Goal: Task Accomplishment & Management: Manage account settings

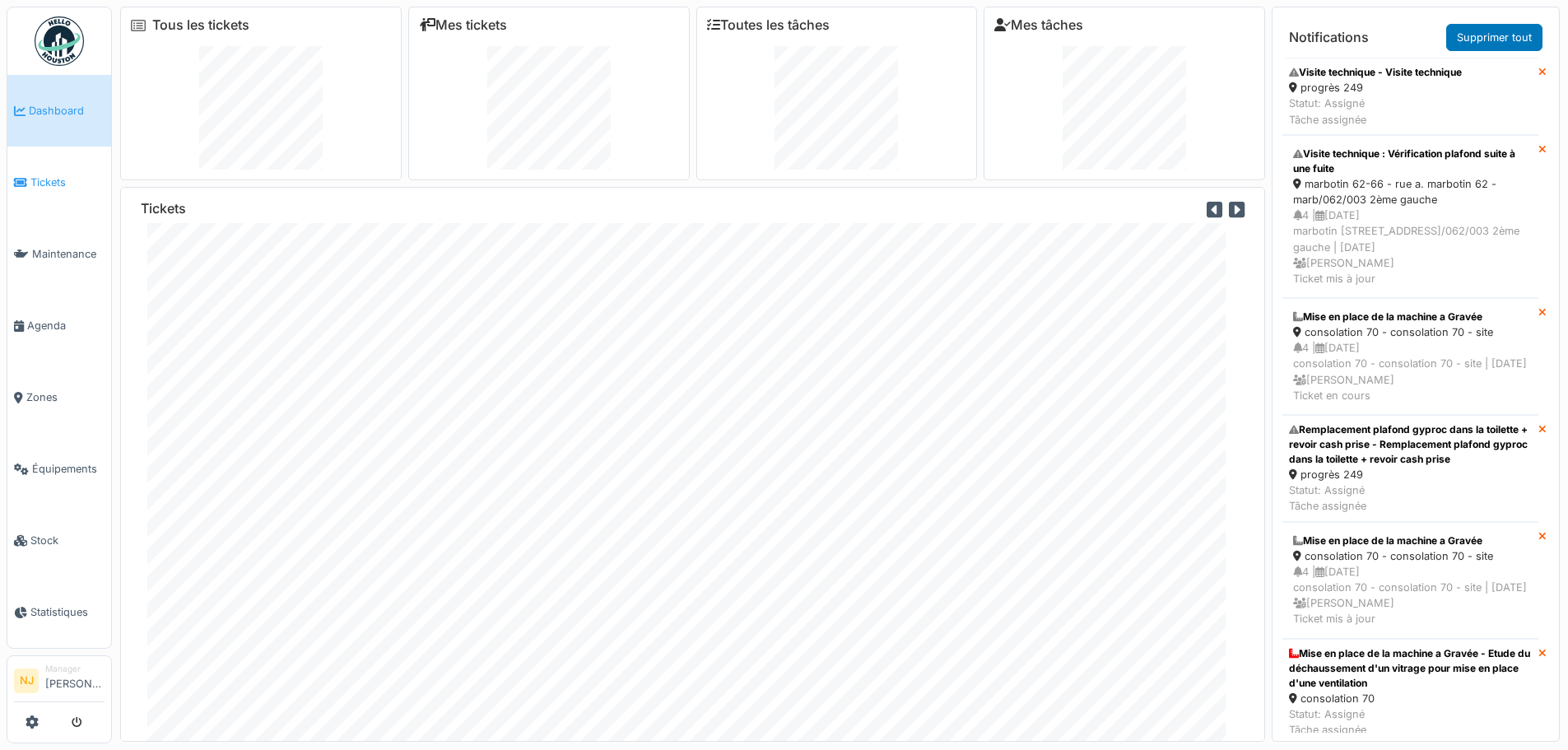
click at [38, 175] on span "Tickets" at bounding box center [67, 183] width 74 height 16
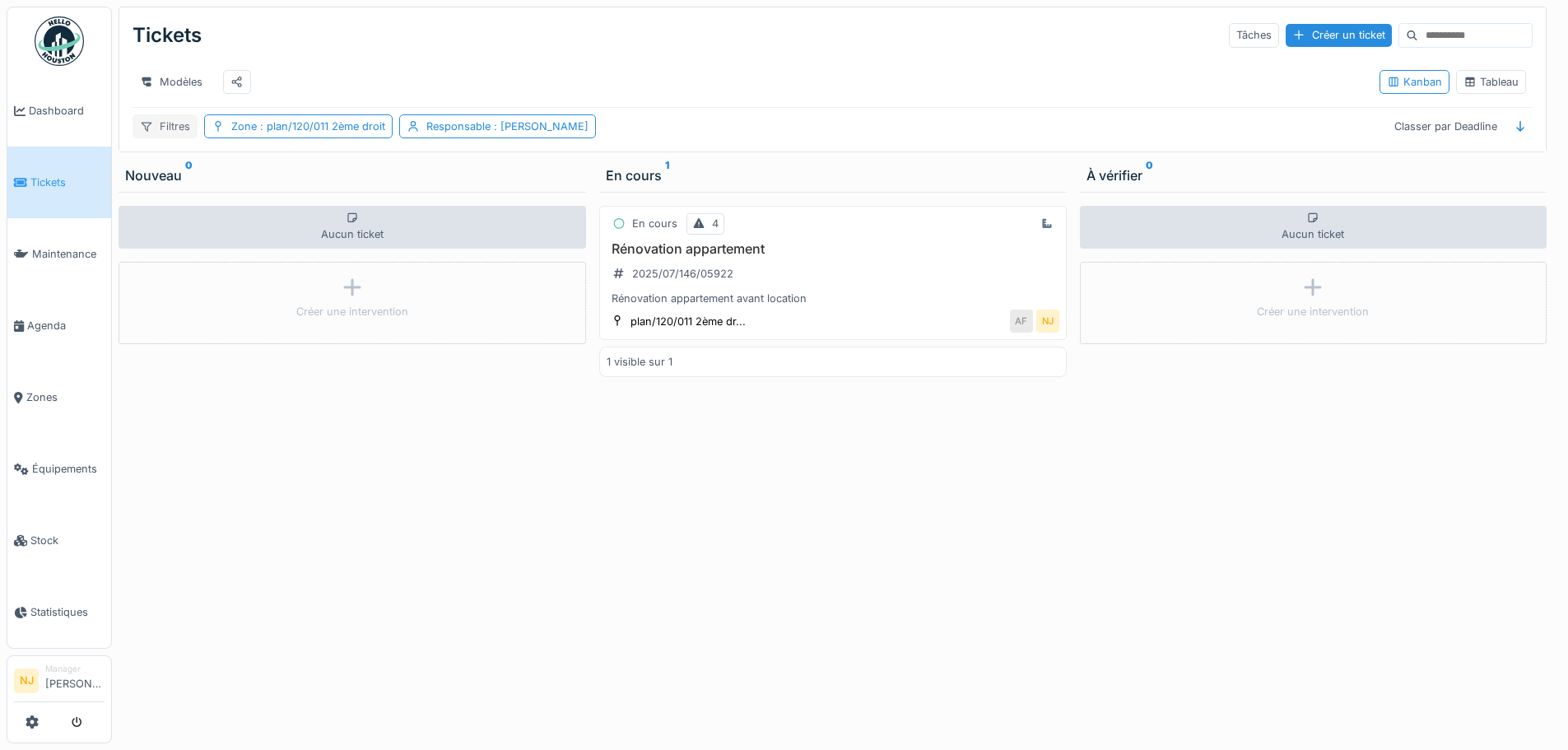
click at [165, 138] on div "Filtres" at bounding box center [165, 126] width 65 height 23
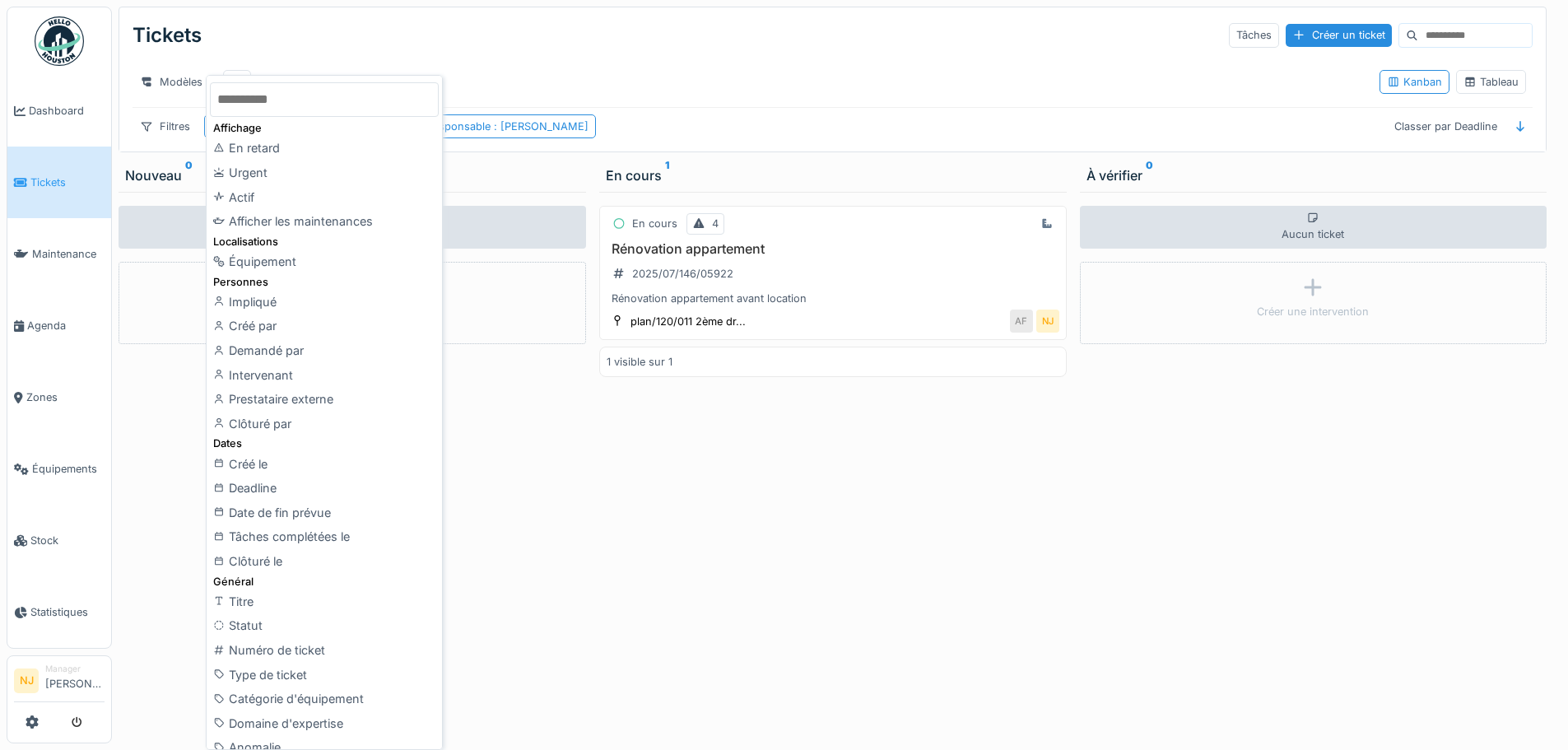
click at [555, 61] on div "Modèles Kanban Tableau" at bounding box center [833, 81] width 1400 height 50
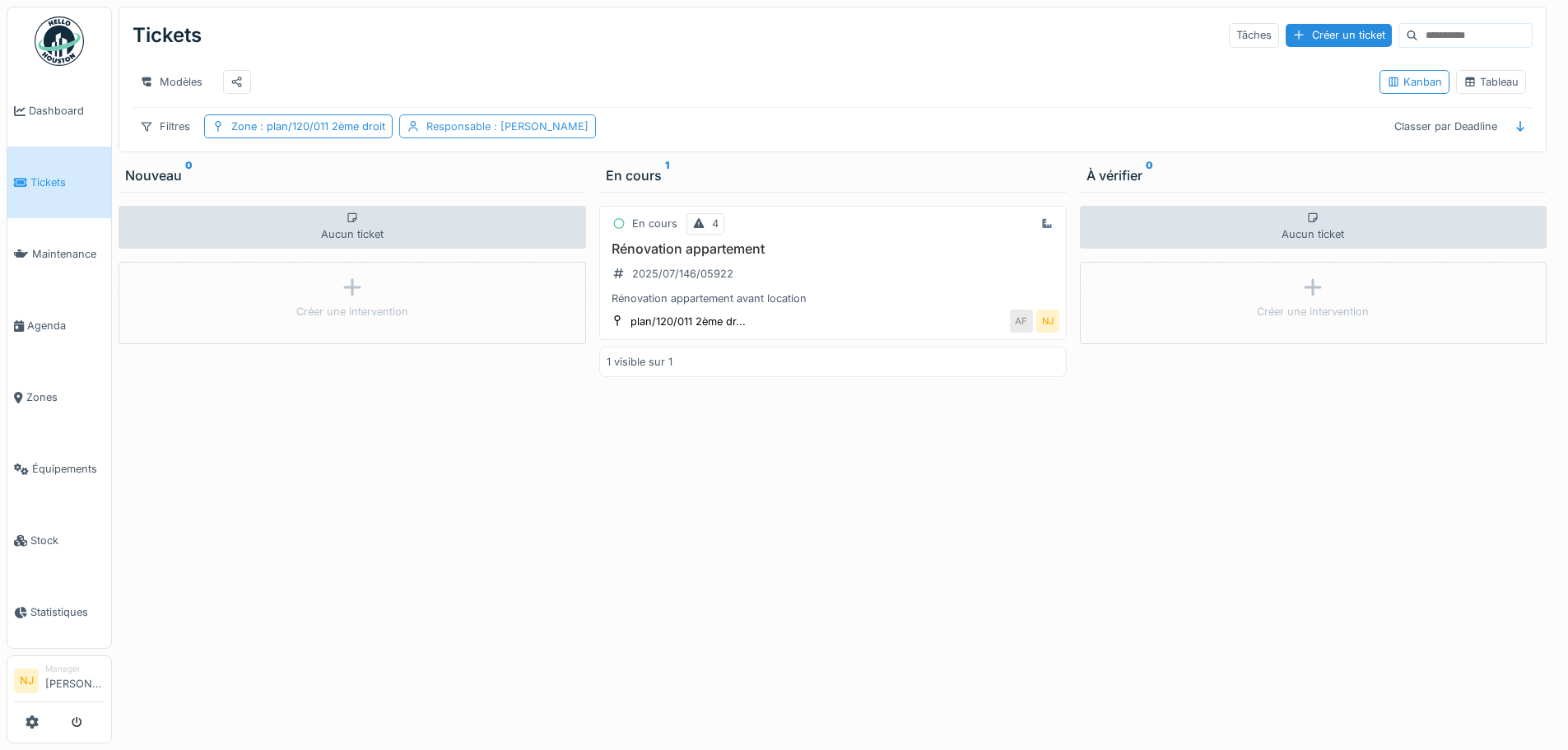
click at [538, 133] on span ": Nicolae Jitcu" at bounding box center [539, 126] width 98 height 13
click at [517, 214] on icon at bounding box center [524, 217] width 15 height 12
click at [359, 130] on div "Zone : plan/120/011 2ème droit" at bounding box center [298, 126] width 188 height 23
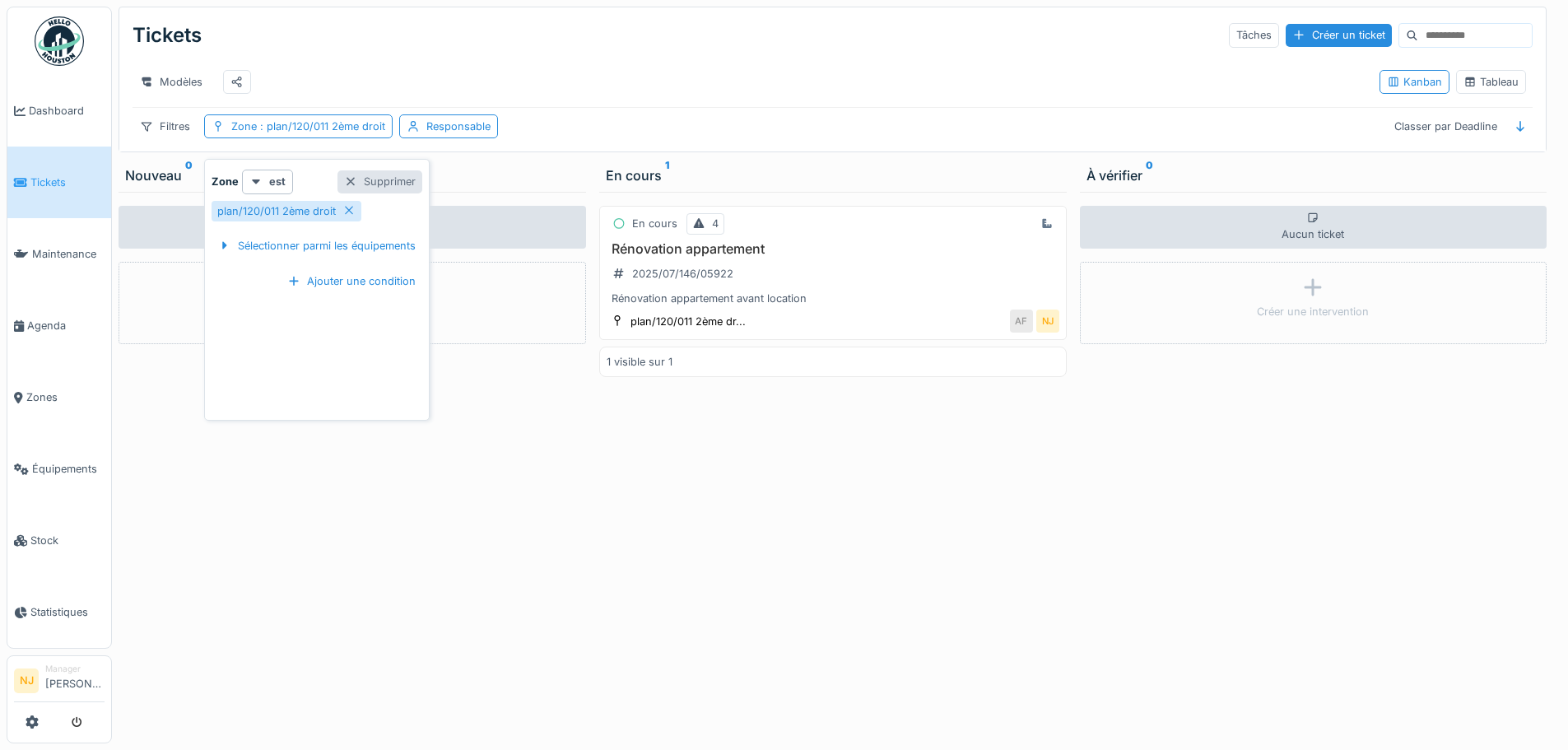
click at [352, 180] on div at bounding box center [350, 182] width 13 height 16
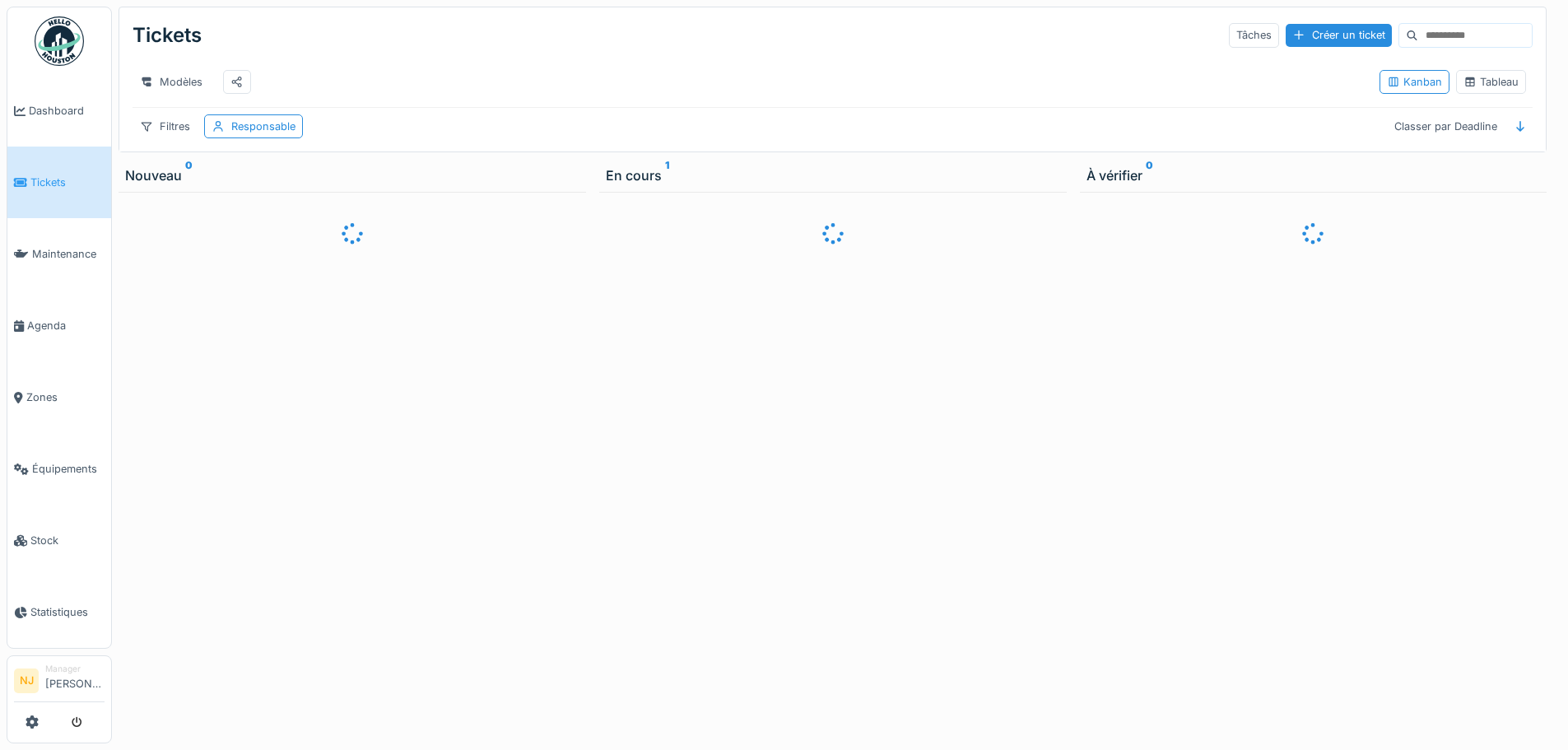
click at [464, 329] on div at bounding box center [351, 467] width 468 height 552
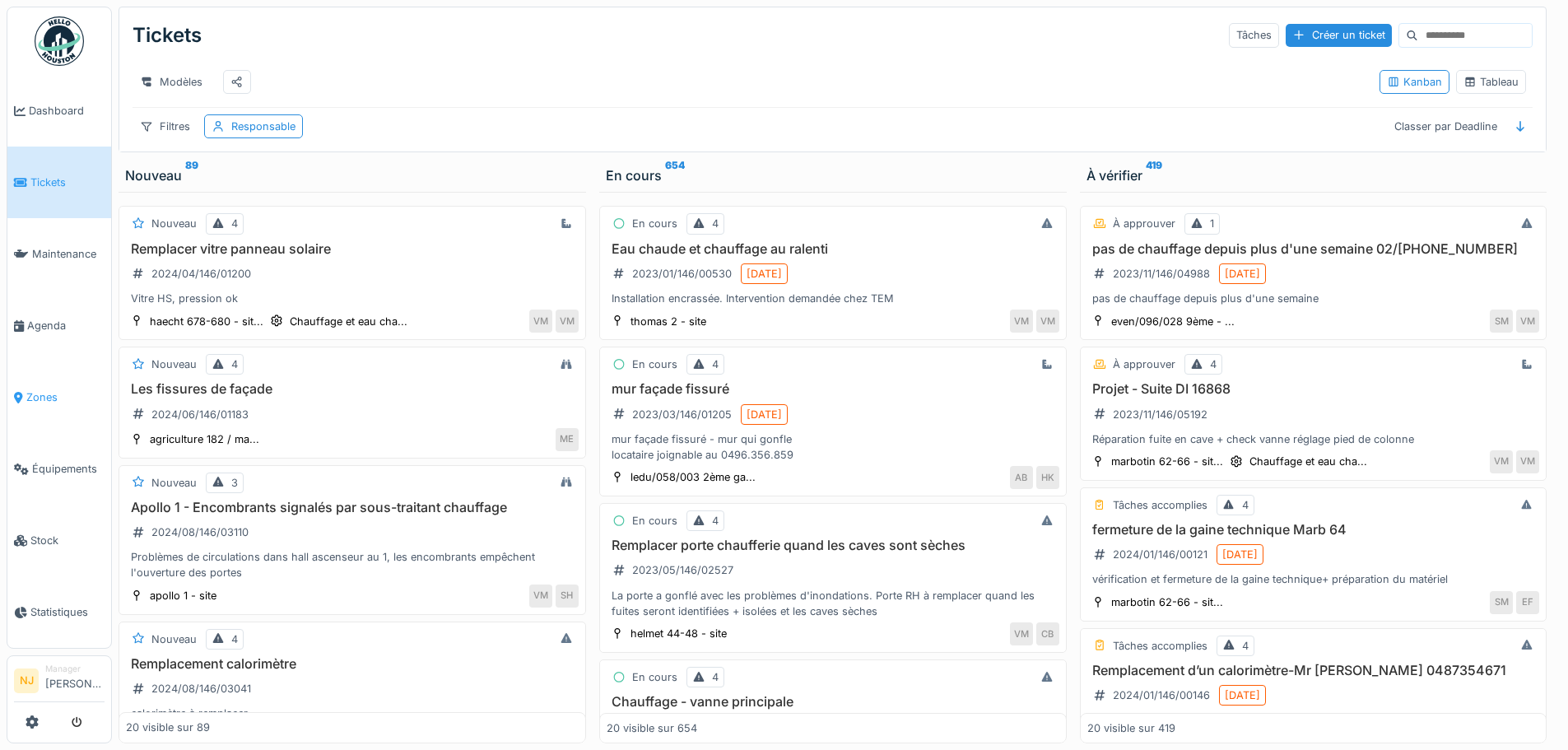
click at [37, 390] on span "Zones" at bounding box center [65, 397] width 78 height 16
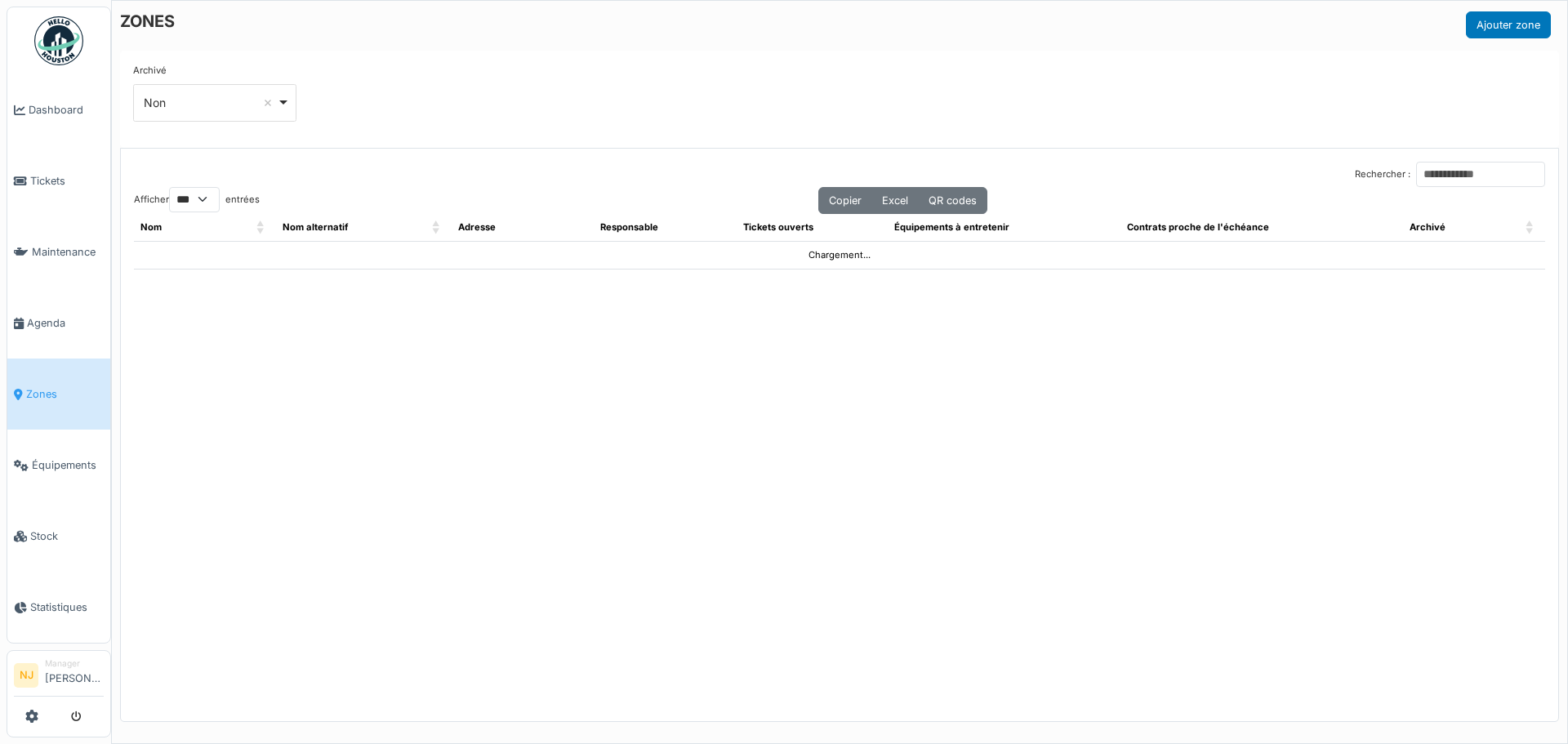
select select "***"
click at [40, 170] on link "Tickets" at bounding box center [59, 180] width 103 height 71
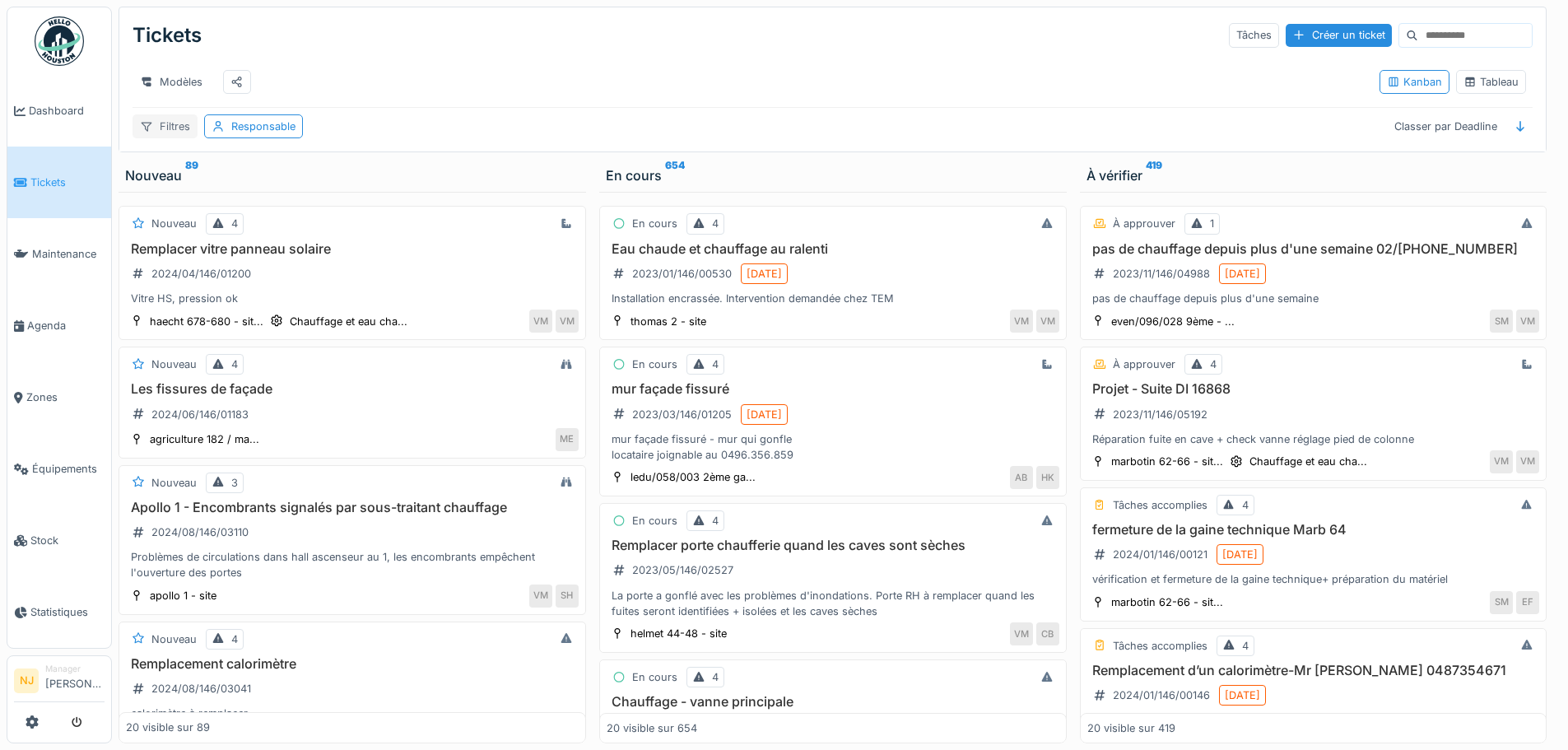
click at [165, 139] on div "Filtres" at bounding box center [165, 126] width 65 height 23
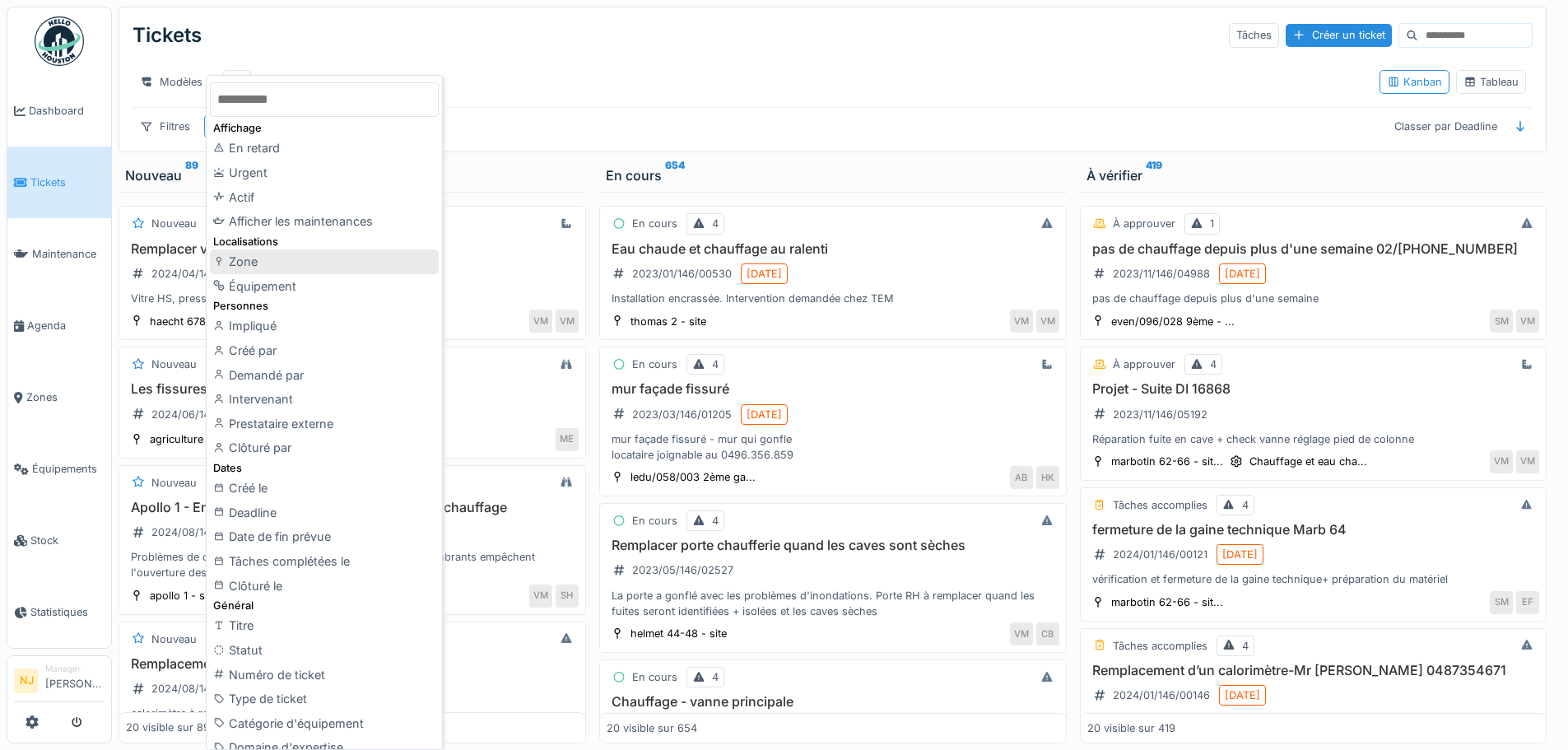
click at [252, 254] on div "Zone" at bounding box center [324, 261] width 228 height 24
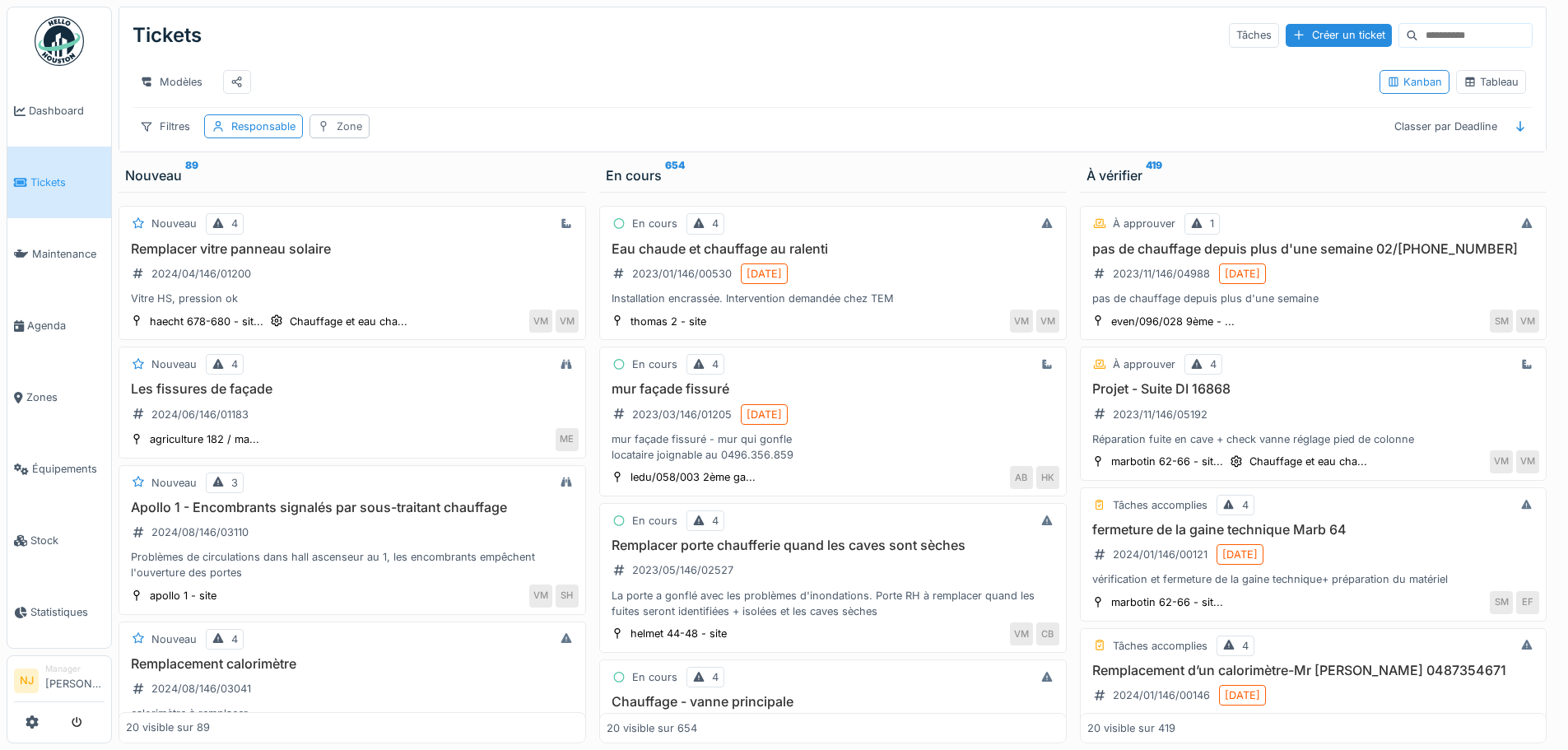
click at [352, 132] on div "Zone" at bounding box center [350, 126] width 25 height 16
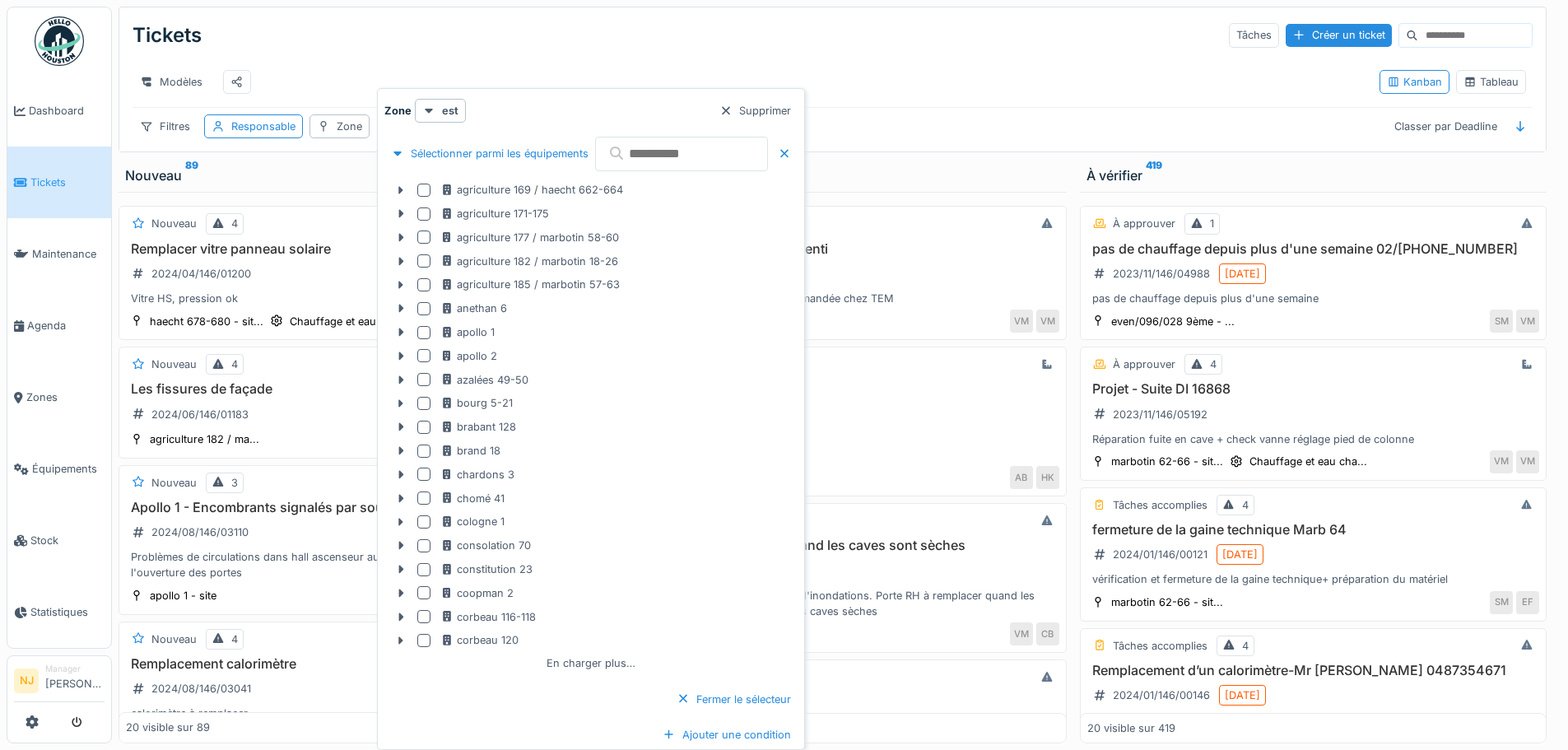
click at [679, 152] on input "text" at bounding box center [681, 153] width 173 height 34
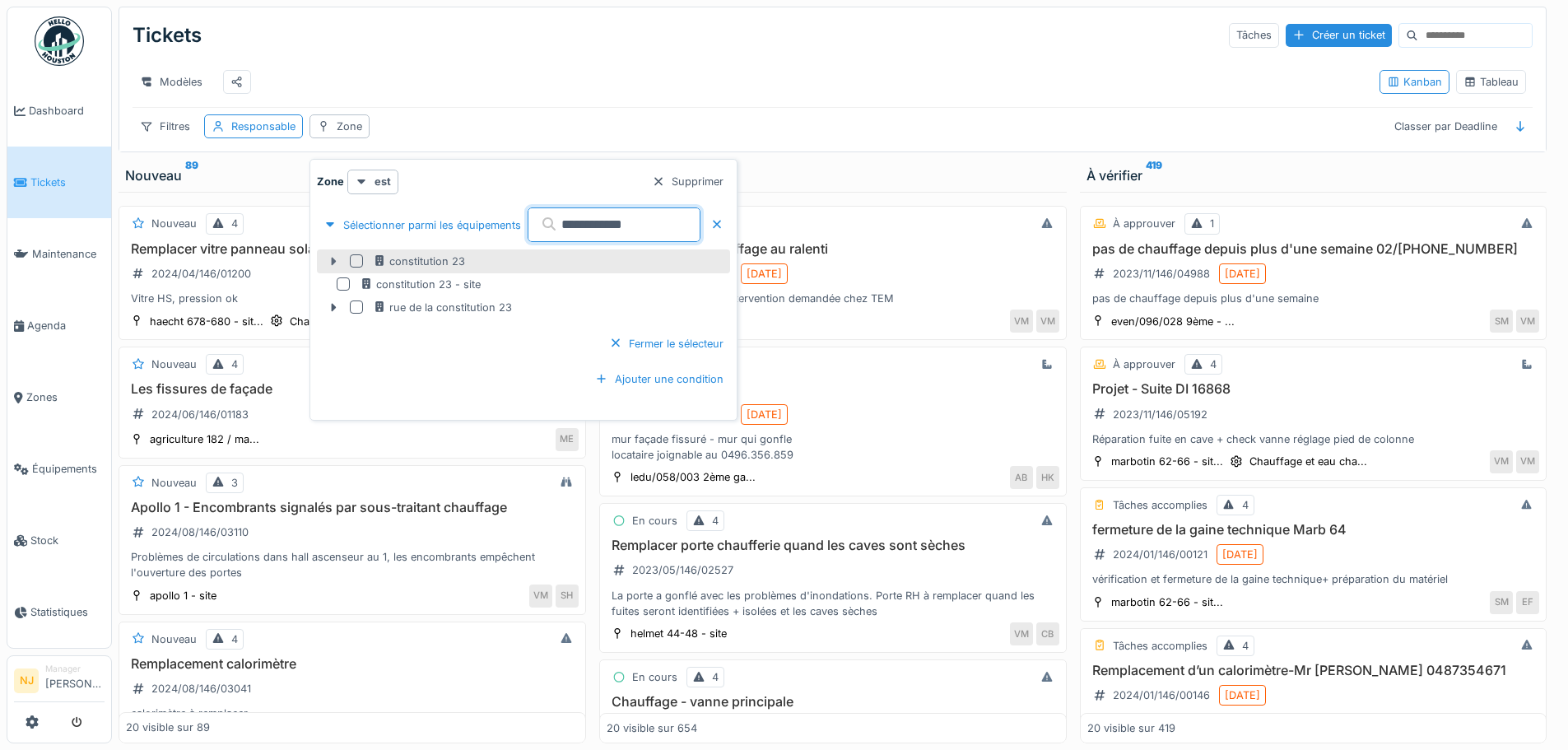
type input "**********"
click at [330, 260] on icon at bounding box center [333, 261] width 13 height 11
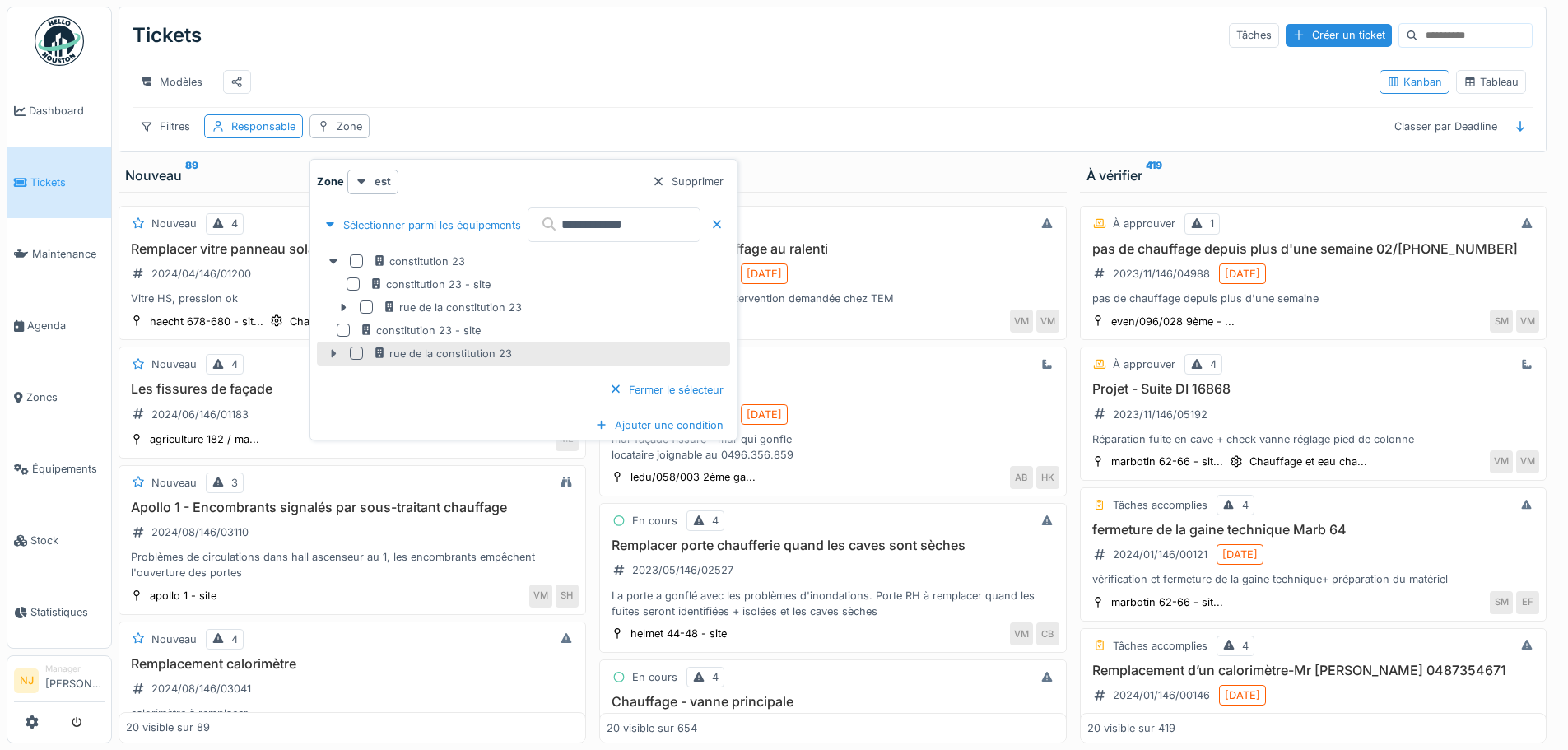
click at [333, 354] on icon at bounding box center [333, 353] width 5 height 8
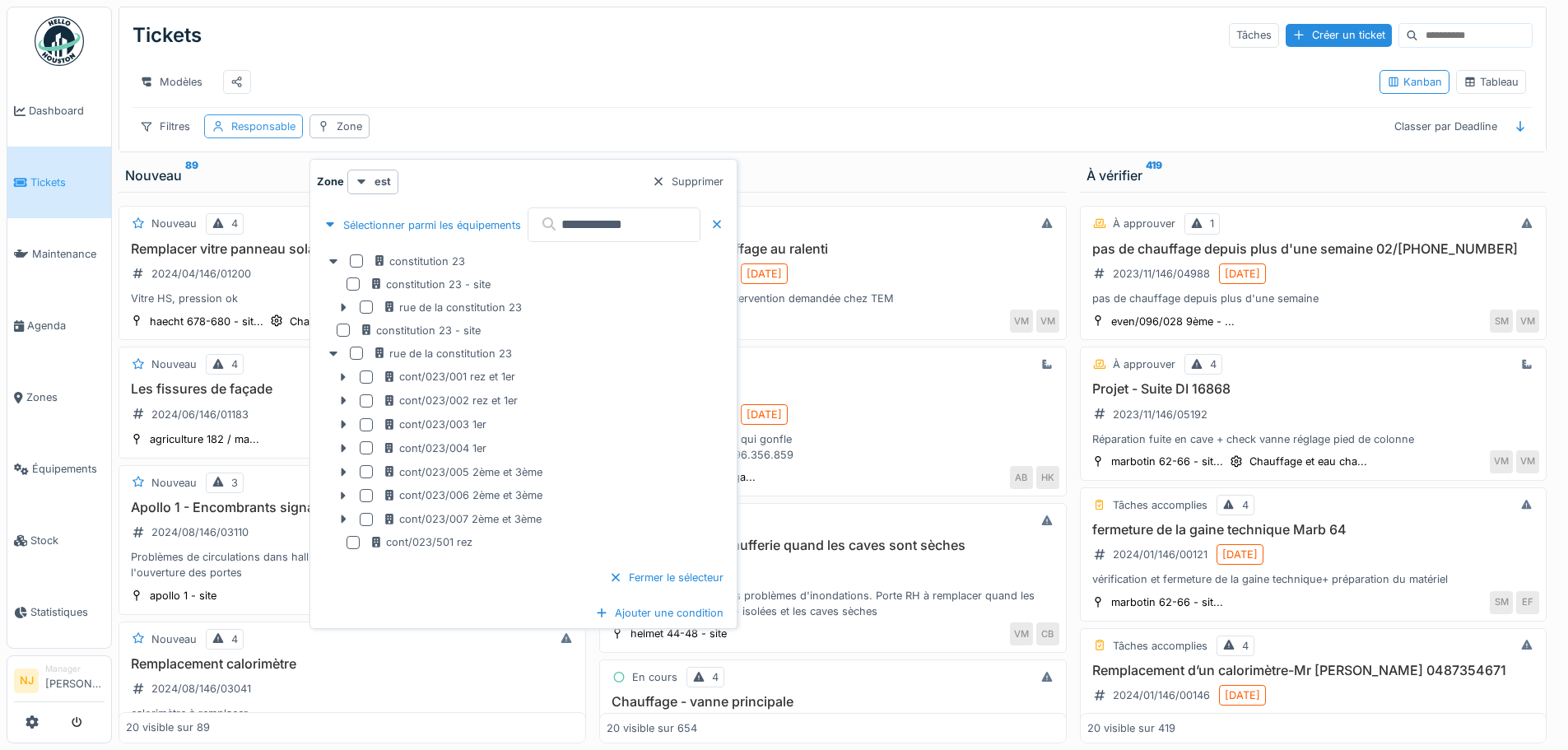
click at [238, 134] on div "Responsable" at bounding box center [264, 126] width 64 height 16
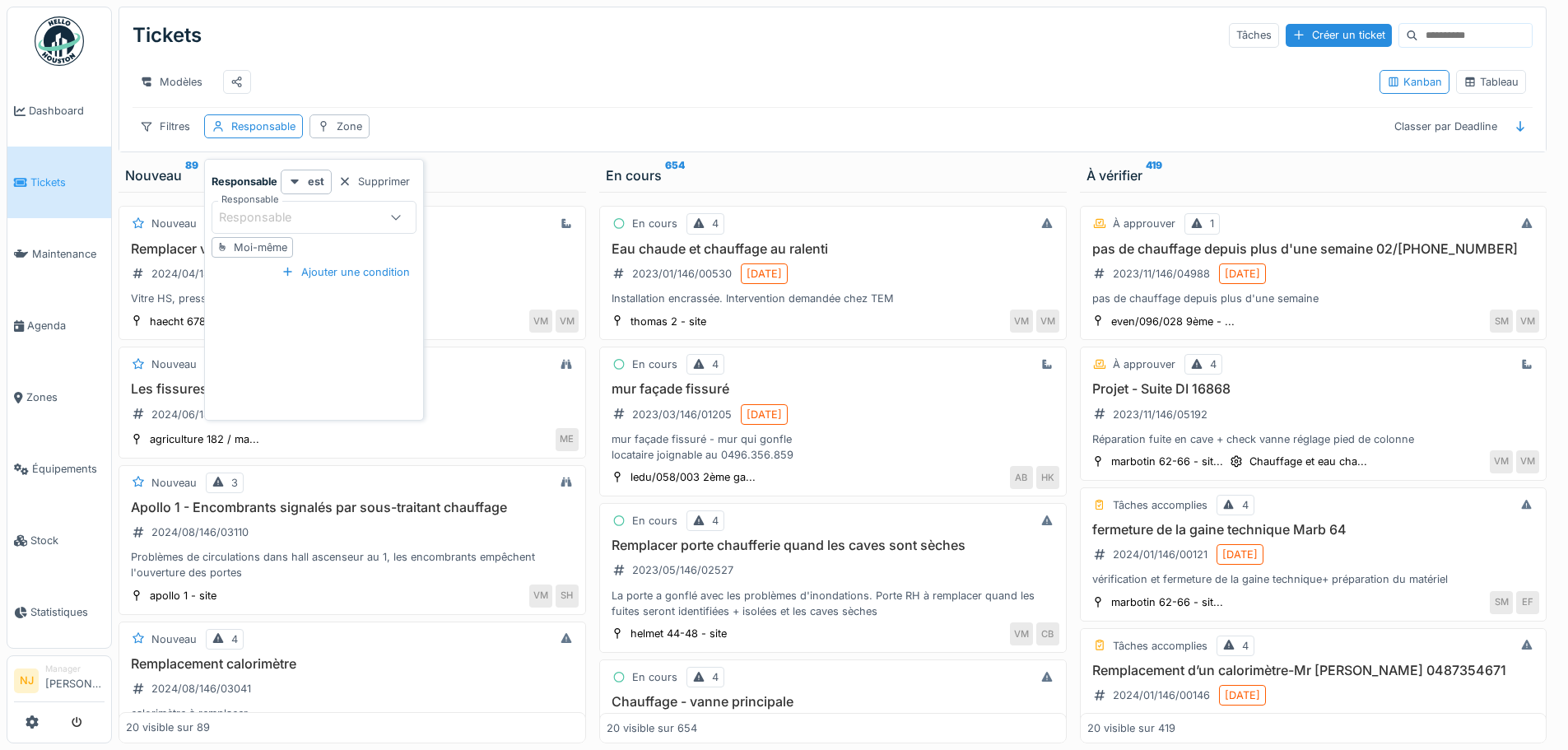
click at [394, 218] on icon at bounding box center [394, 217] width 9 height 5
type input "*******"
click at [300, 379] on div "[PERSON_NAME]" at bounding box center [313, 376] width 204 height 33
type input "*****"
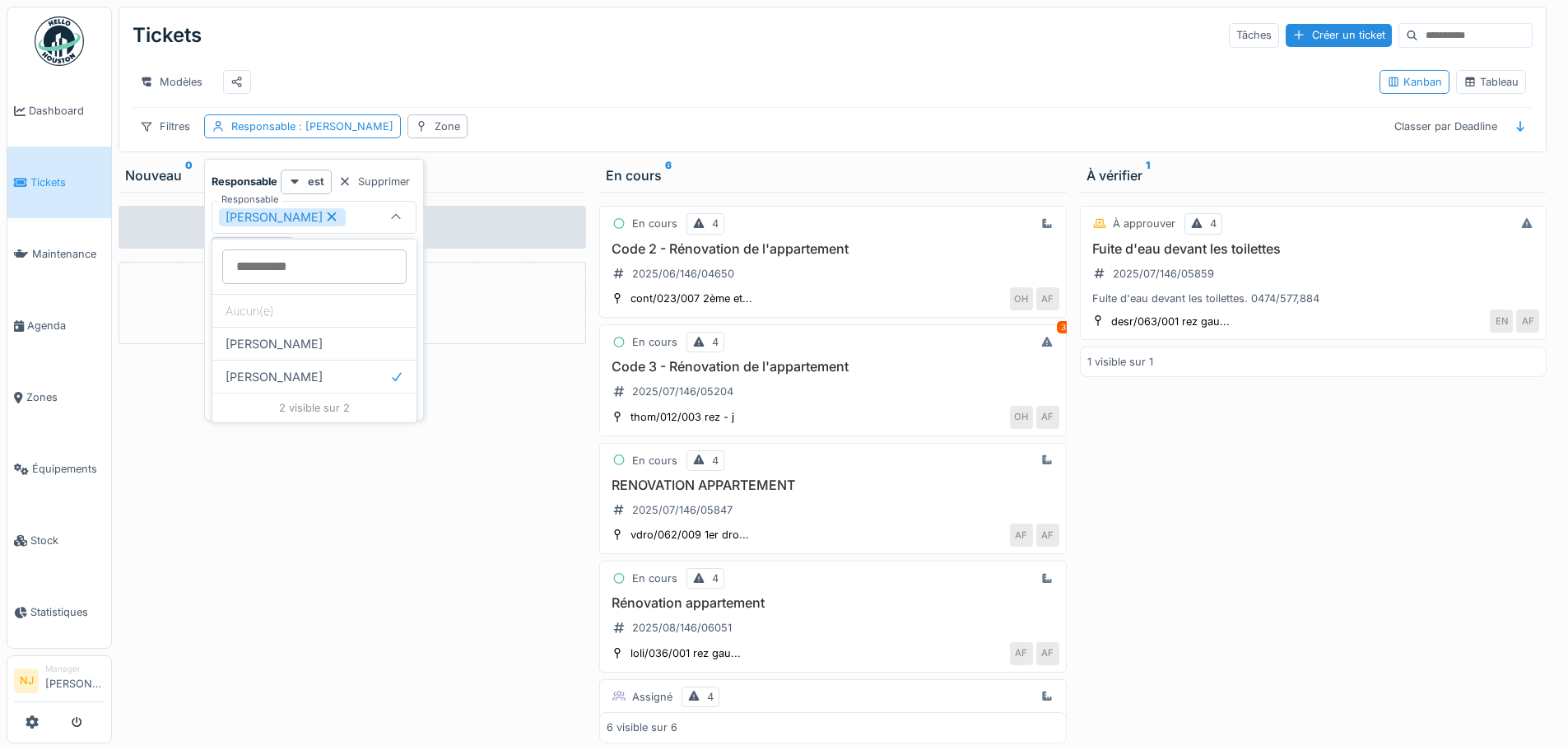
click at [420, 562] on div "Aucun ticket Créer une intervention" at bounding box center [351, 467] width 468 height 552
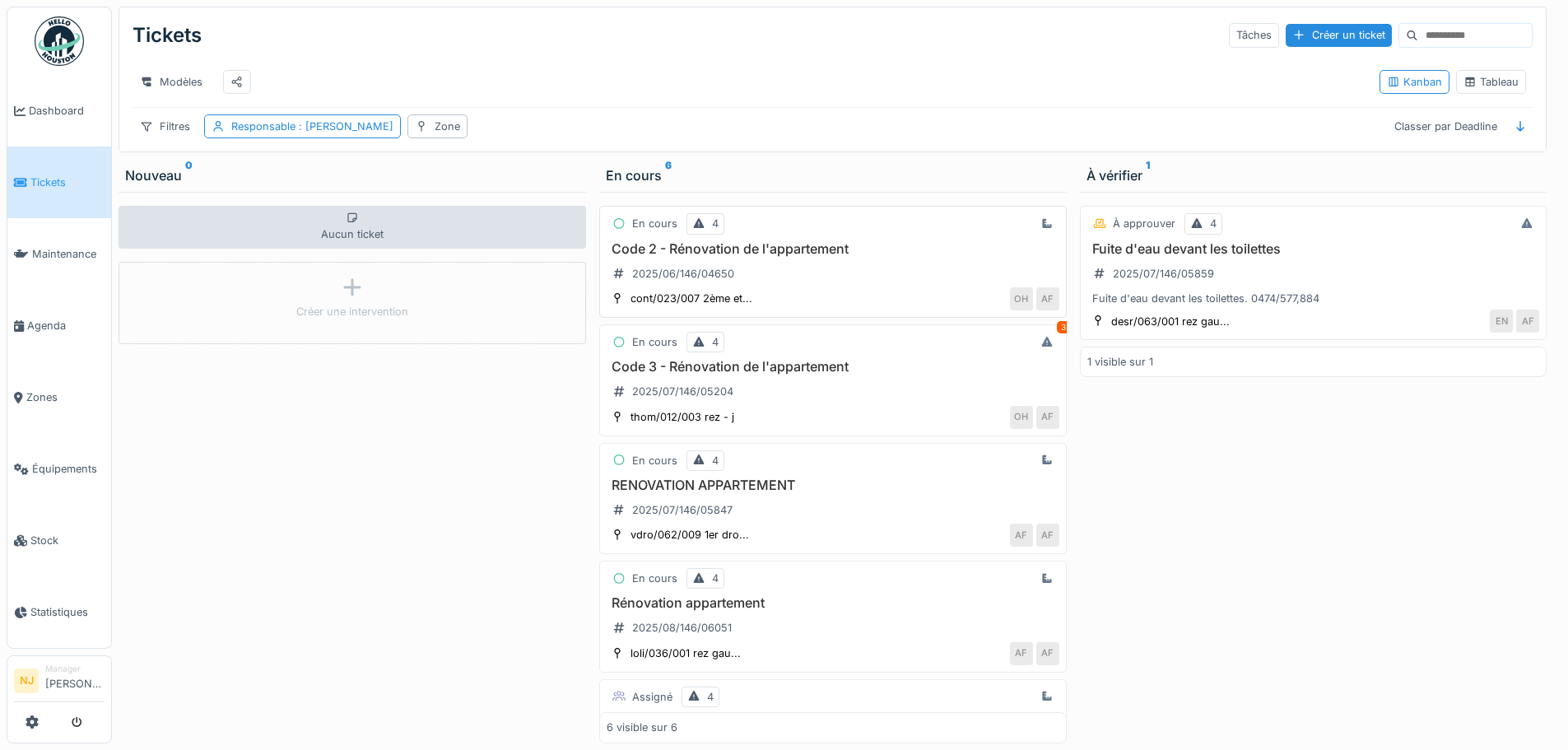
click at [688, 257] on h3 "Code 2 - Rénovation de l'appartement" at bounding box center [833, 249] width 453 height 16
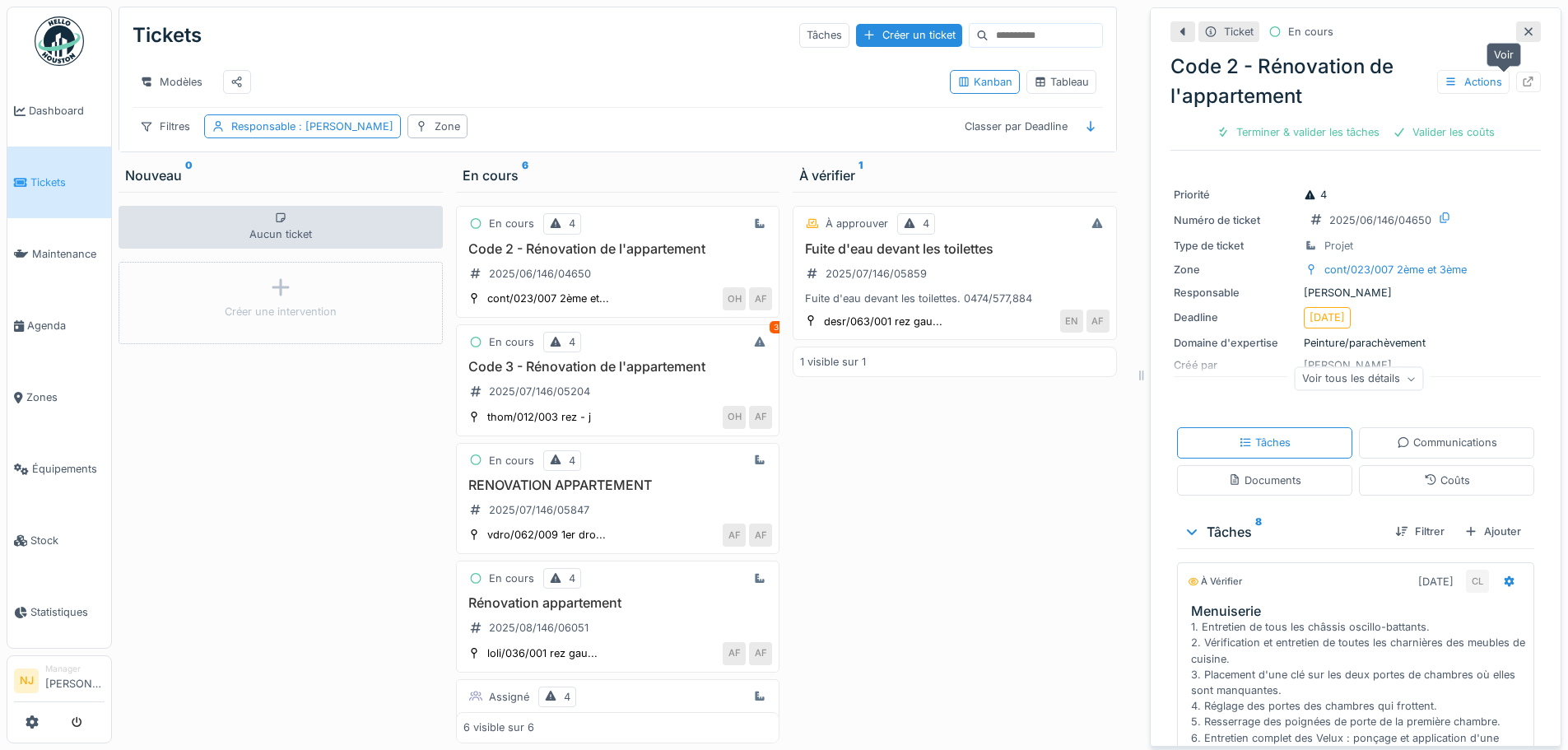
click at [1523, 79] on icon at bounding box center [1528, 81] width 11 height 11
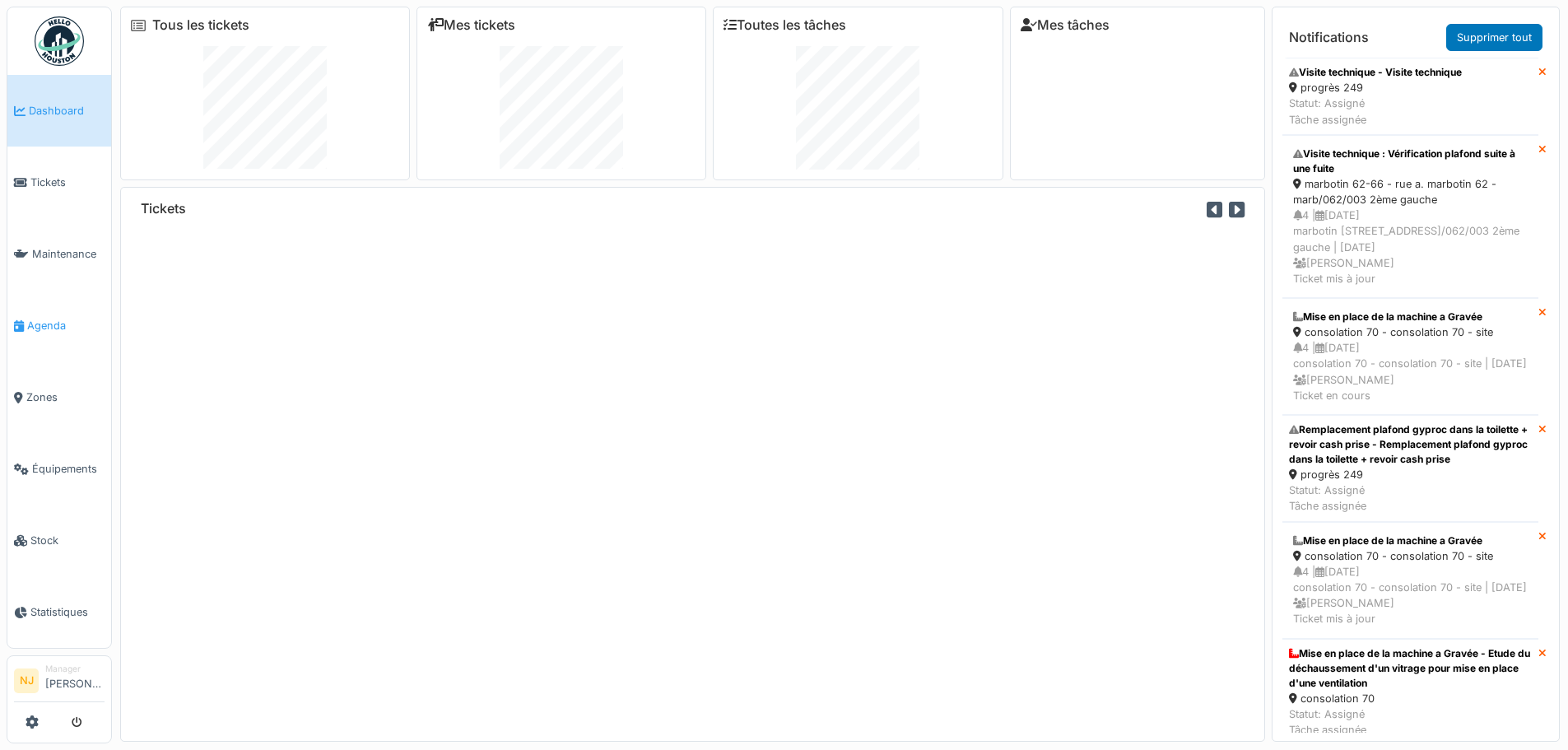
click at [49, 319] on span "Agenda" at bounding box center [65, 325] width 77 height 16
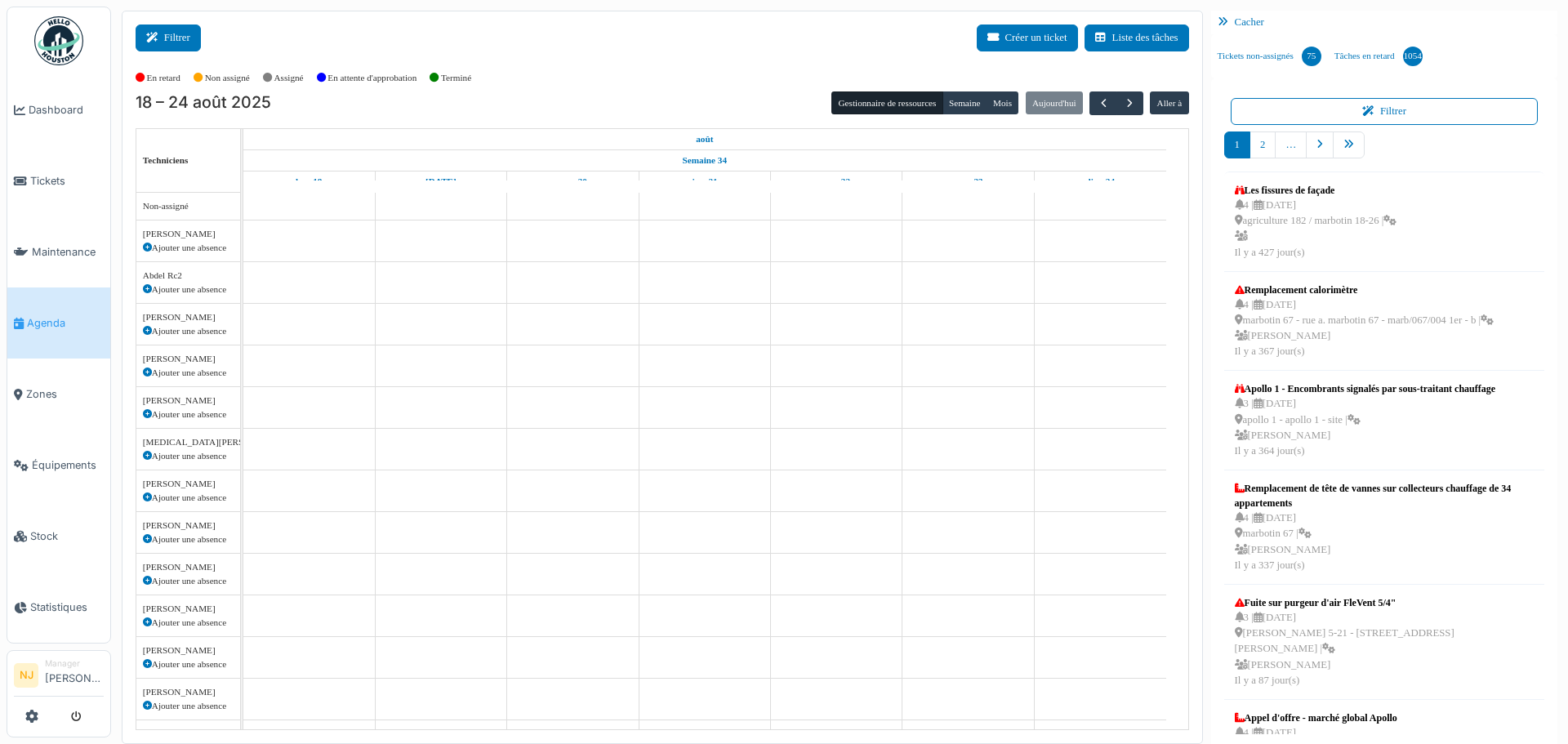
click at [185, 33] on button "Filtrer" at bounding box center [168, 38] width 65 height 27
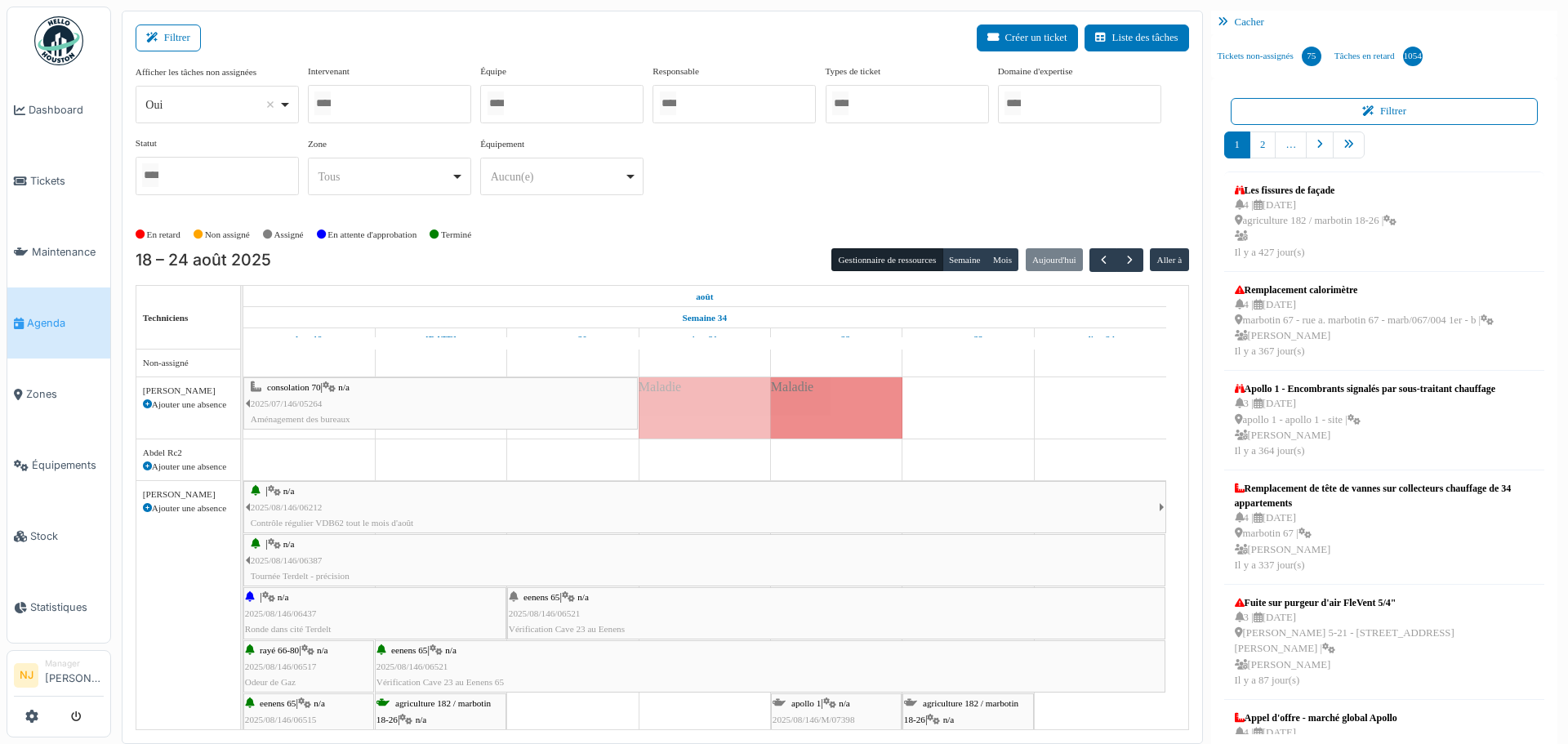
click at [330, 105] on input "Tous" at bounding box center [323, 103] width 16 height 23
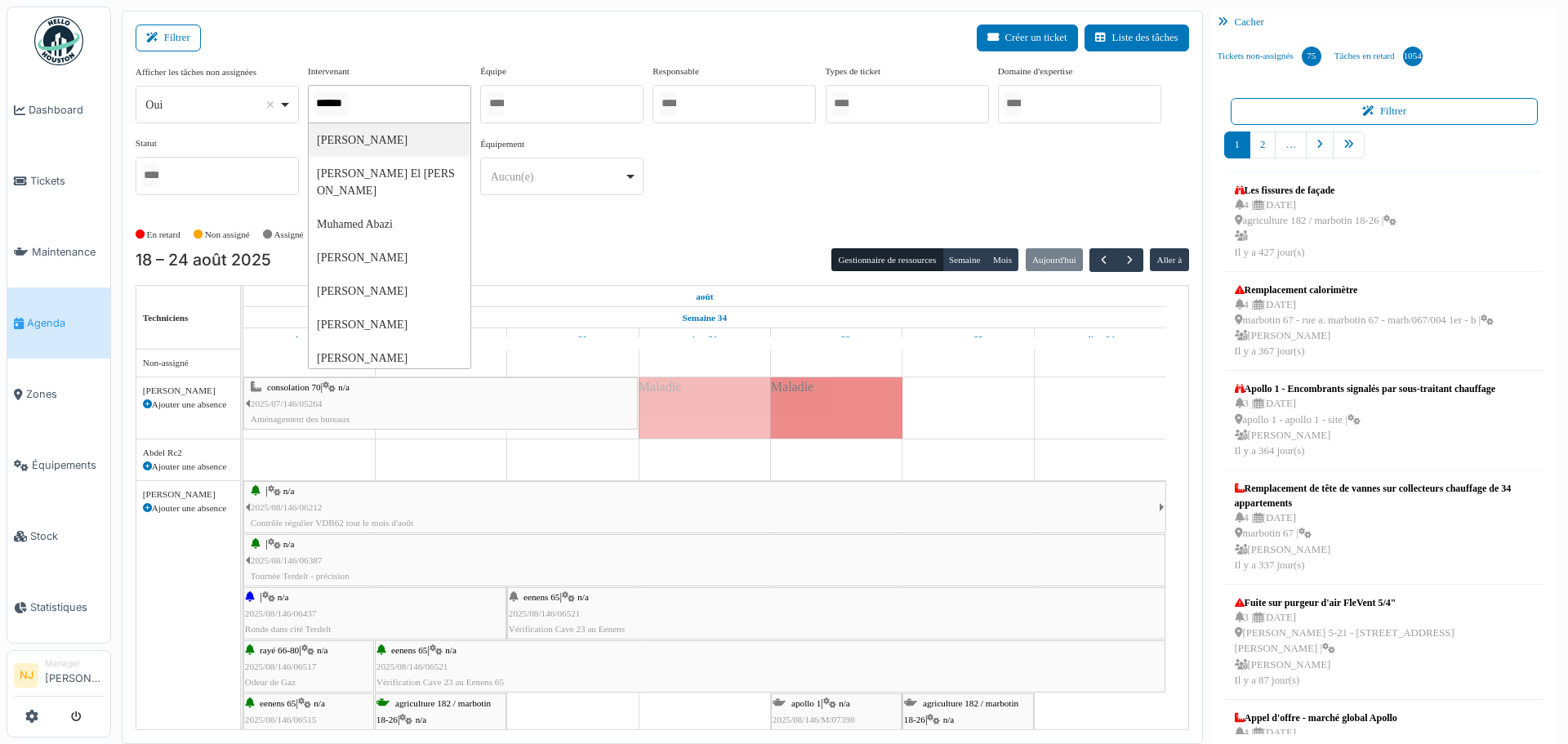
scroll to position [0, 1]
type input "*******"
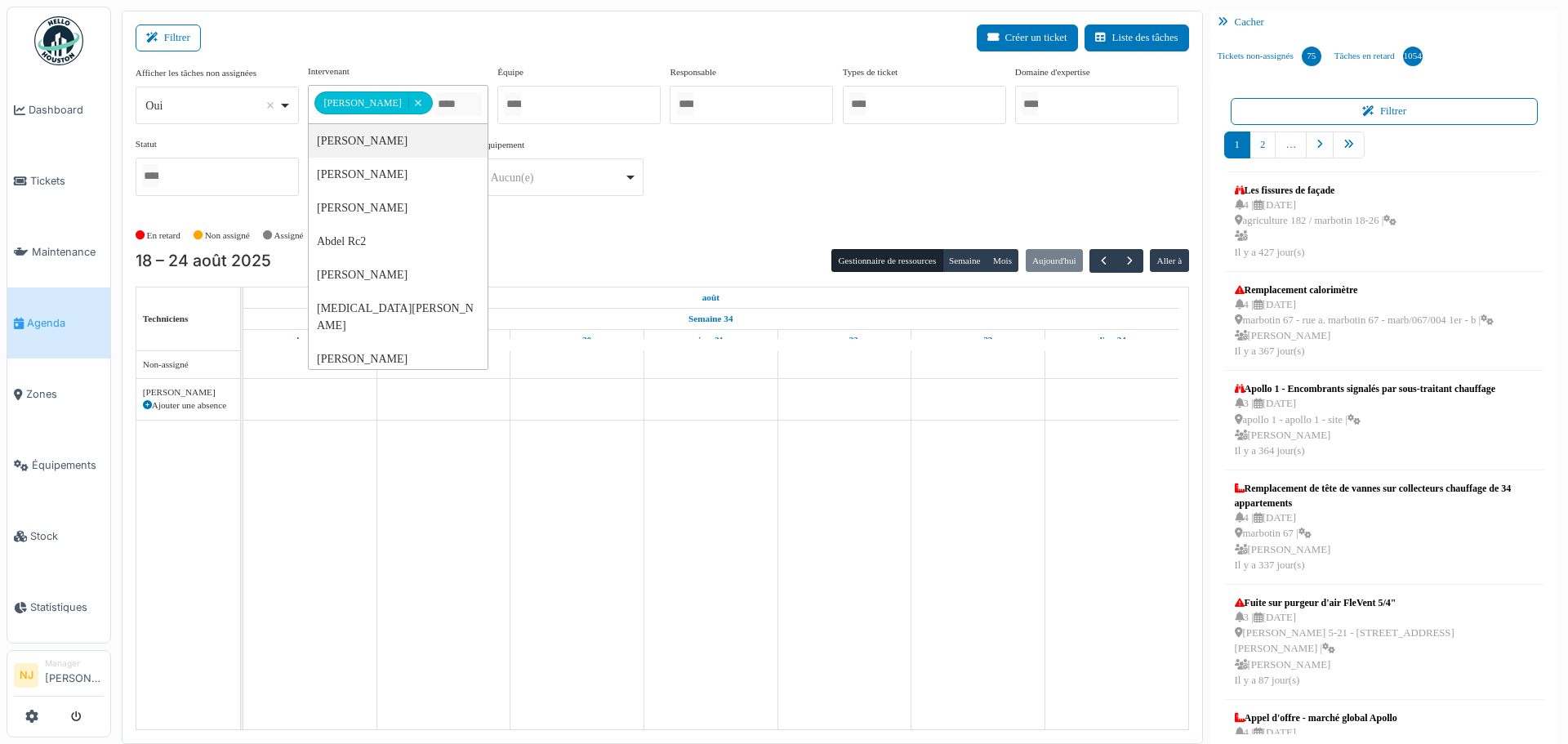
scroll to position [0, 0]
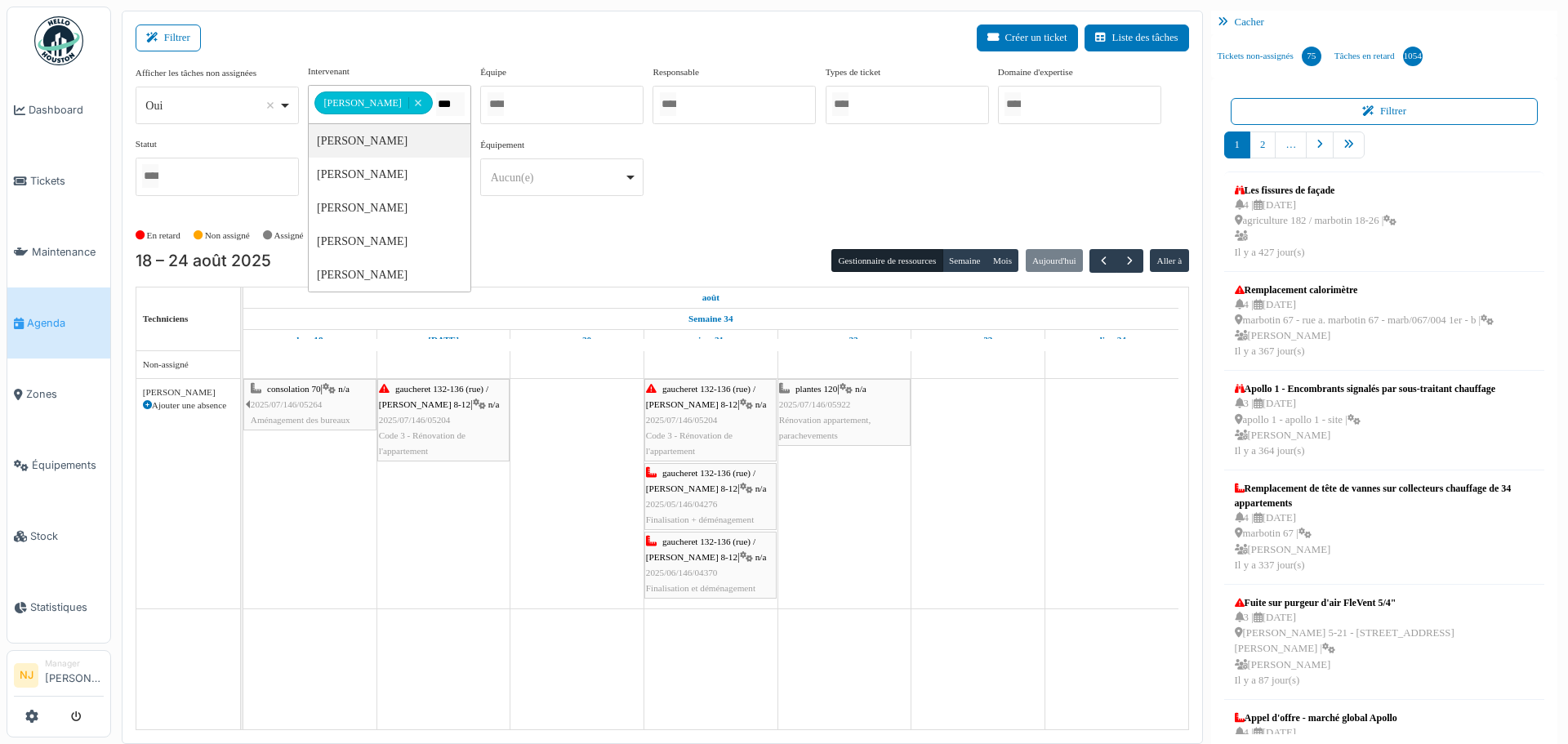
type input "****"
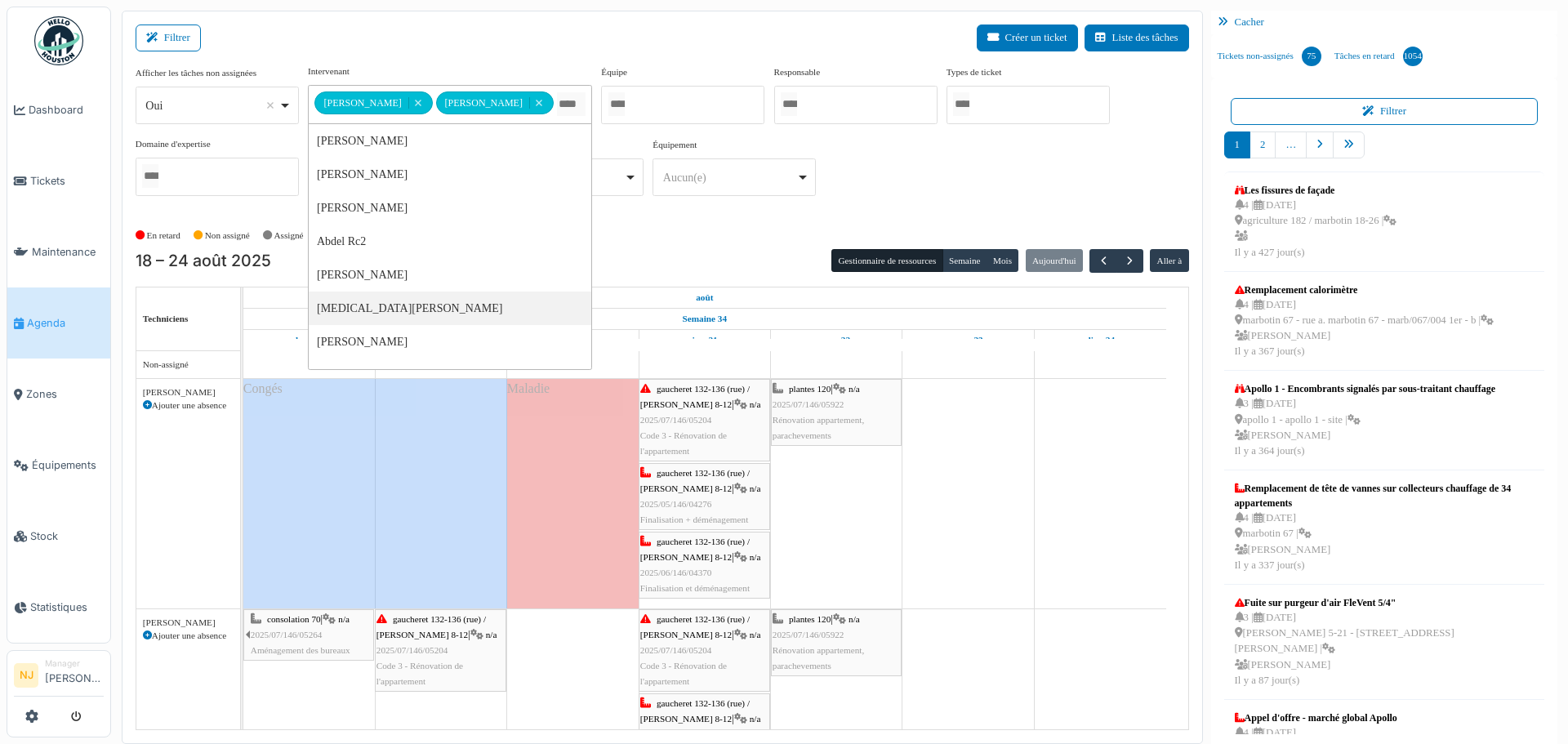
click at [309, 40] on div "Filtrer Créer un ticket Liste des tâches" at bounding box center [661, 44] width 1053 height 40
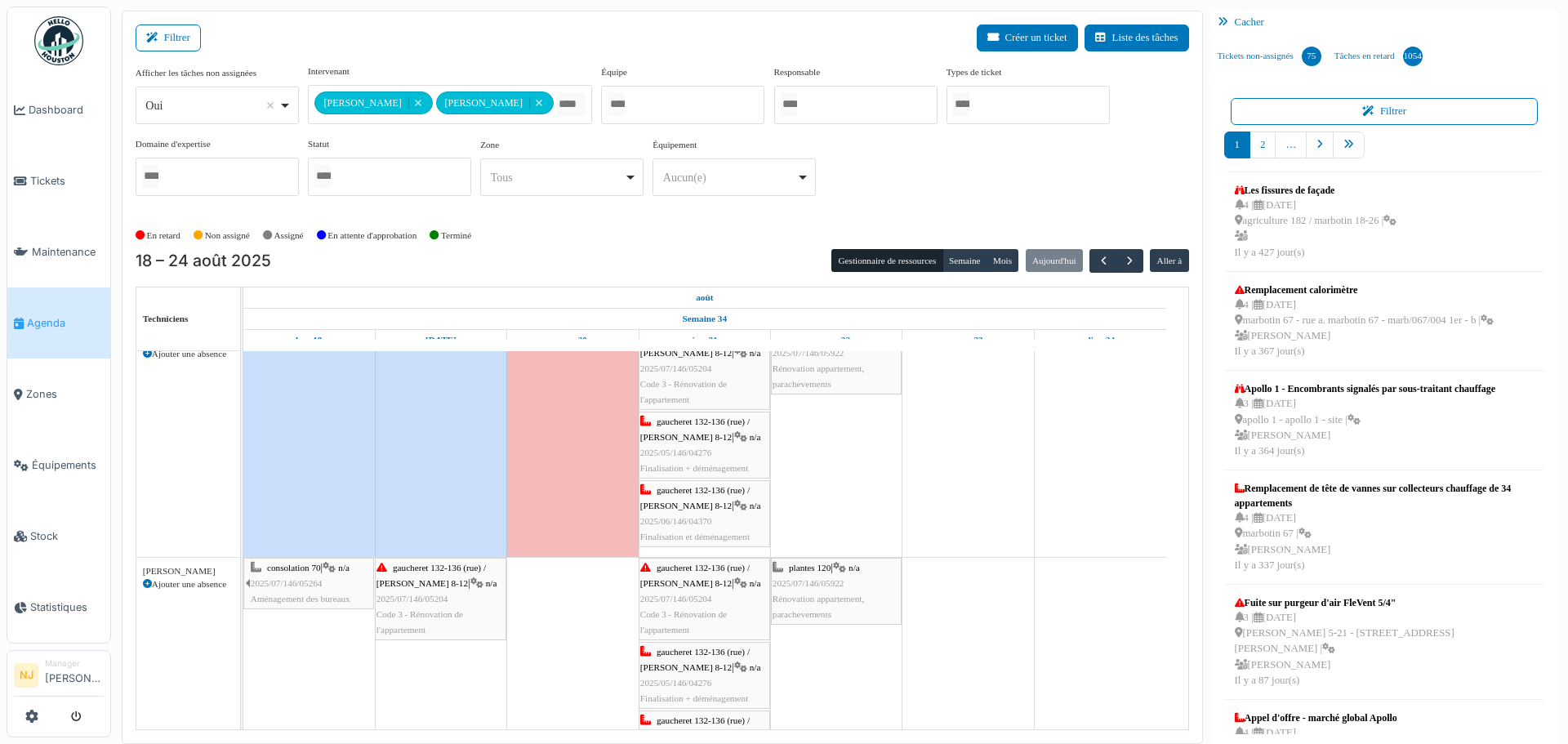
scroll to position [27, 0]
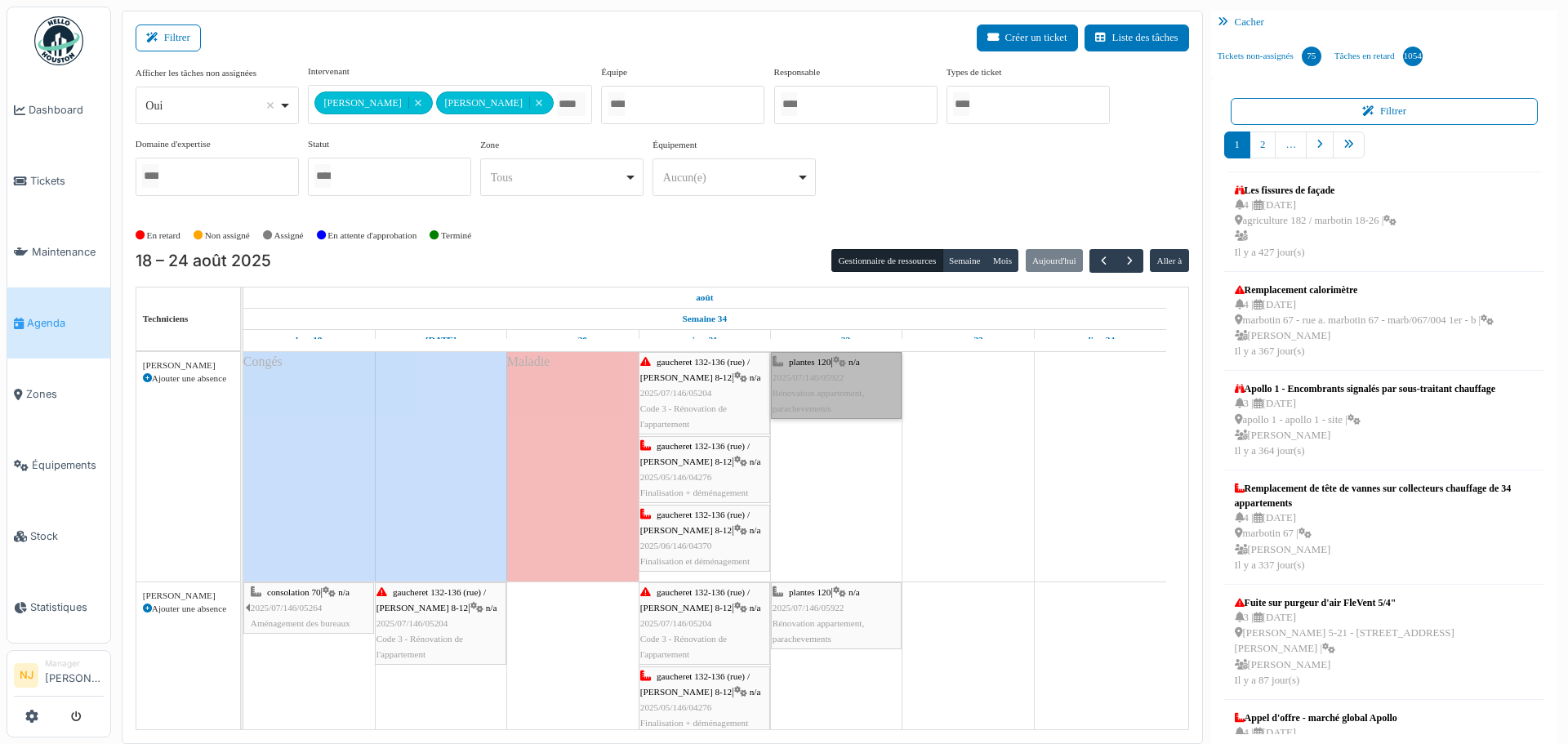
drag, startPoint x: 815, startPoint y: 378, endPoint x: 822, endPoint y: 469, distance: 91.3
click at [824, 469] on td at bounding box center [836, 569] width 132 height 488
click at [937, 546] on td at bounding box center [968, 569] width 132 height 488
click at [980, 649] on td at bounding box center [968, 569] width 132 height 488
click at [847, 688] on td at bounding box center [836, 569] width 132 height 488
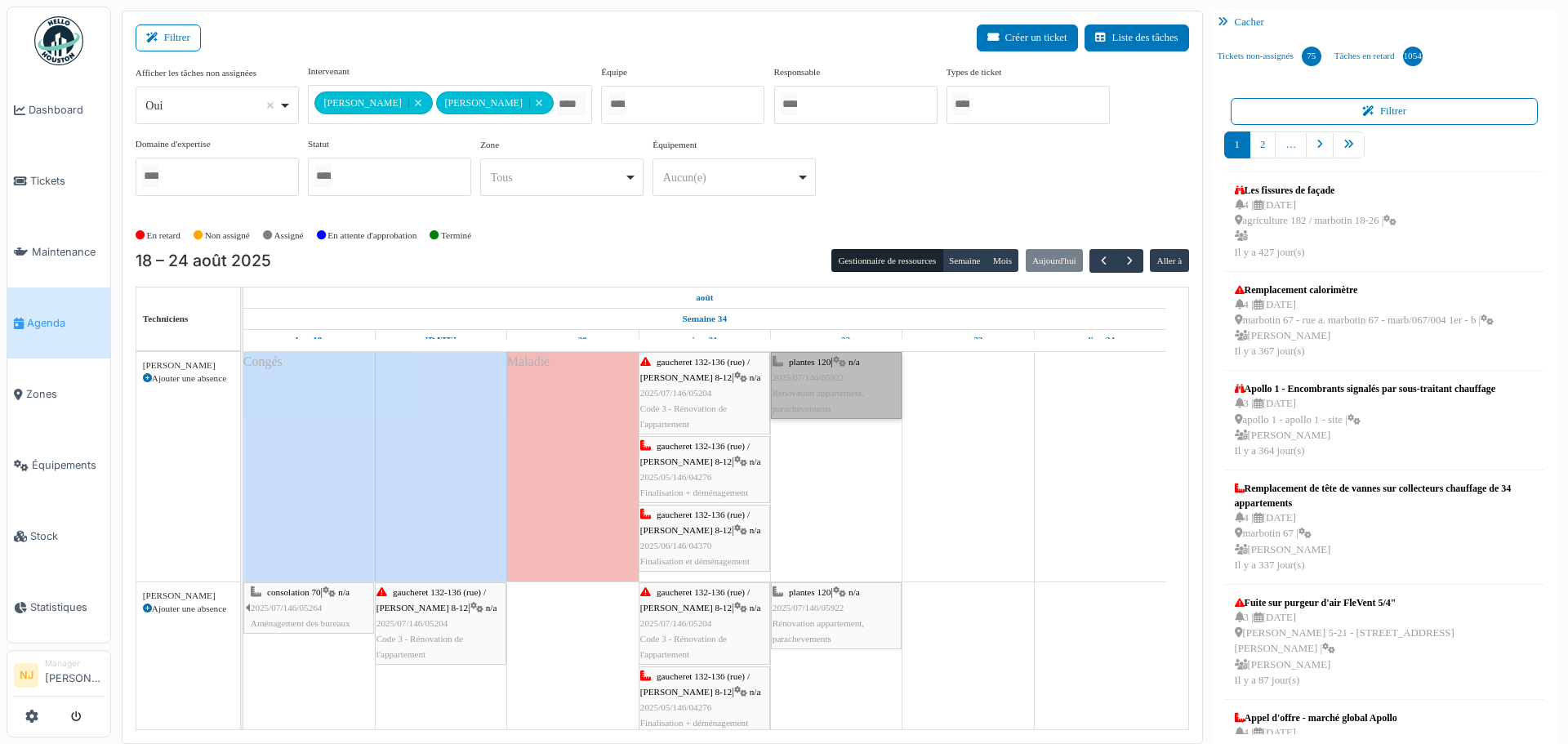
click at [816, 380] on link "plantes 120 | n/a 2025/07/146/05922 Rénovation appartement, parachevements" at bounding box center [836, 386] width 131 height 68
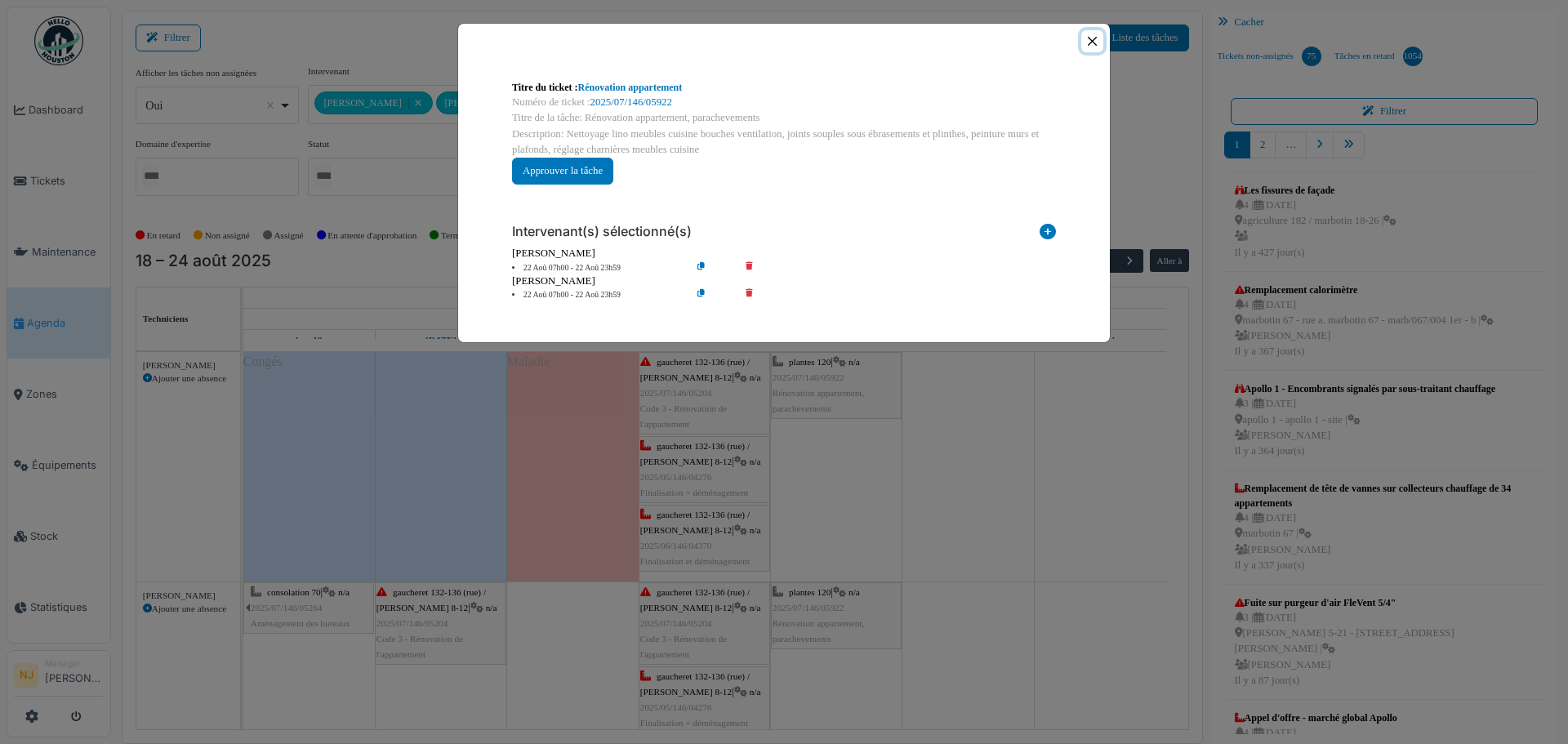
click at [1092, 41] on button "Close" at bounding box center [1091, 41] width 22 height 22
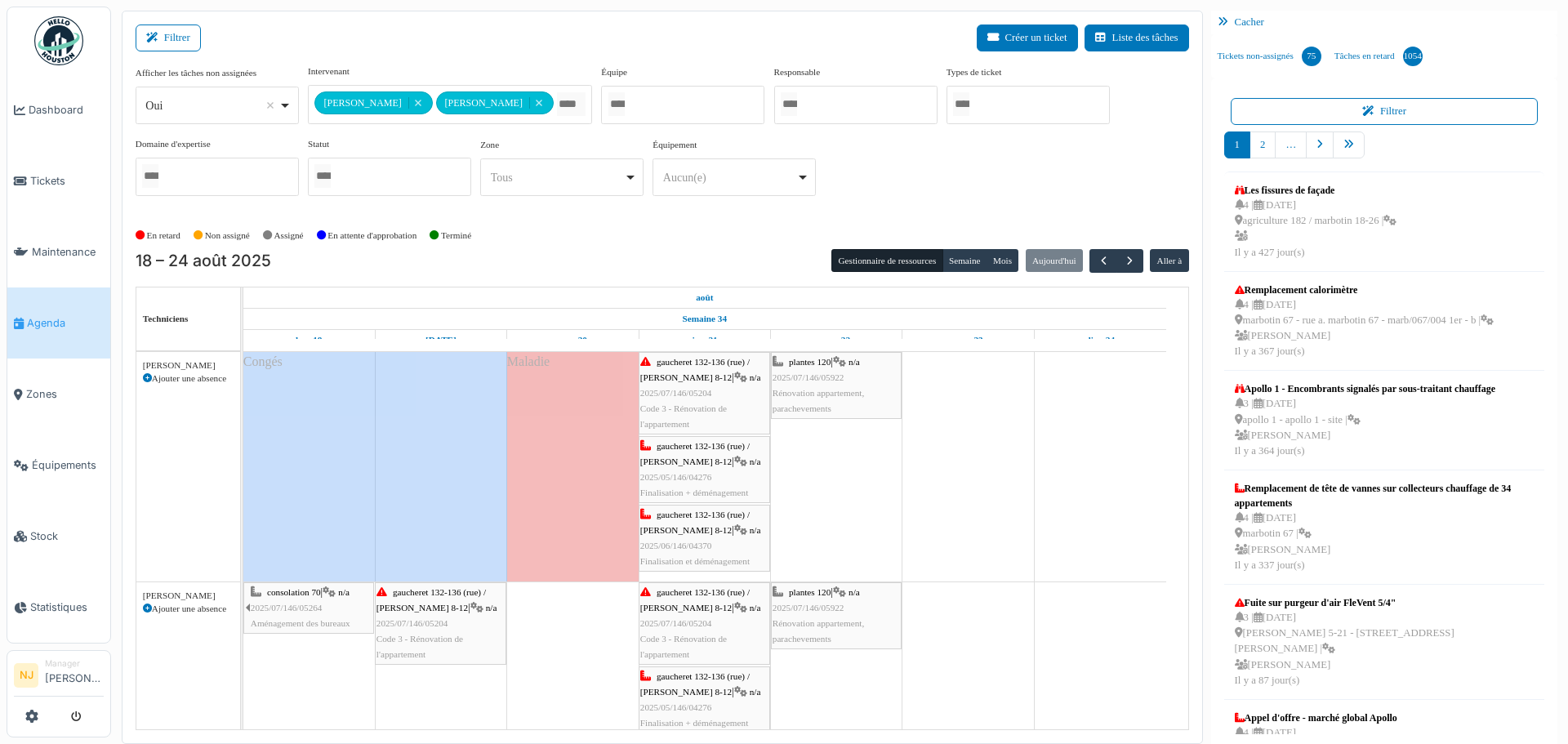
click at [976, 487] on td at bounding box center [968, 569] width 132 height 488
click at [46, 174] on span "Tickets" at bounding box center [67, 181] width 74 height 16
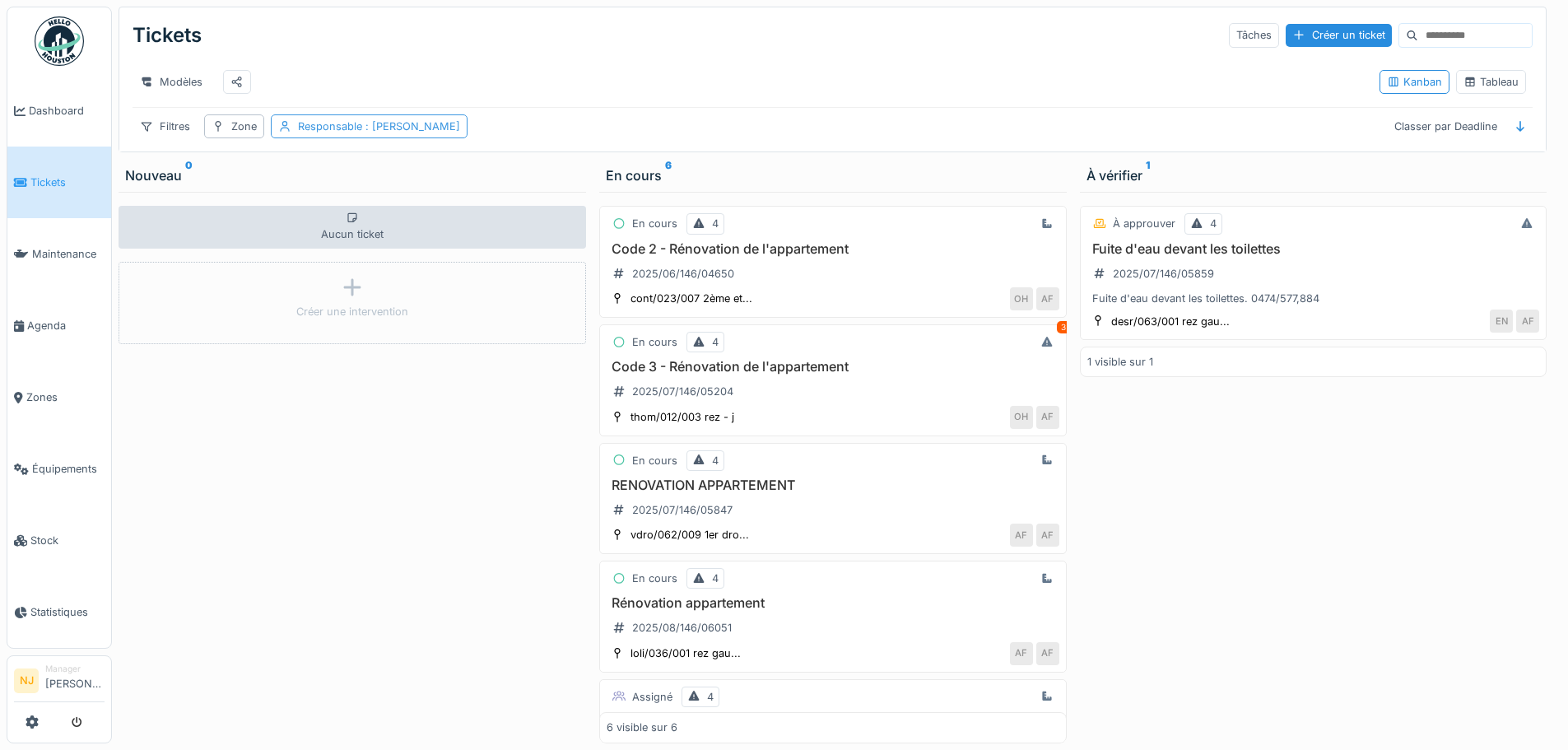
click at [411, 133] on span ": [PERSON_NAME]" at bounding box center [411, 126] width 98 height 13
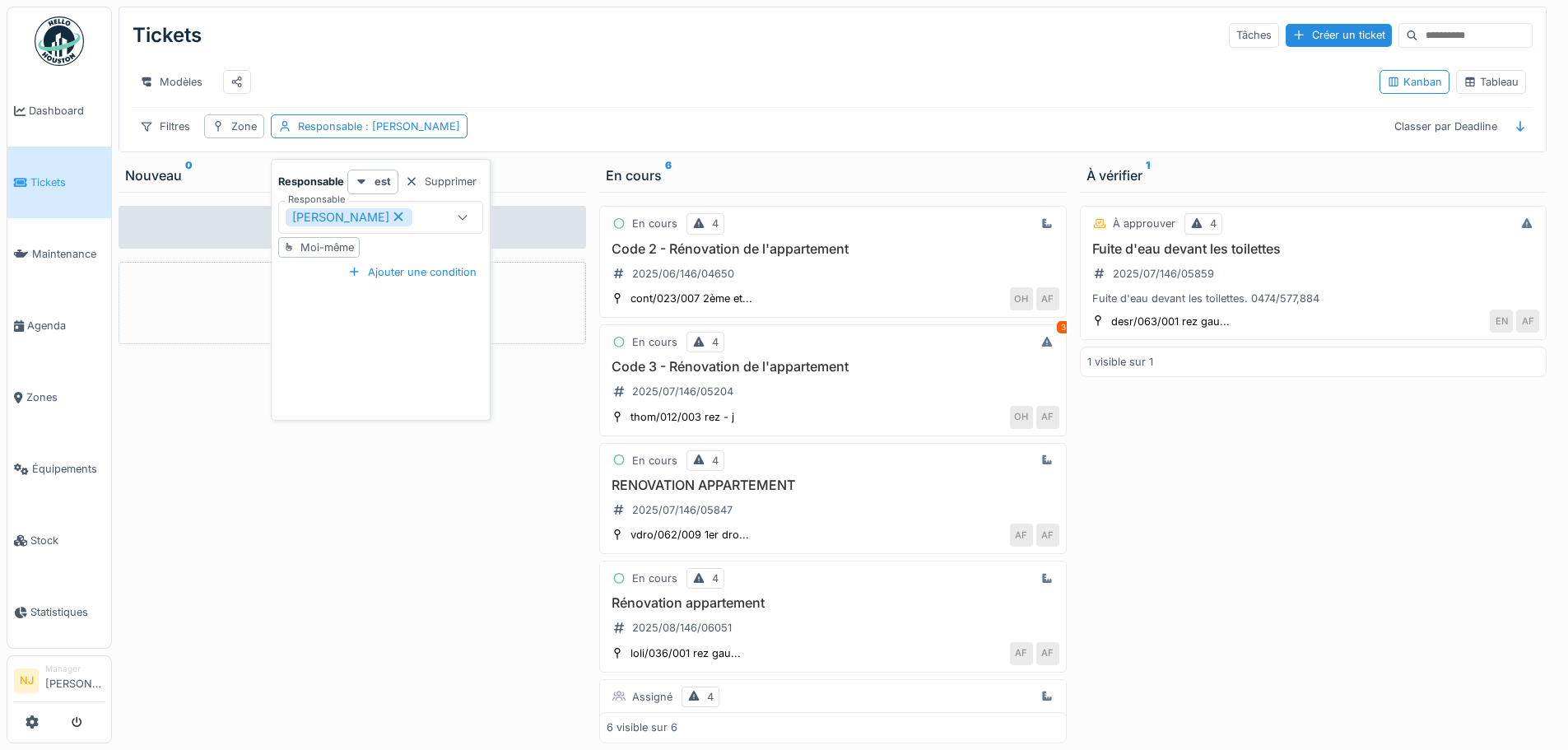
click at [401, 214] on icon at bounding box center [397, 217] width 15 height 12
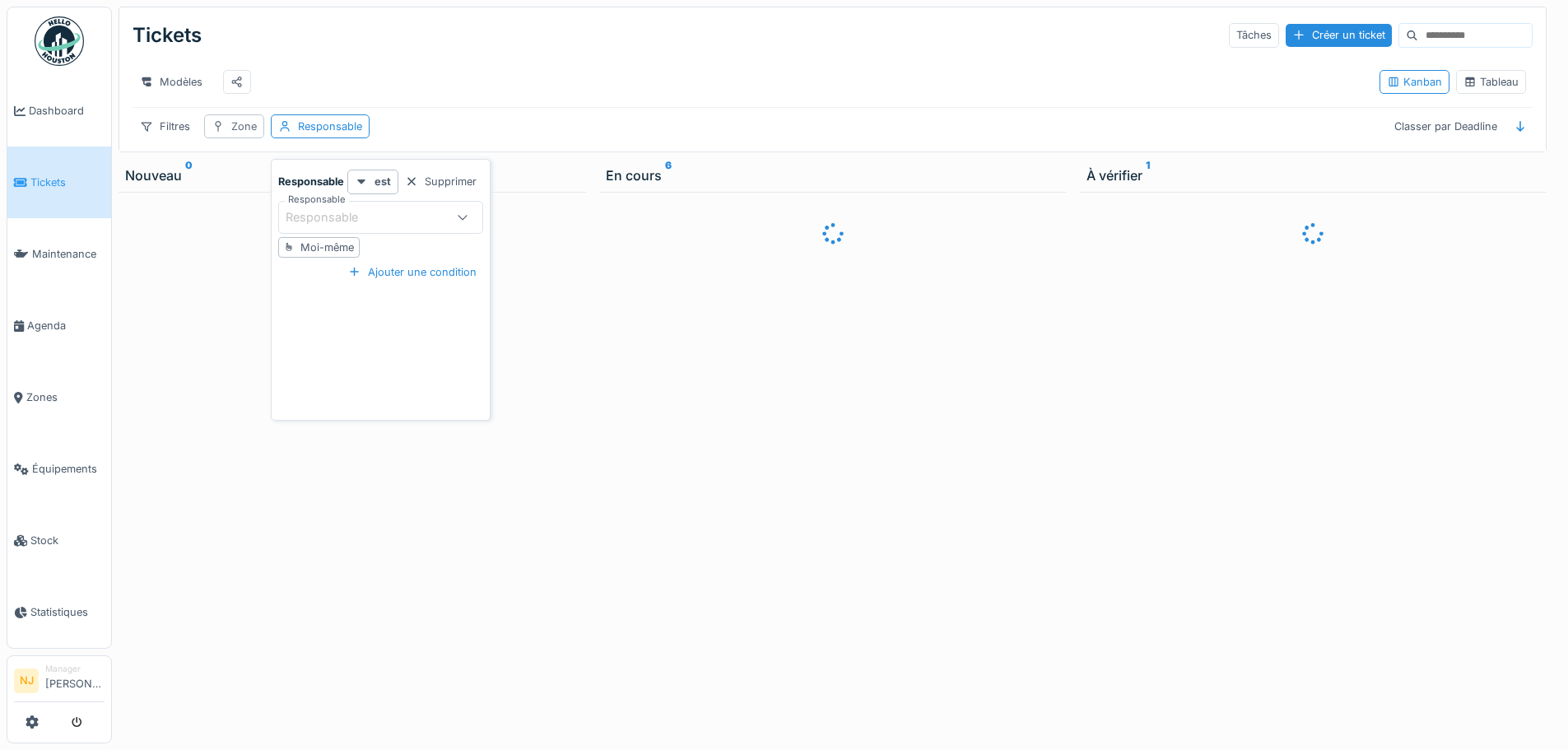
click at [240, 134] on div "Zone" at bounding box center [244, 126] width 25 height 16
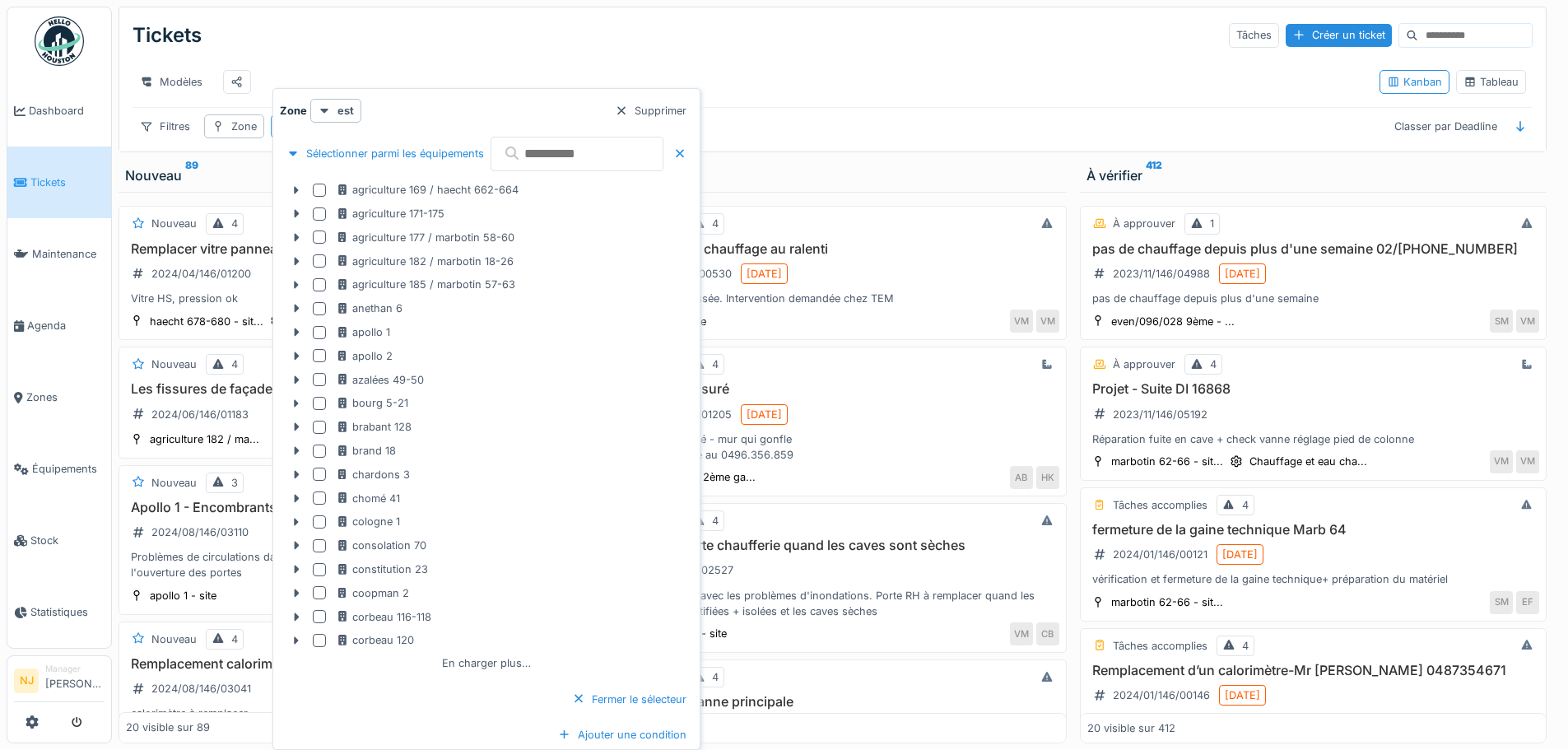
click at [585, 160] on input "text" at bounding box center [576, 153] width 173 height 34
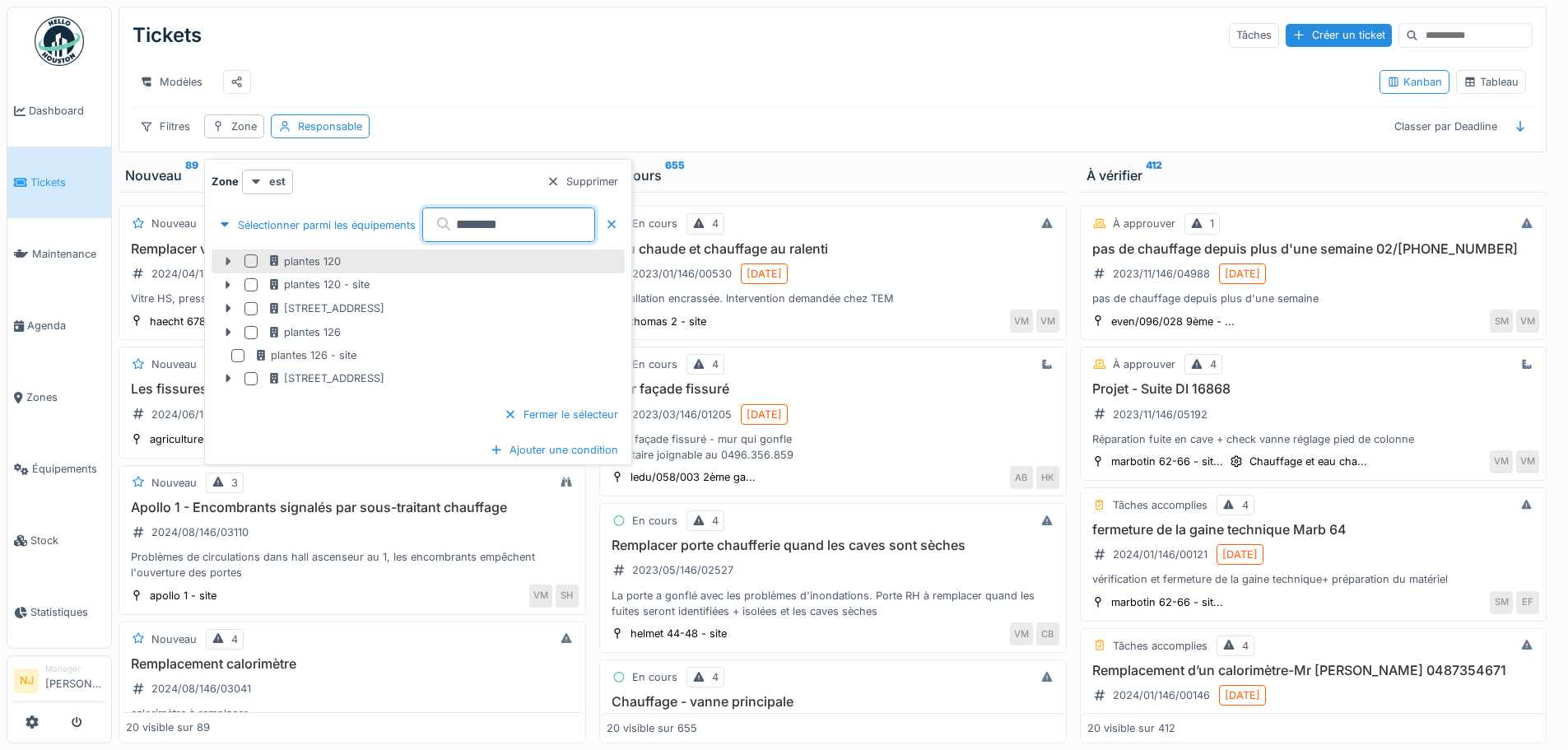
type input "*******"
click at [228, 262] on icon at bounding box center [228, 261] width 5 height 8
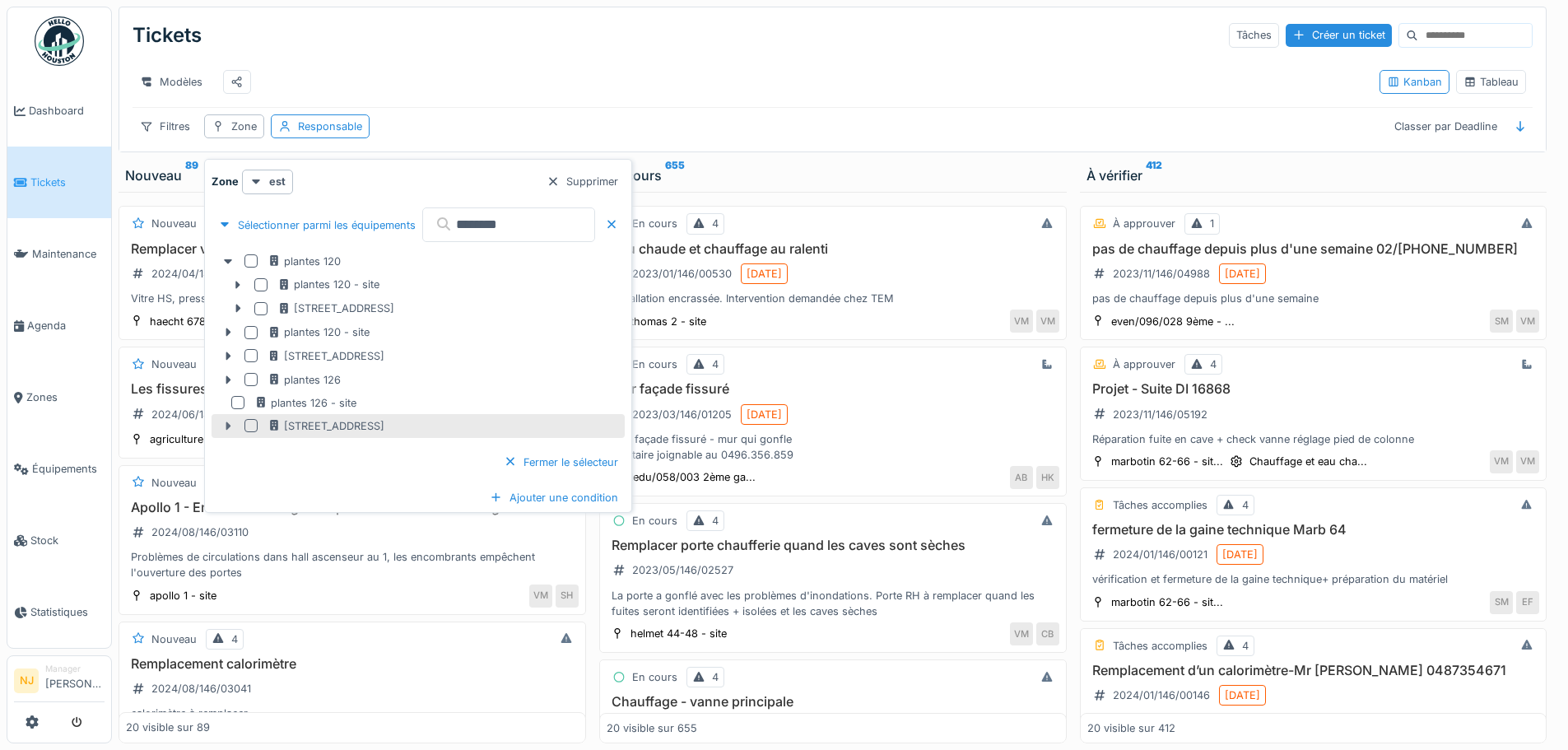
click at [224, 425] on icon at bounding box center [227, 426] width 13 height 11
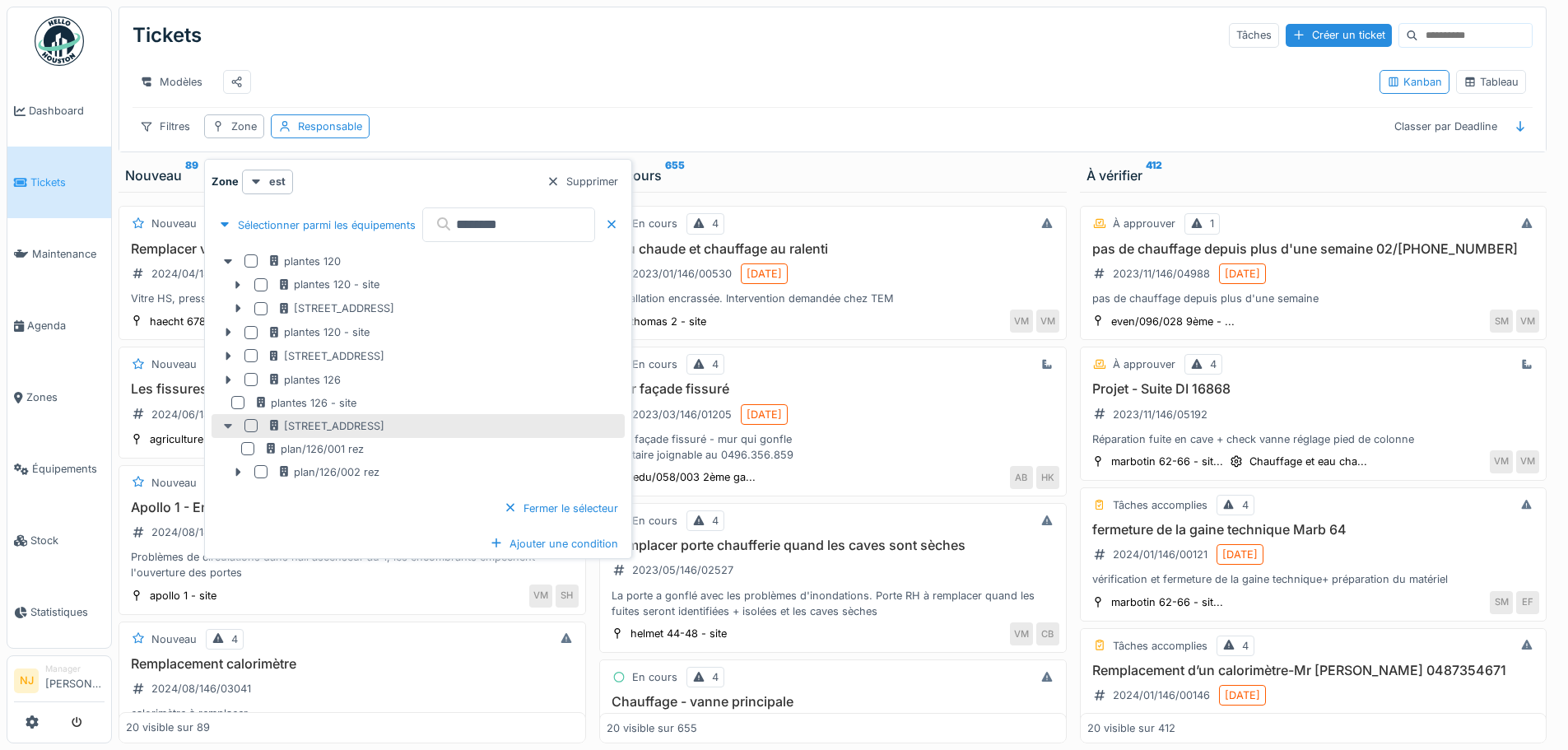
click at [227, 423] on icon at bounding box center [227, 426] width 13 height 11
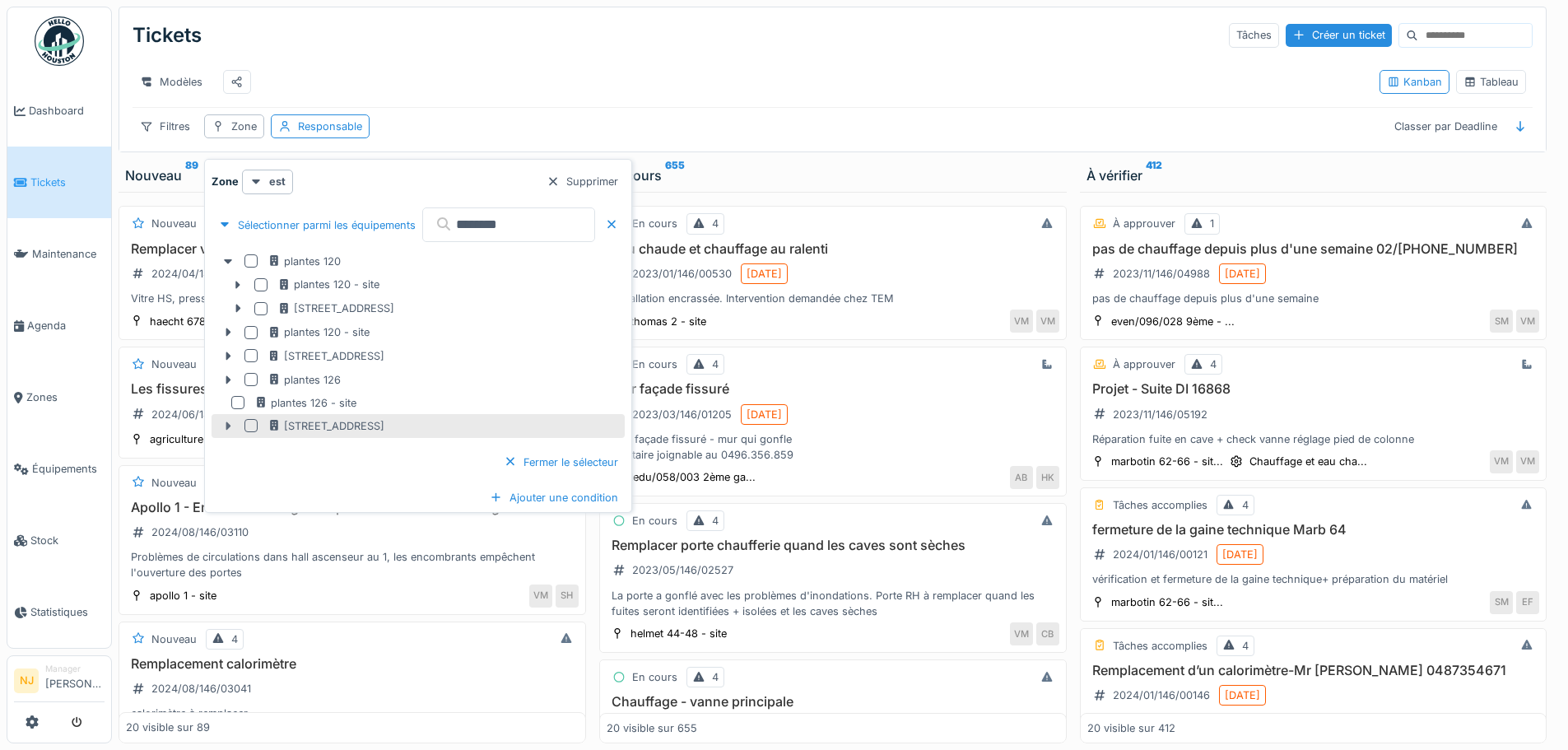
click at [227, 423] on icon at bounding box center [228, 426] width 5 height 8
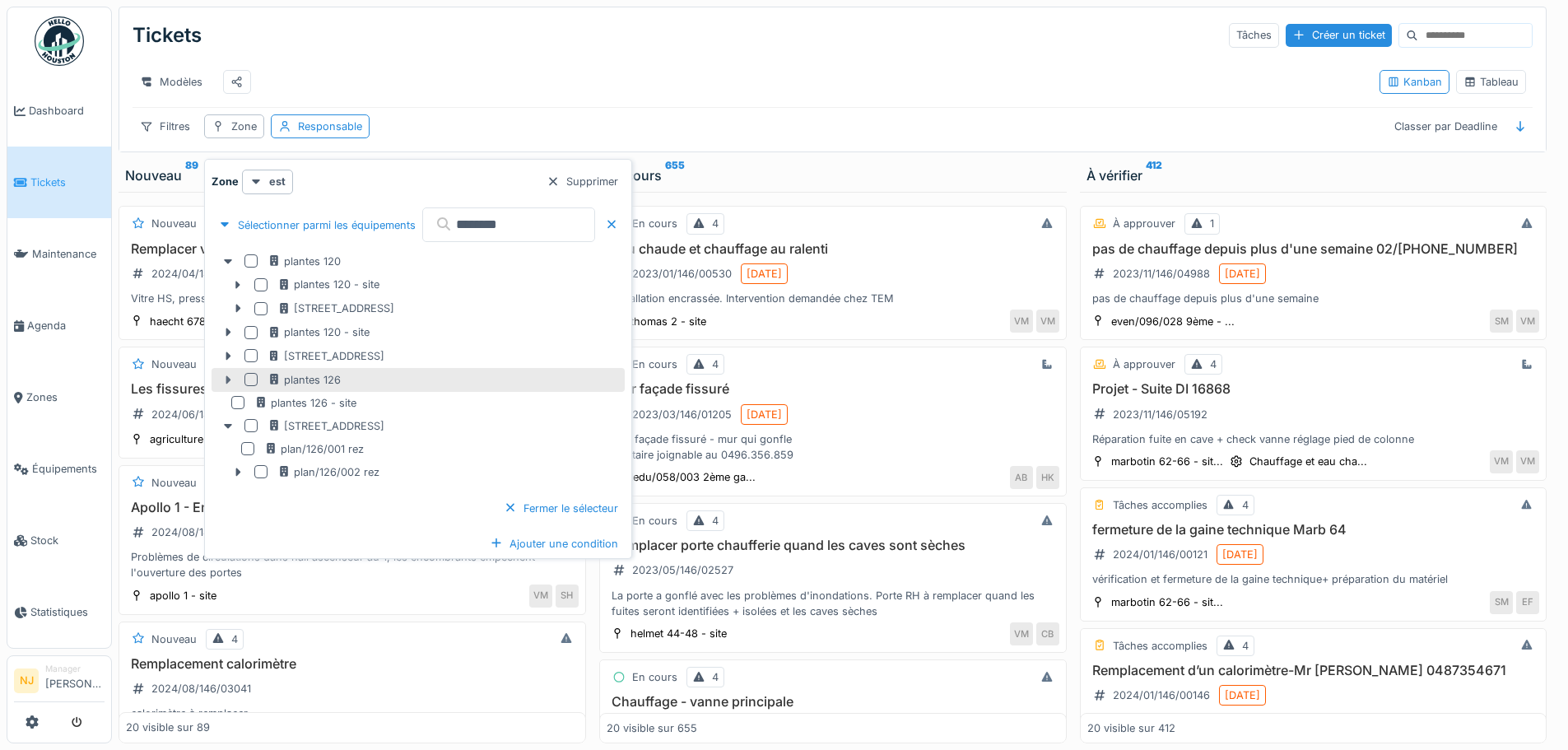
click at [226, 379] on icon at bounding box center [227, 380] width 13 height 11
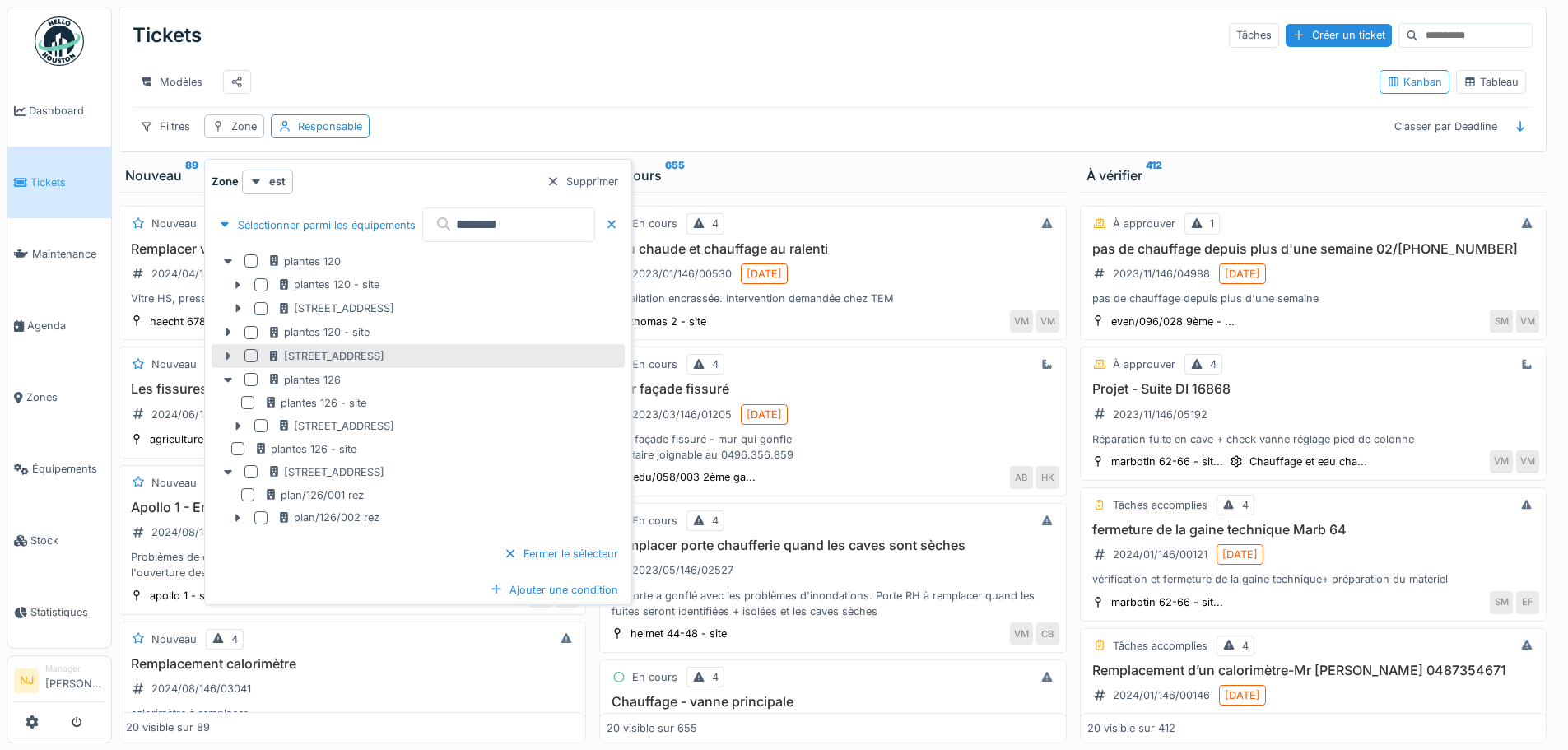
click at [228, 358] on icon at bounding box center [228, 356] width 5 height 8
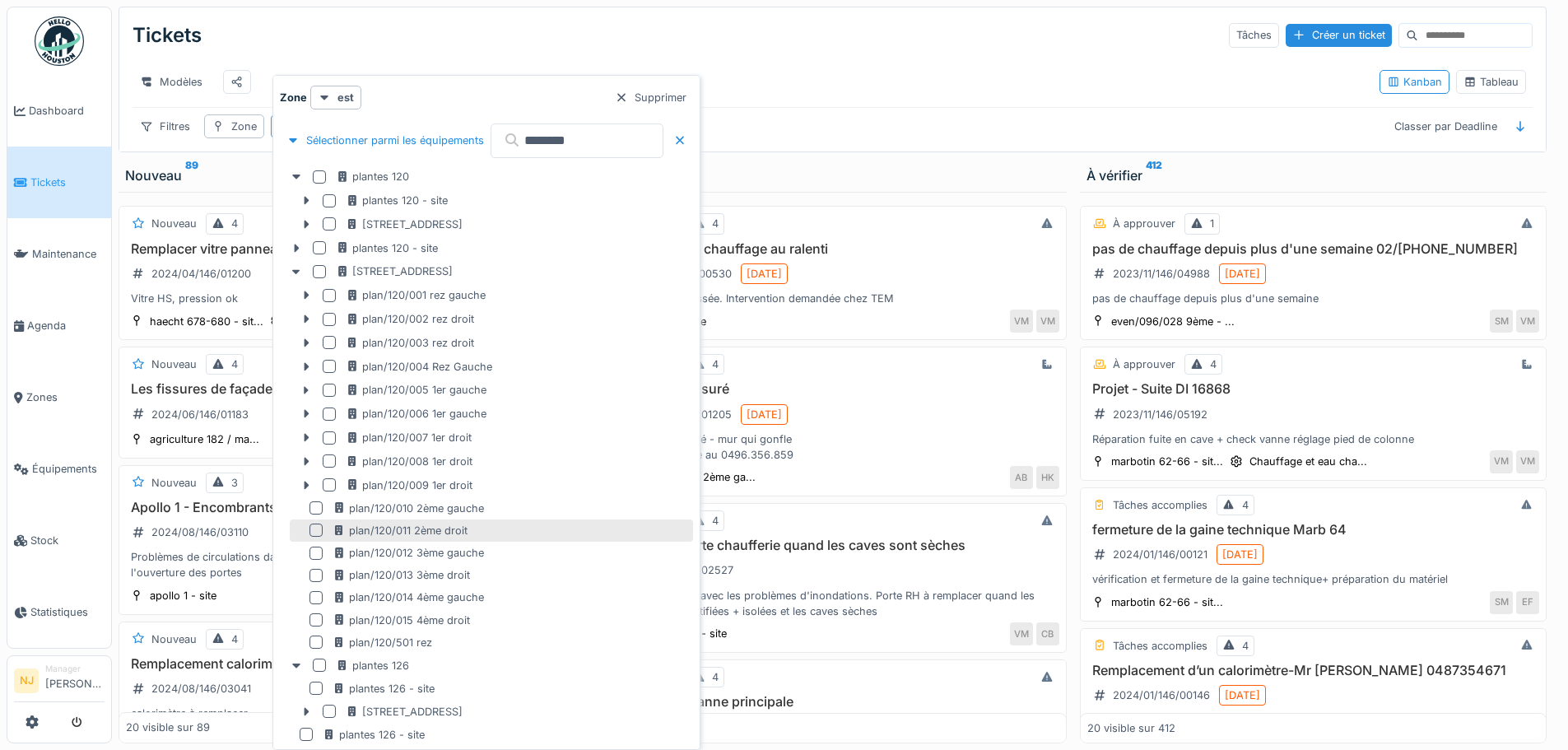
click at [309, 529] on div at bounding box center [315, 529] width 13 height 13
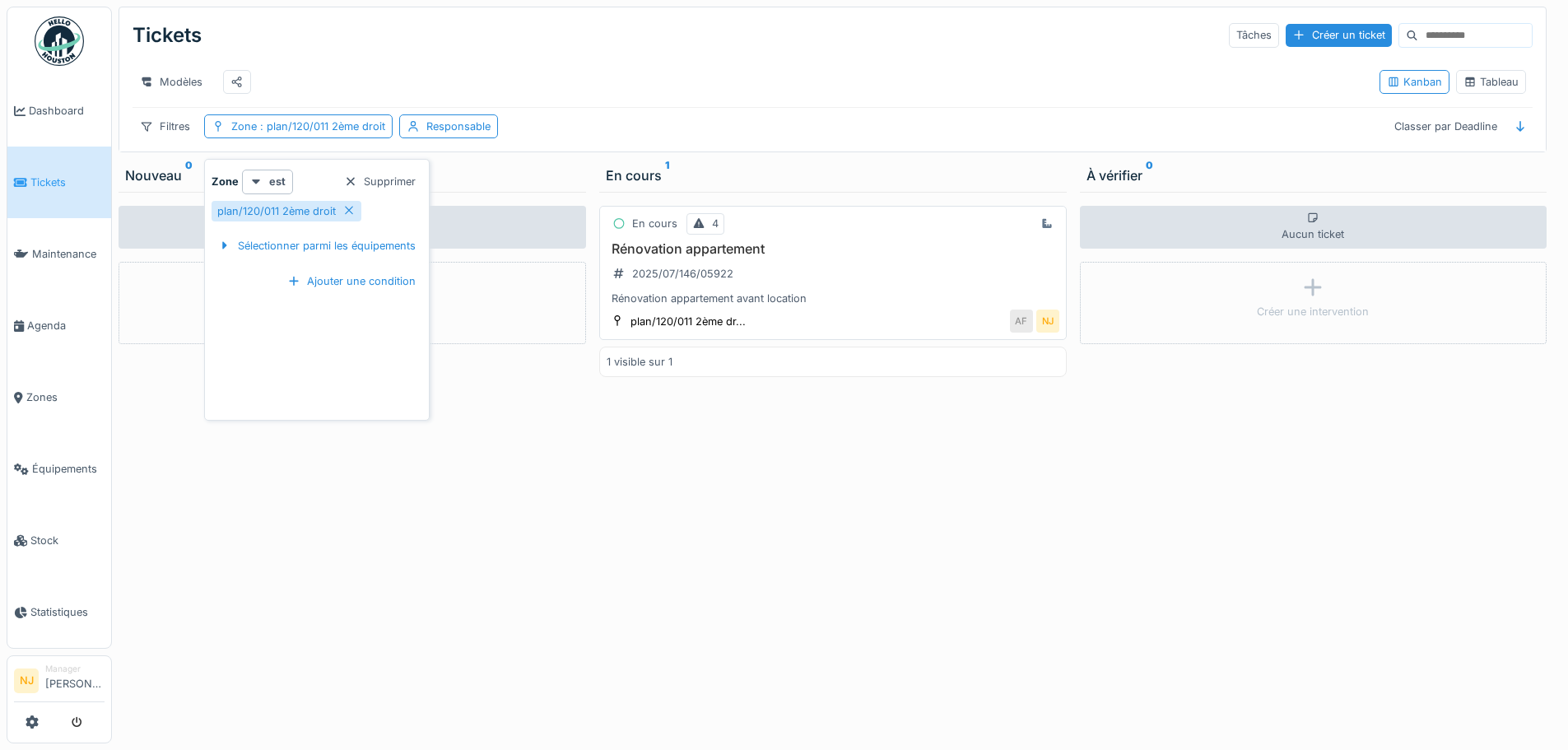
click at [674, 257] on h3 "Rénovation appartement" at bounding box center [833, 249] width 453 height 16
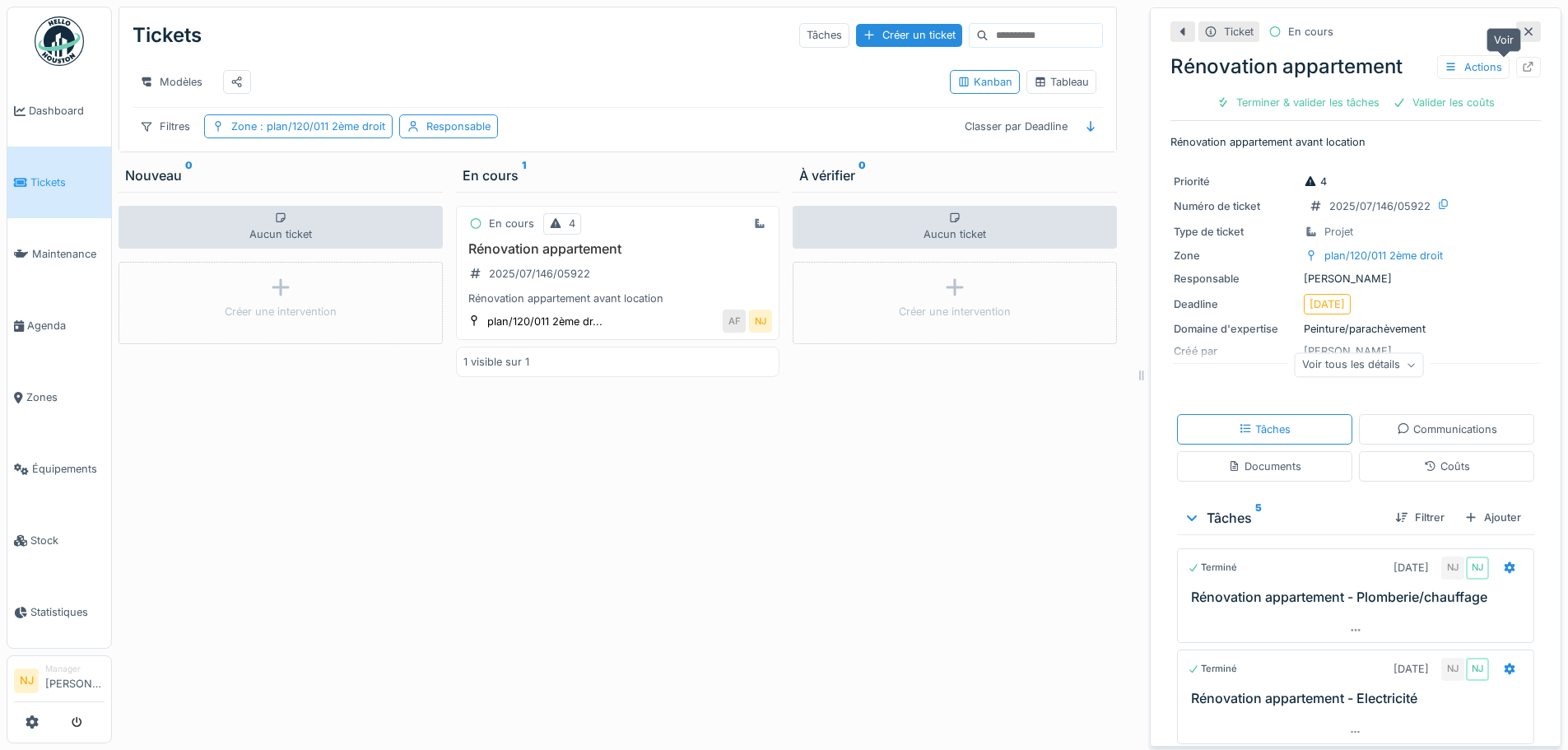
click at [1522, 65] on icon at bounding box center [1528, 66] width 13 height 11
click at [353, 133] on span ": plan/120/011 2ème droit" at bounding box center [321, 126] width 129 height 13
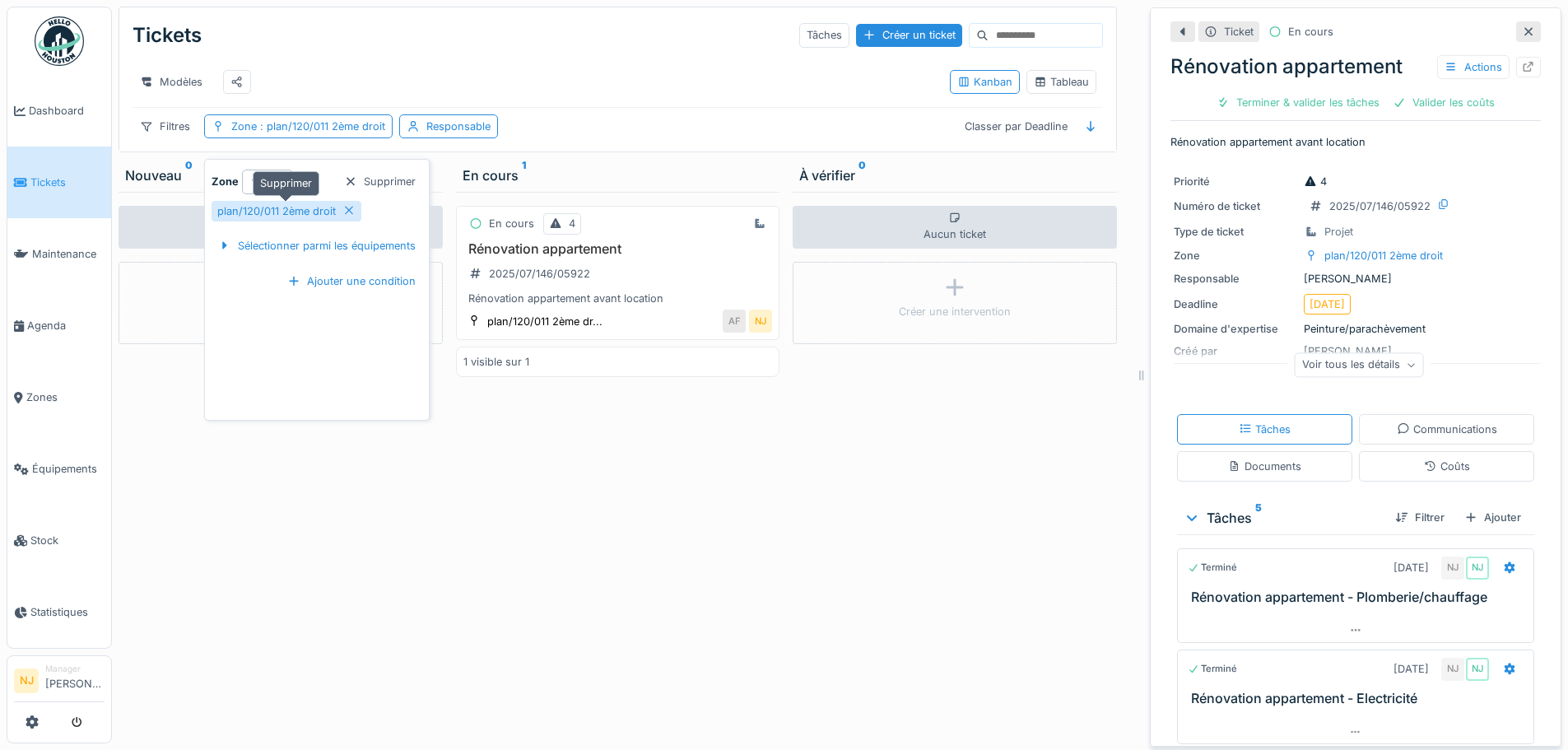
click at [350, 209] on icon at bounding box center [349, 211] width 8 height 8
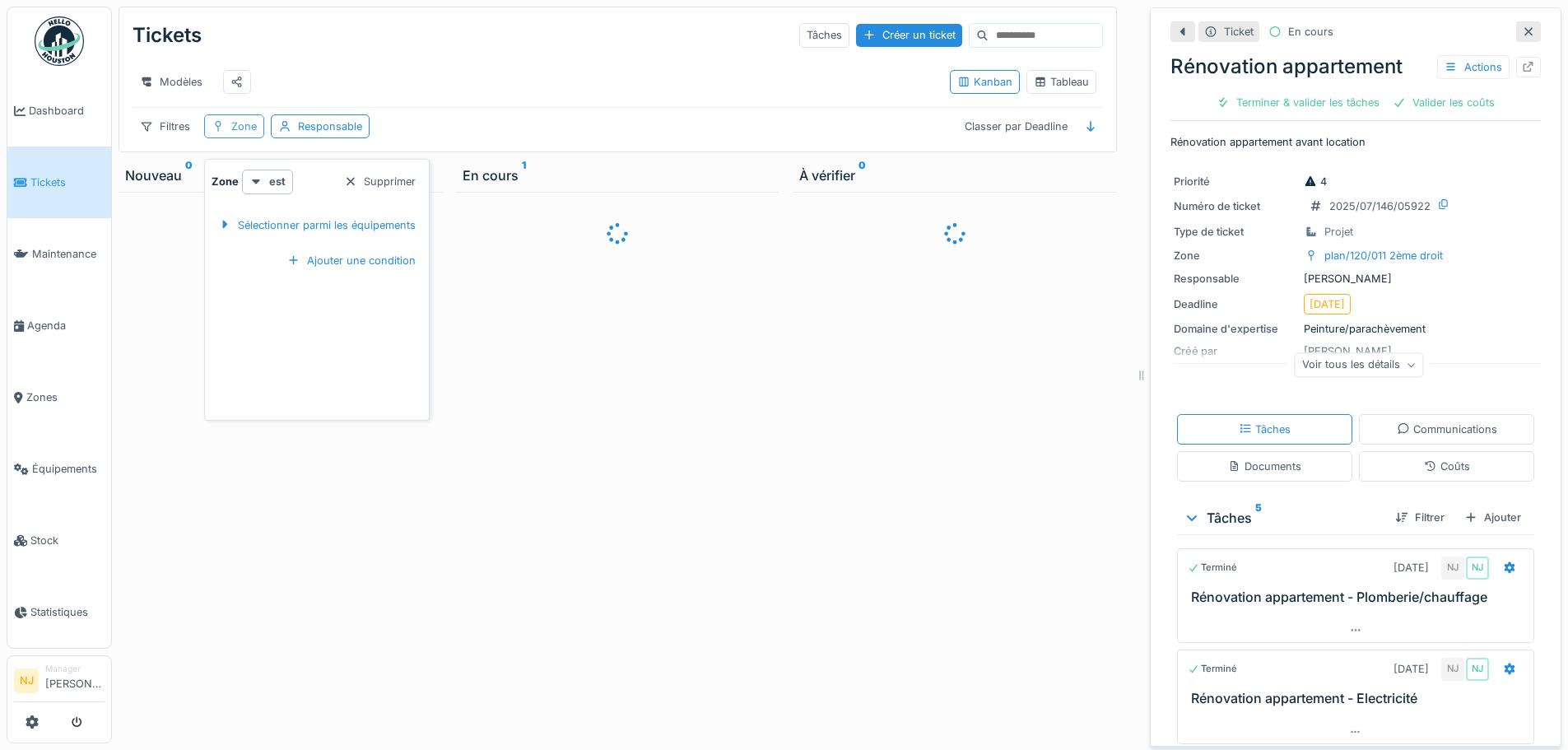
click at [244, 134] on div "Zone" at bounding box center [244, 126] width 25 height 16
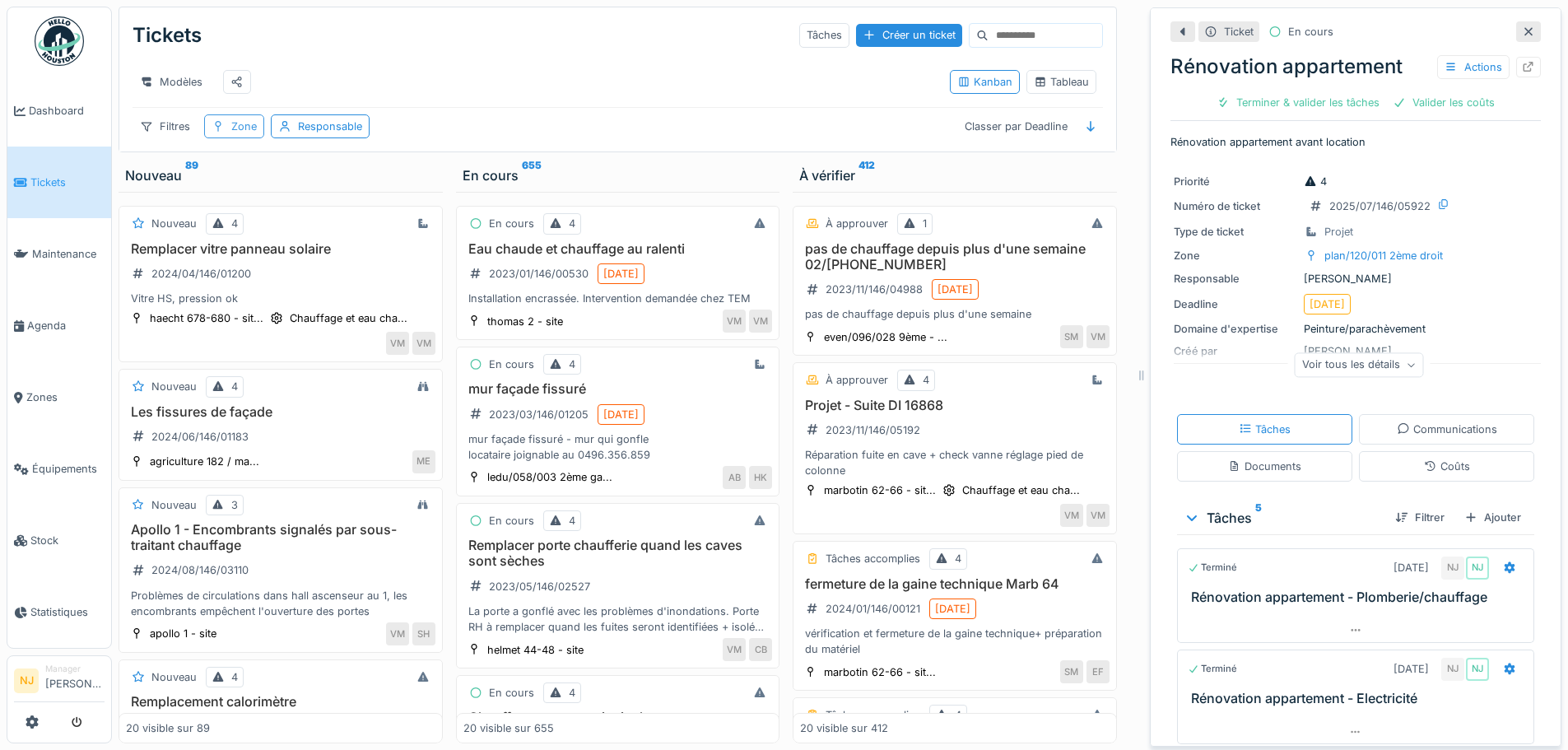
click at [238, 134] on div "Zone" at bounding box center [244, 126] width 25 height 16
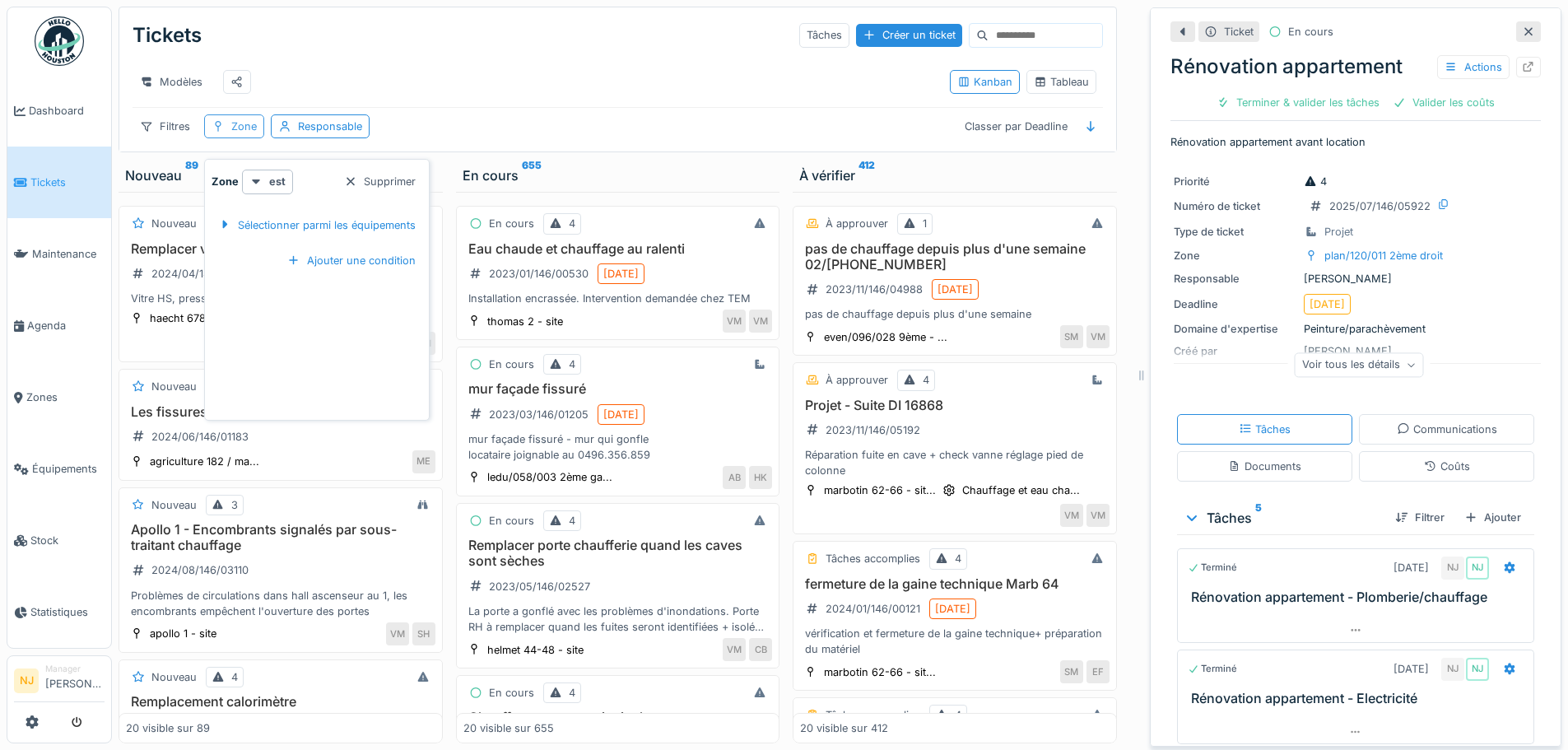
click at [238, 134] on div "Zone" at bounding box center [244, 126] width 25 height 16
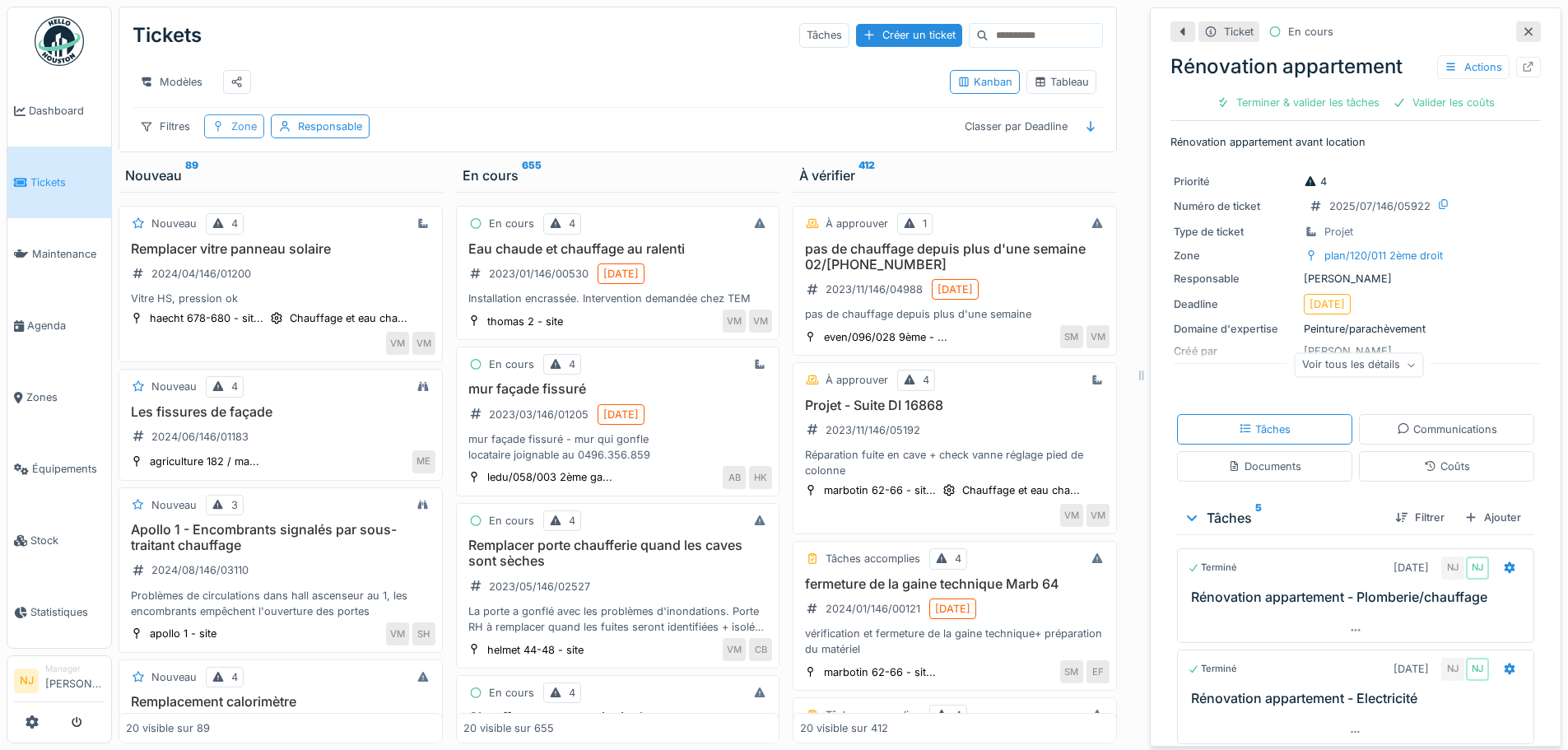
click at [236, 134] on div "Zone" at bounding box center [244, 126] width 25 height 16
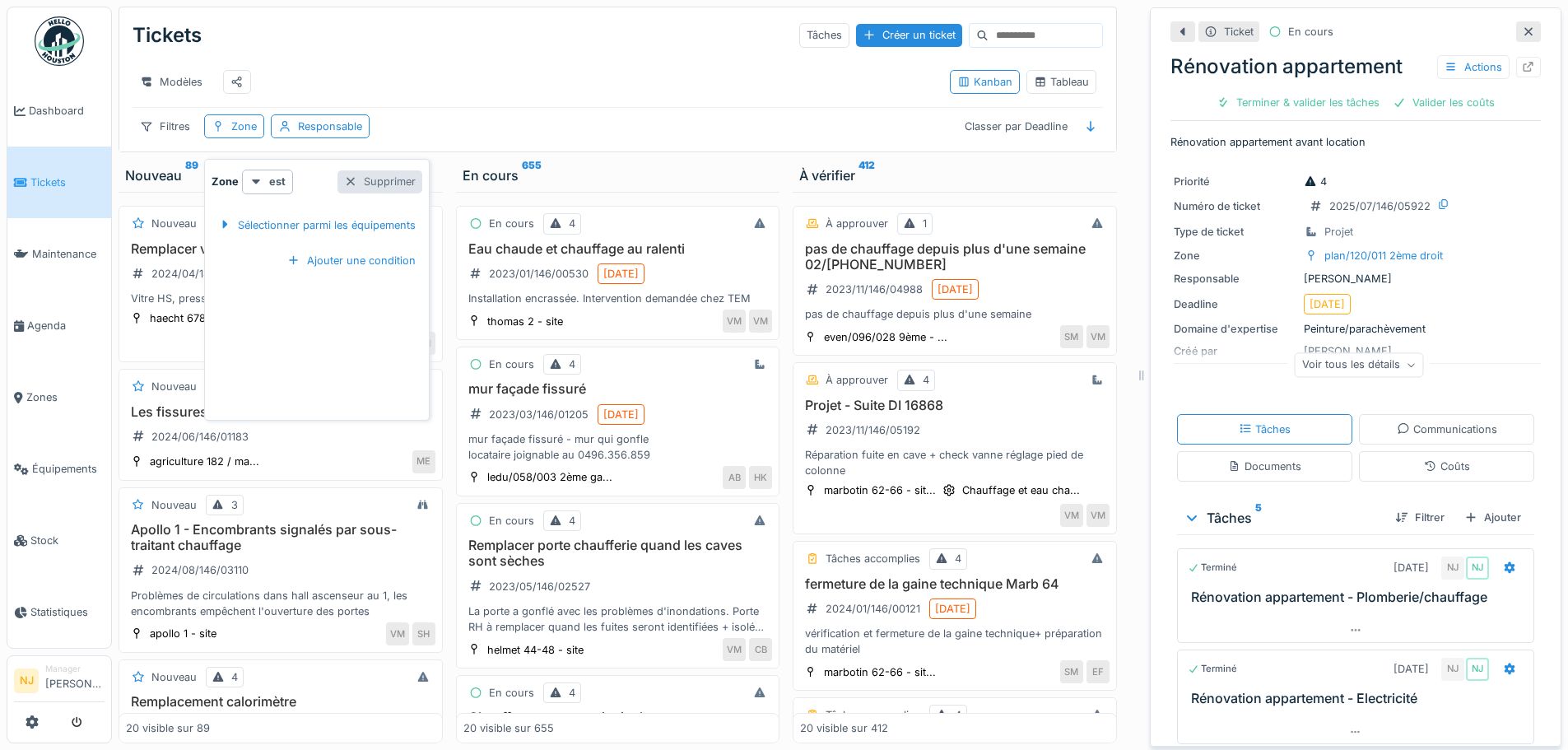
click at [385, 182] on div "Supprimer" at bounding box center [380, 182] width 85 height 22
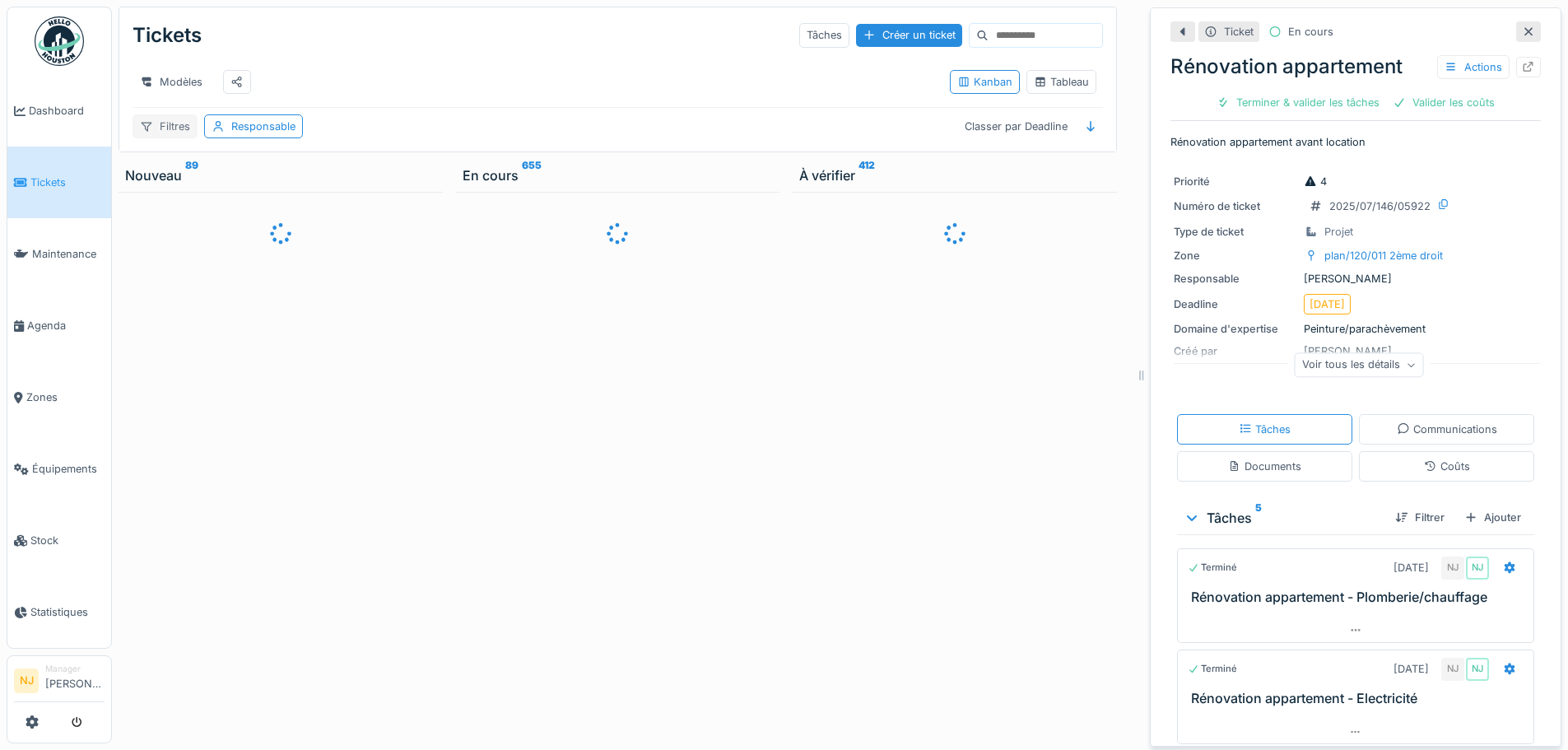
click at [180, 139] on div "Filtres" at bounding box center [165, 126] width 65 height 23
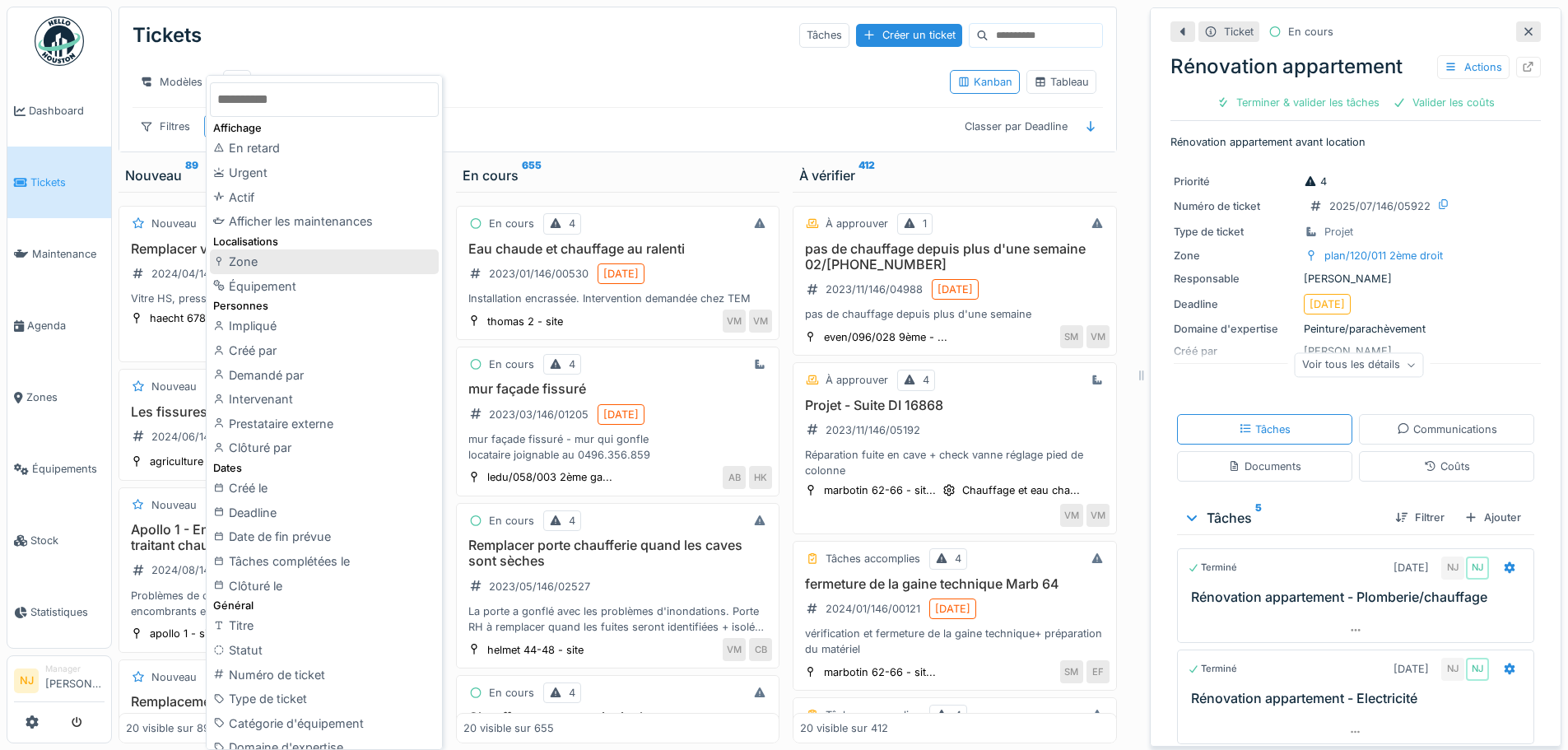
click at [251, 264] on div "Zone" at bounding box center [324, 261] width 228 height 24
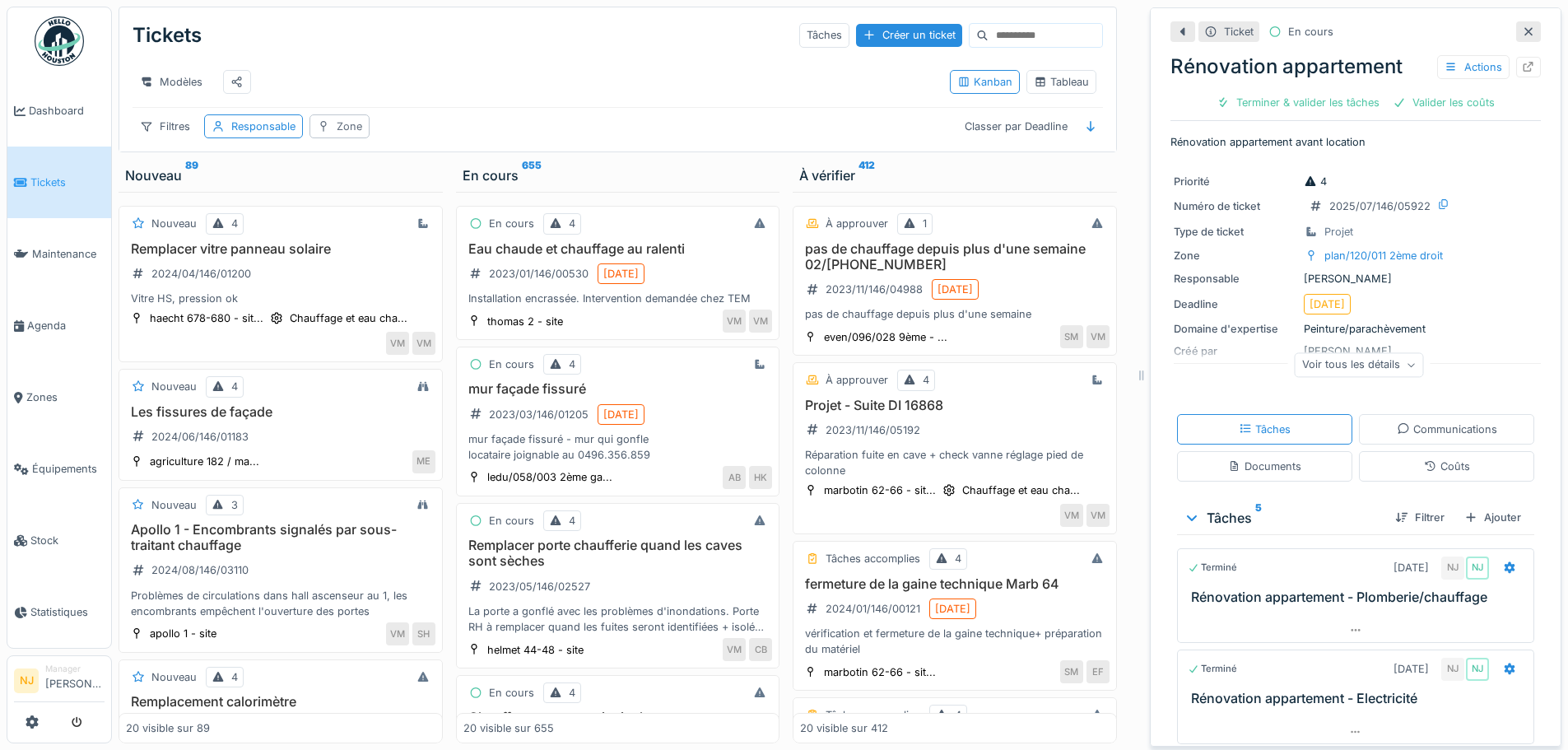
click at [337, 134] on div "Zone" at bounding box center [350, 126] width 25 height 16
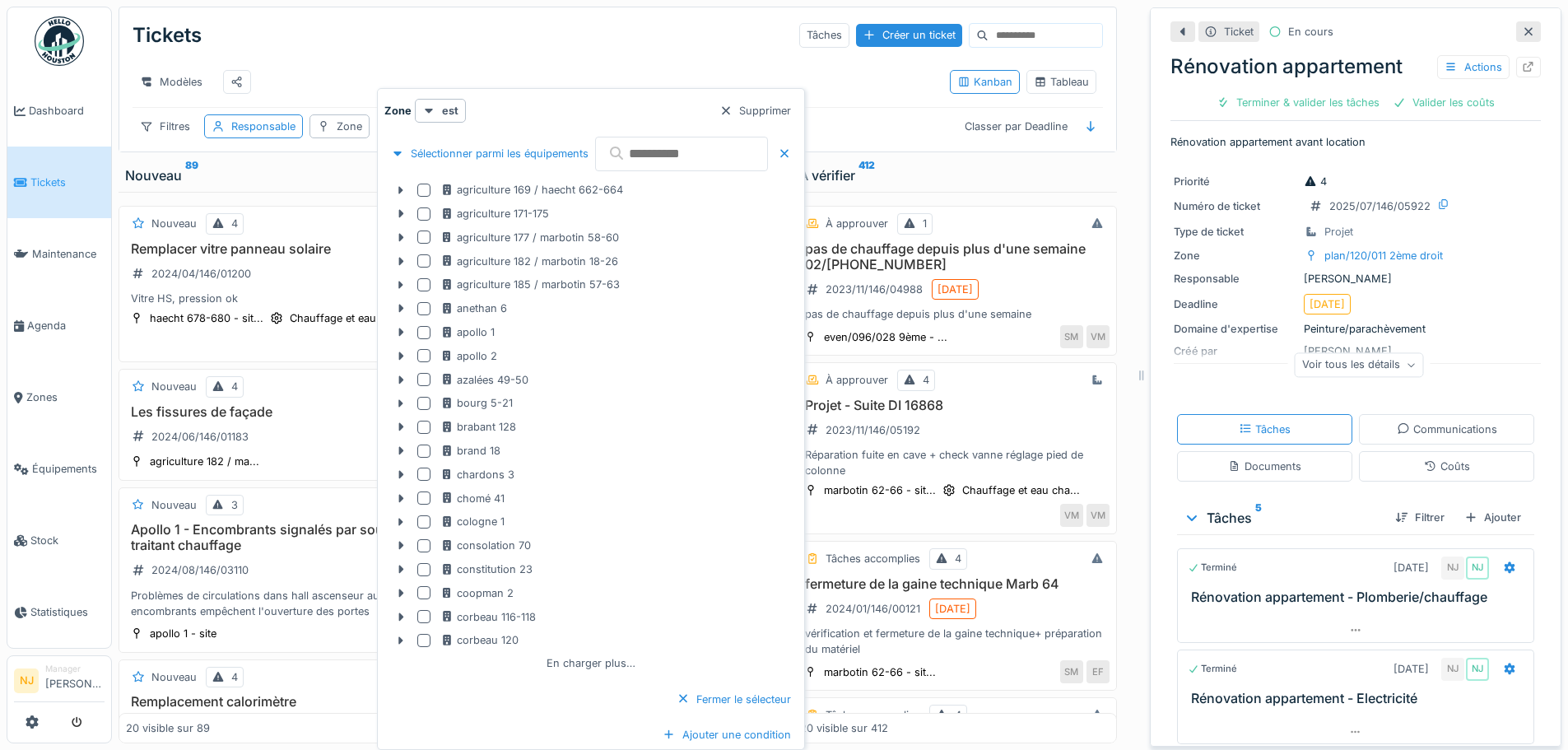
click at [652, 156] on input "text" at bounding box center [681, 153] width 173 height 34
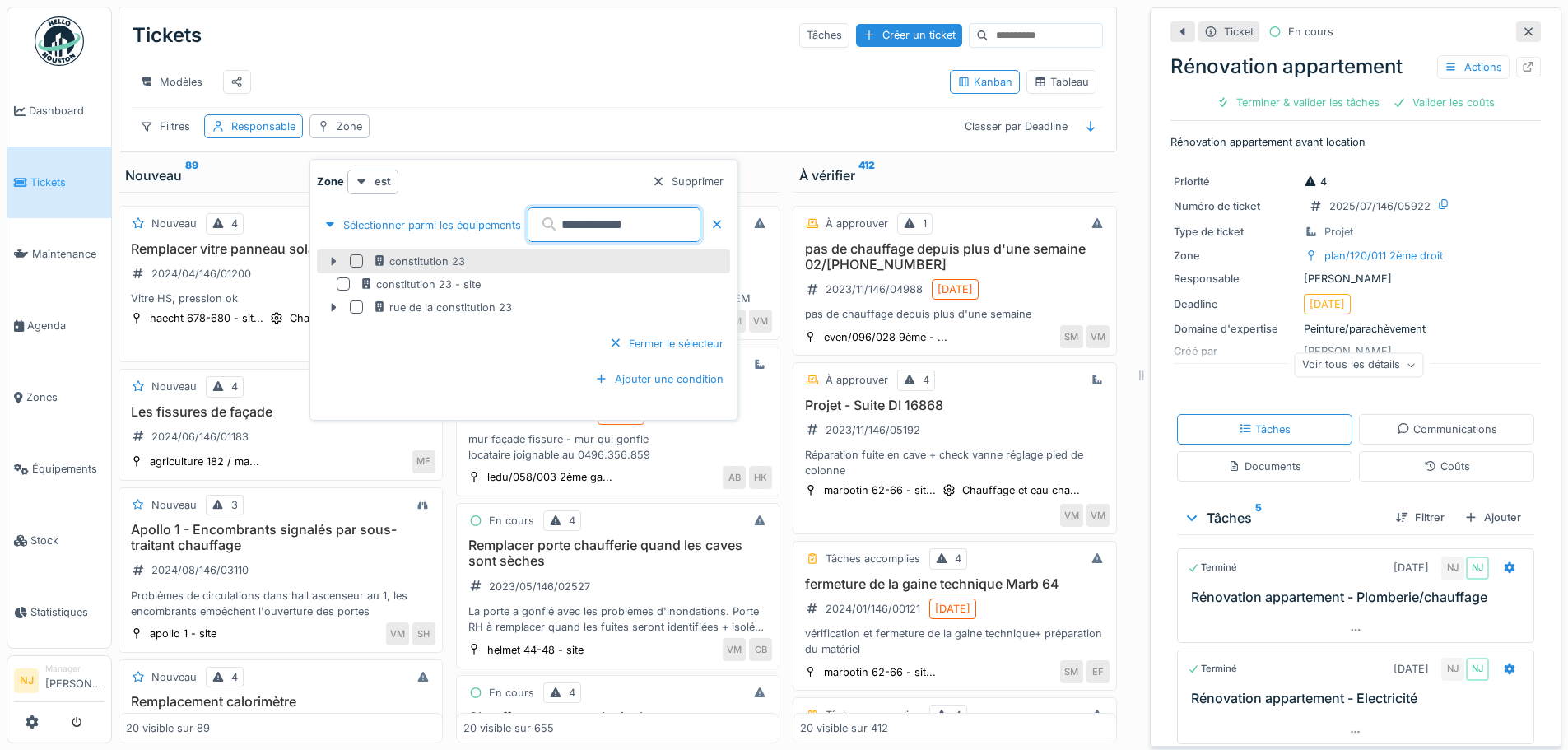
type input "**********"
click at [333, 261] on icon at bounding box center [333, 261] width 5 height 8
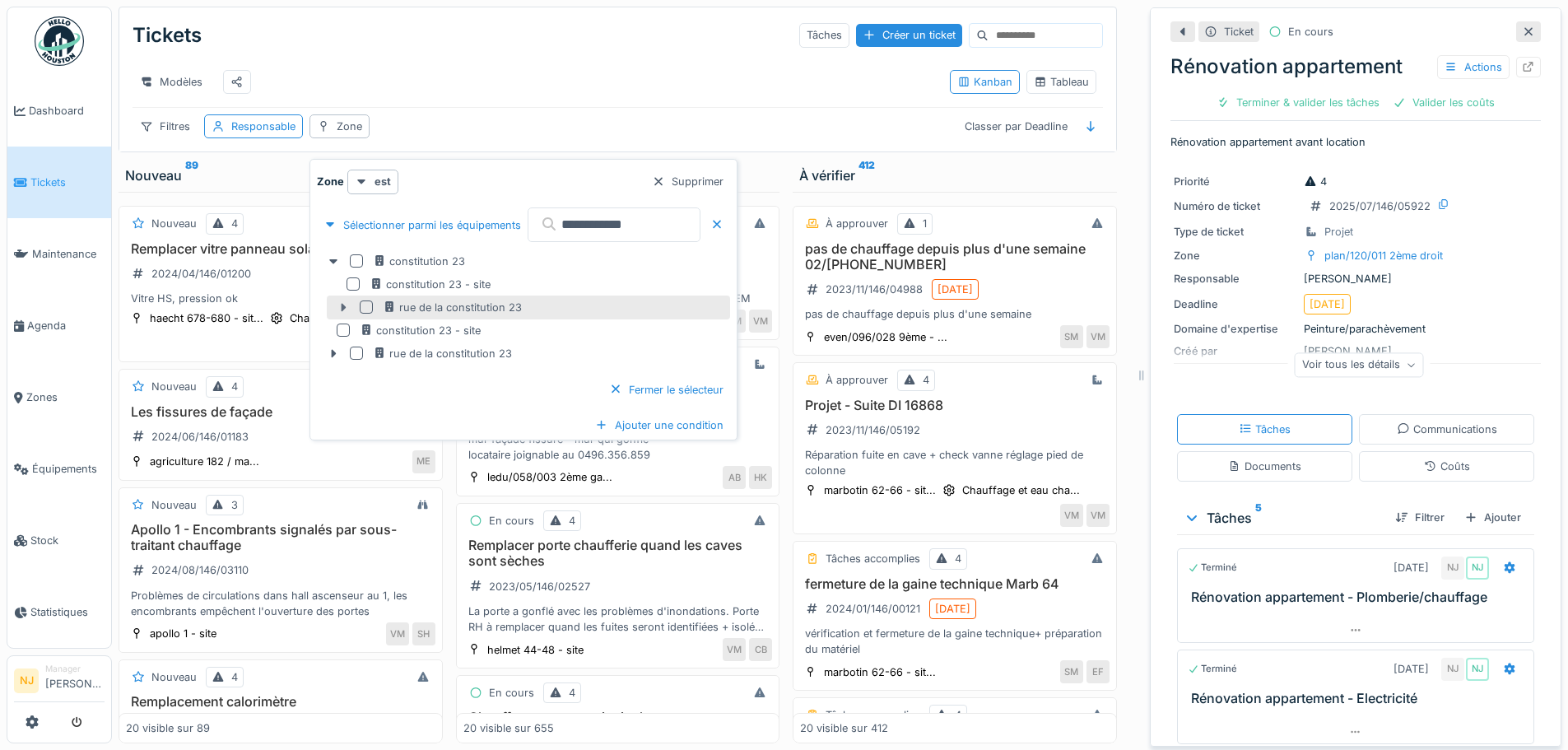
click at [345, 309] on icon at bounding box center [343, 307] width 13 height 11
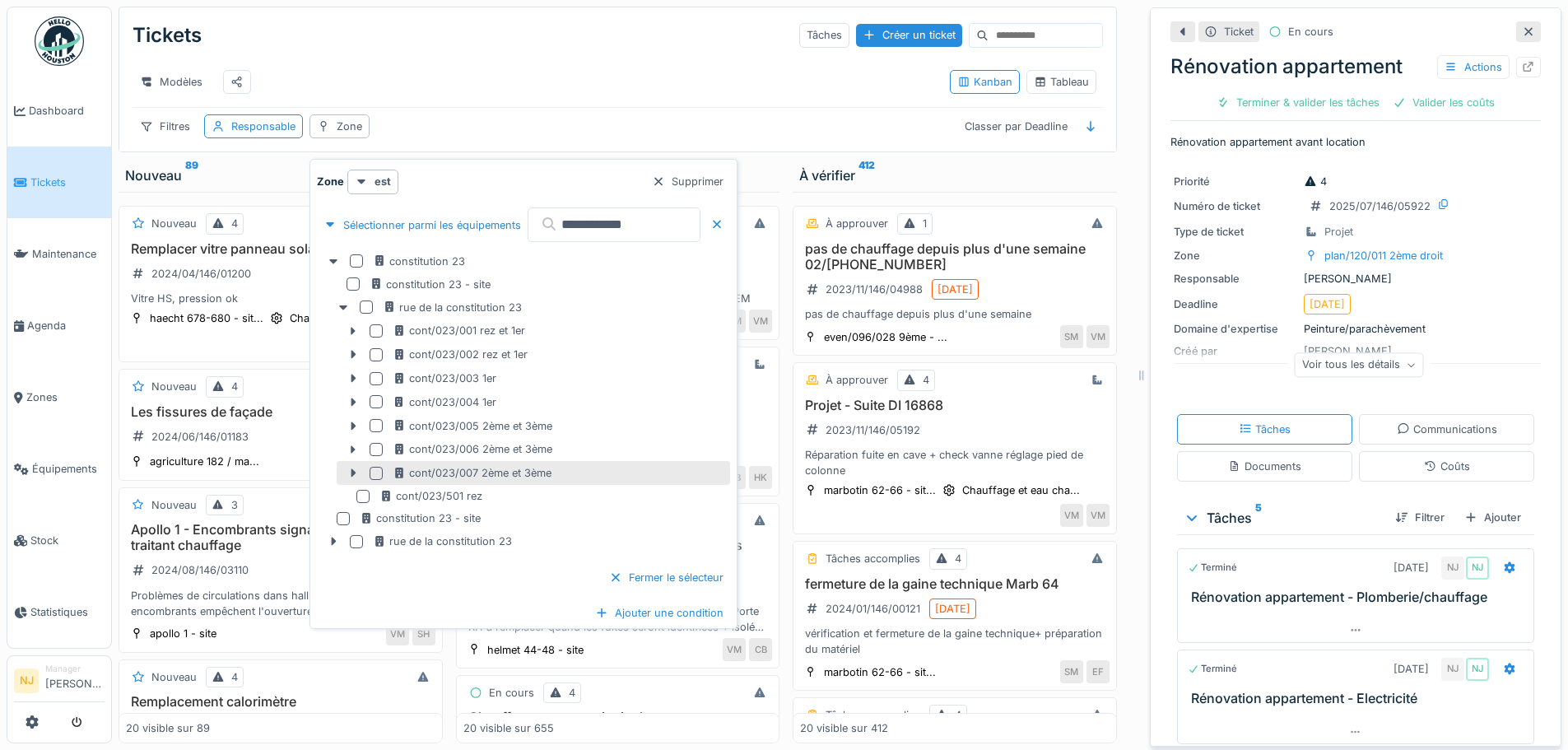
click at [375, 471] on div at bounding box center [376, 473] width 13 height 13
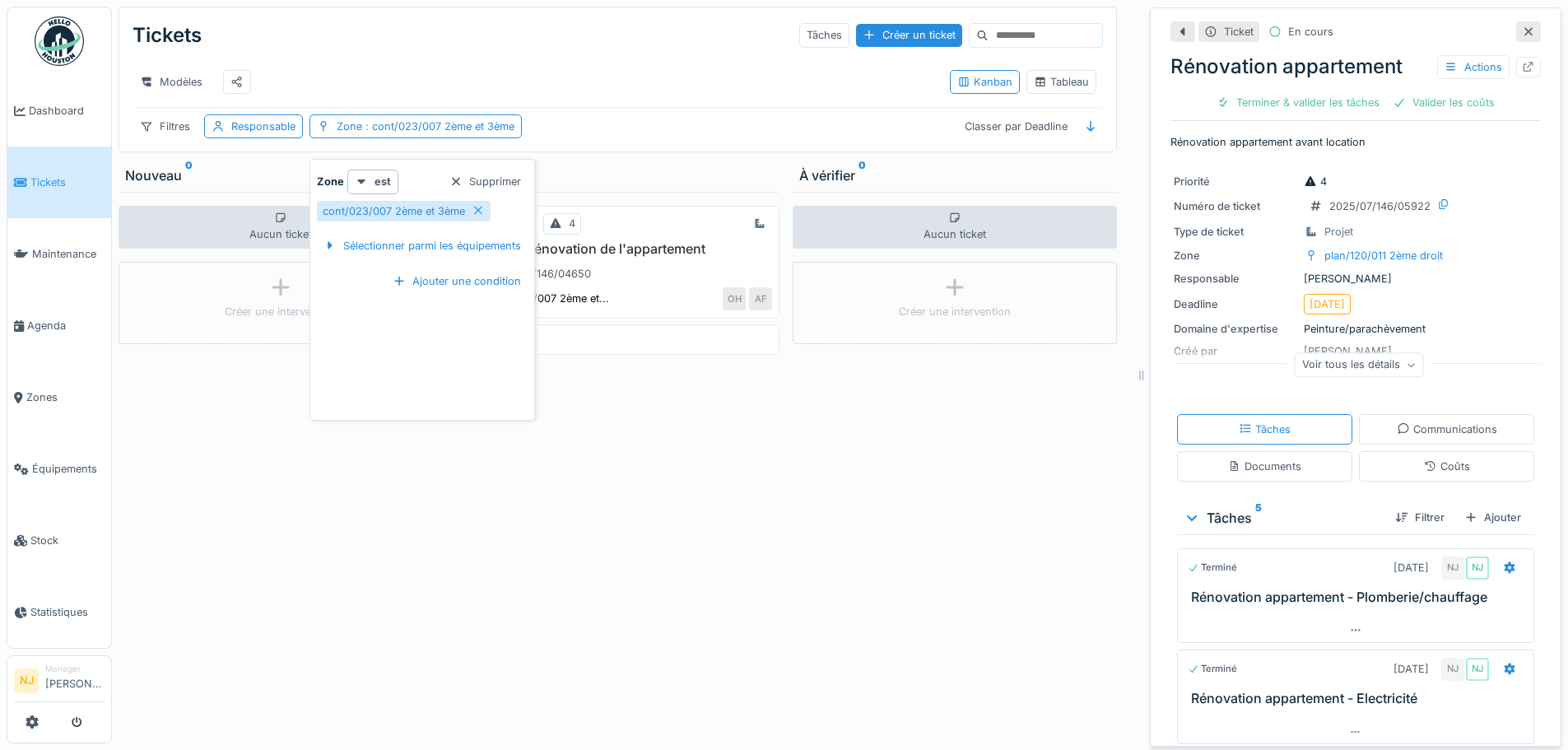
click at [563, 75] on div "Modèles" at bounding box center [535, 82] width 805 height 37
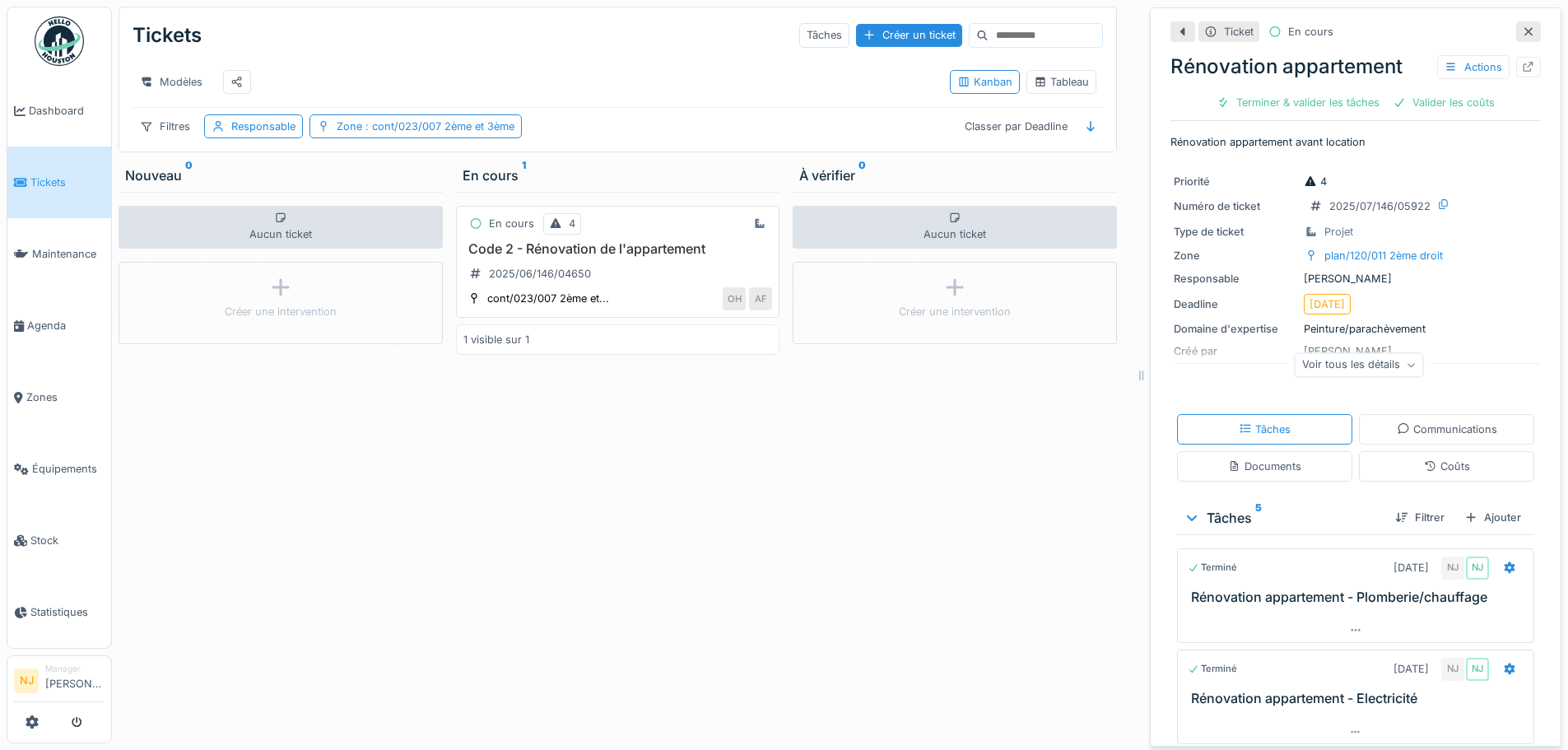
click at [574, 257] on h3 "Code 2 - Rénovation de l'appartement" at bounding box center [618, 249] width 309 height 16
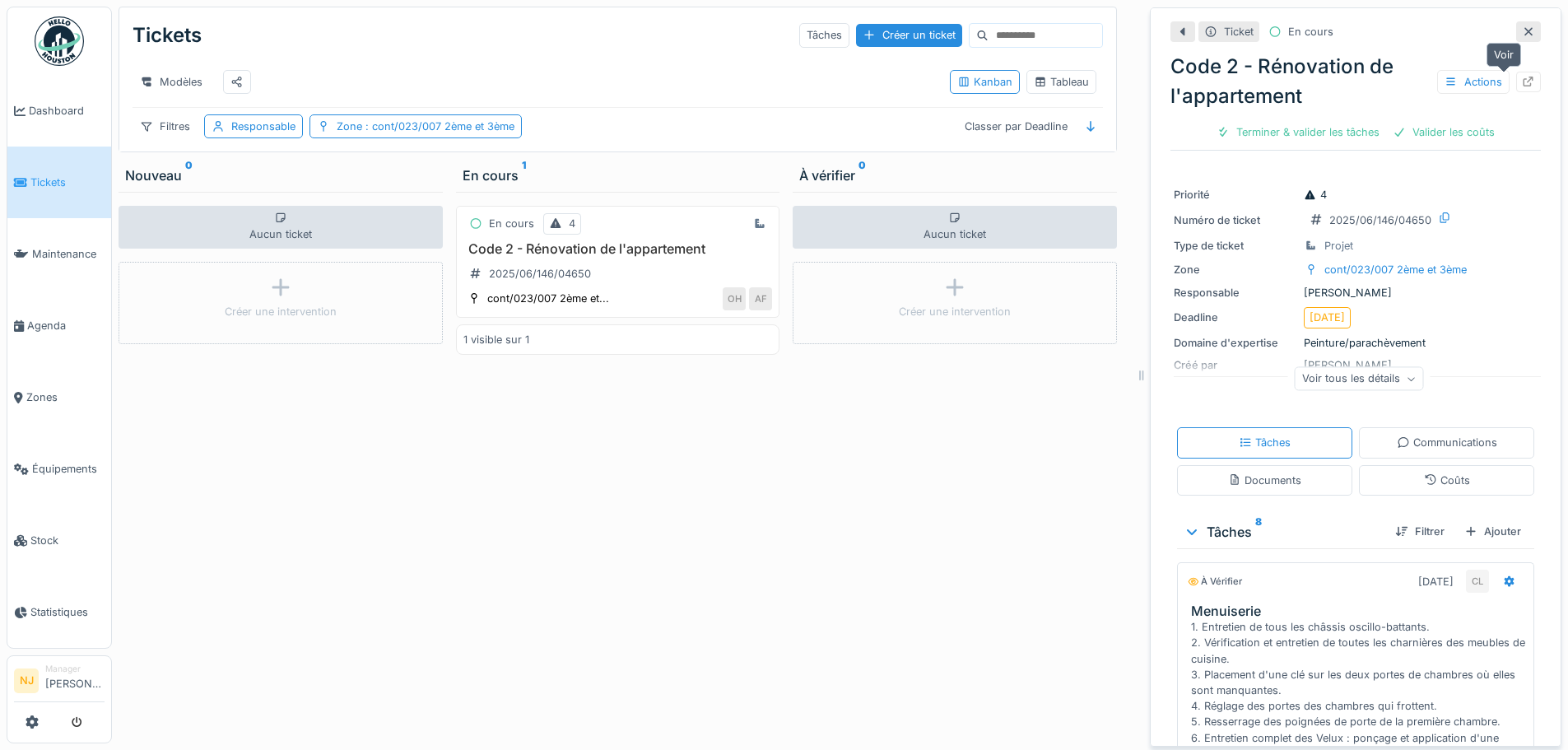
click at [1523, 80] on icon at bounding box center [1528, 81] width 11 height 11
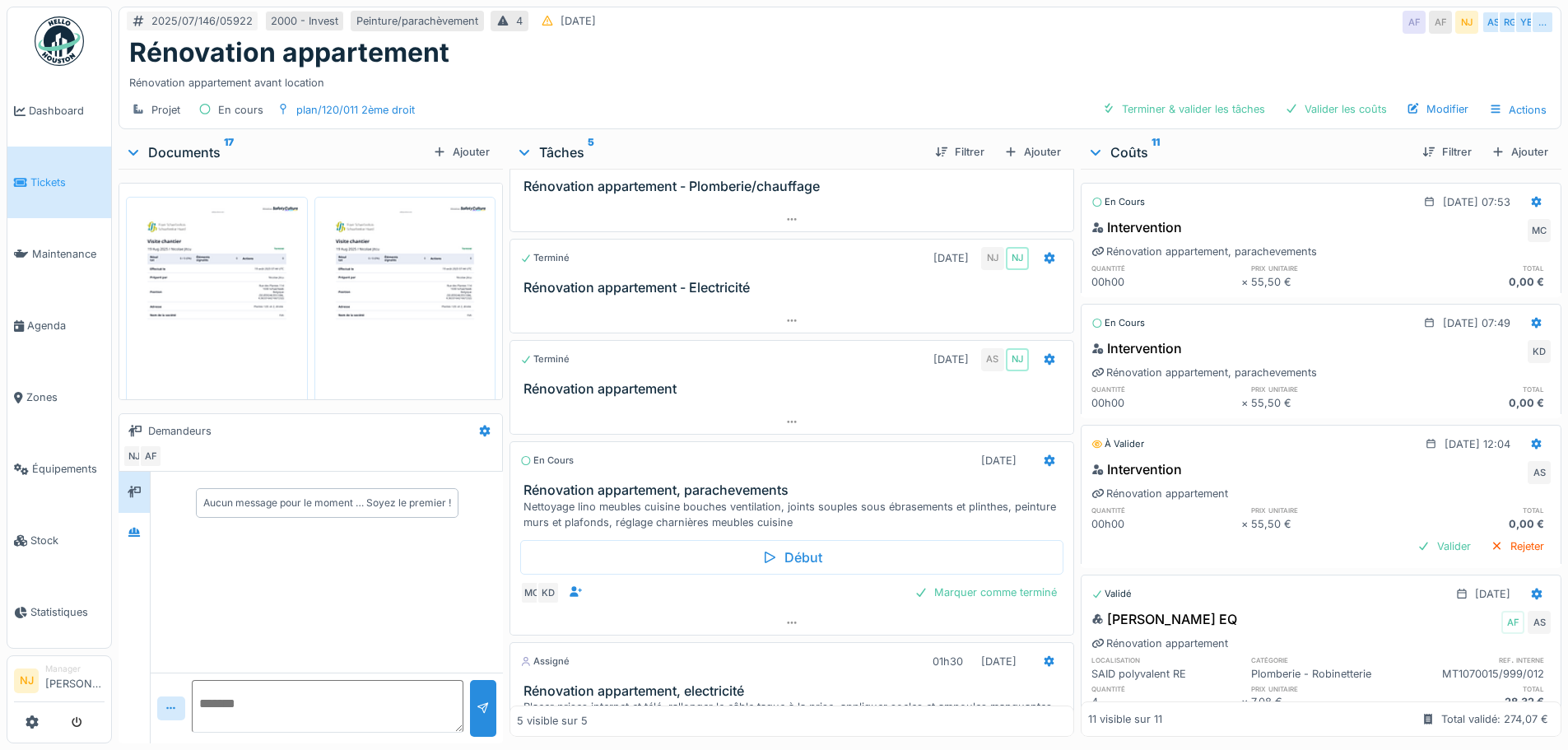
scroll to position [33, 0]
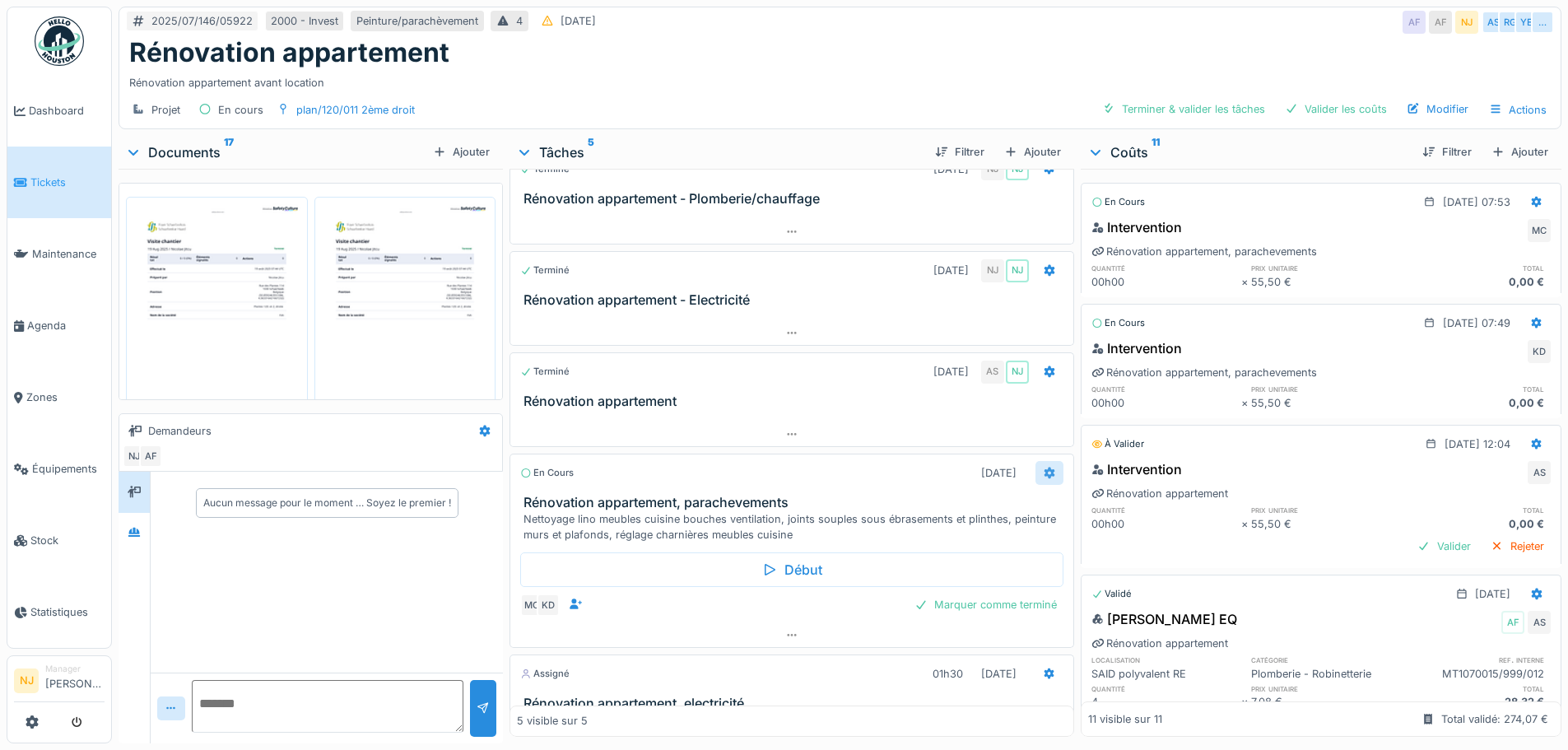
click at [1044, 472] on icon at bounding box center [1049, 474] width 11 height 12
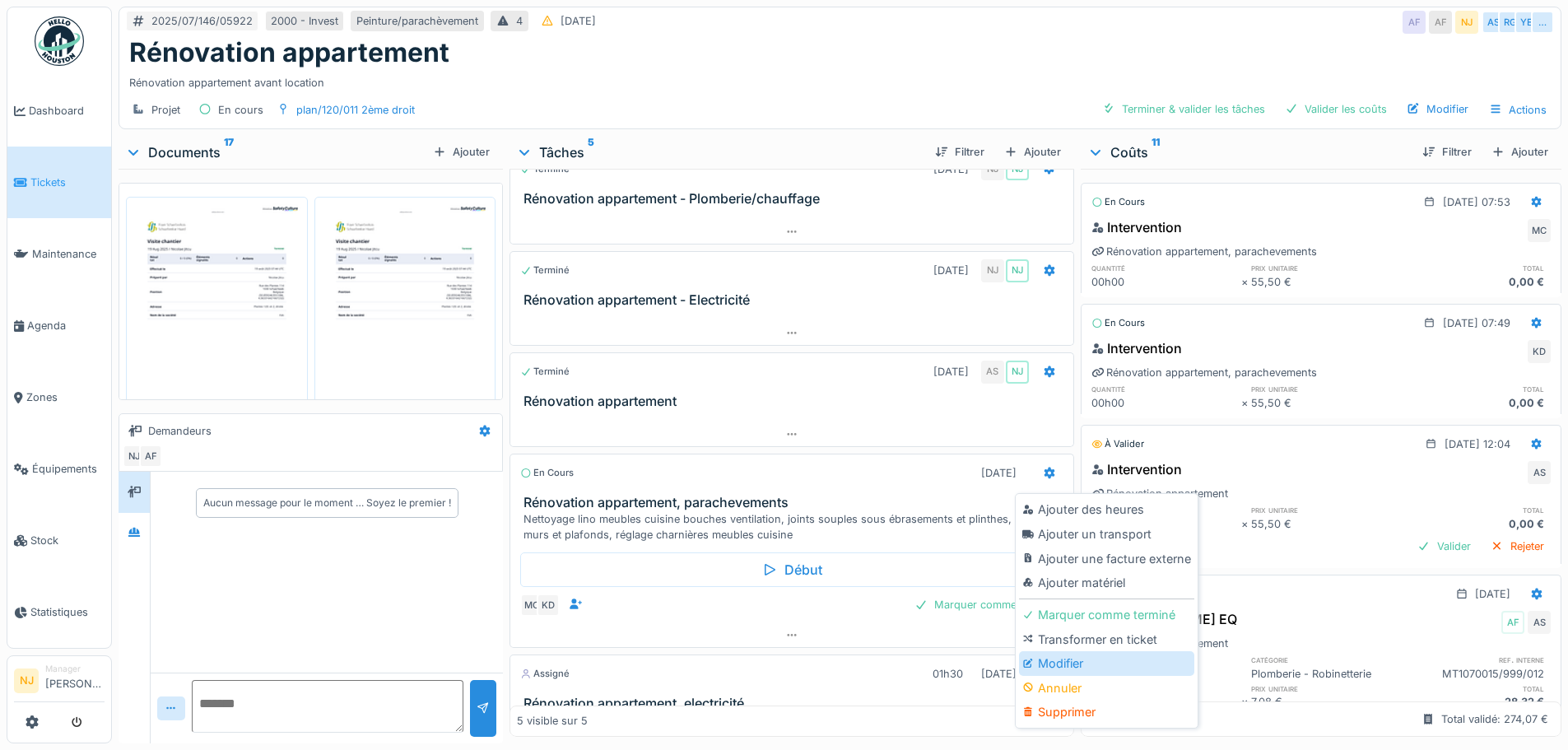
click at [1061, 663] on div "Modifier" at bounding box center [1107, 663] width 176 height 24
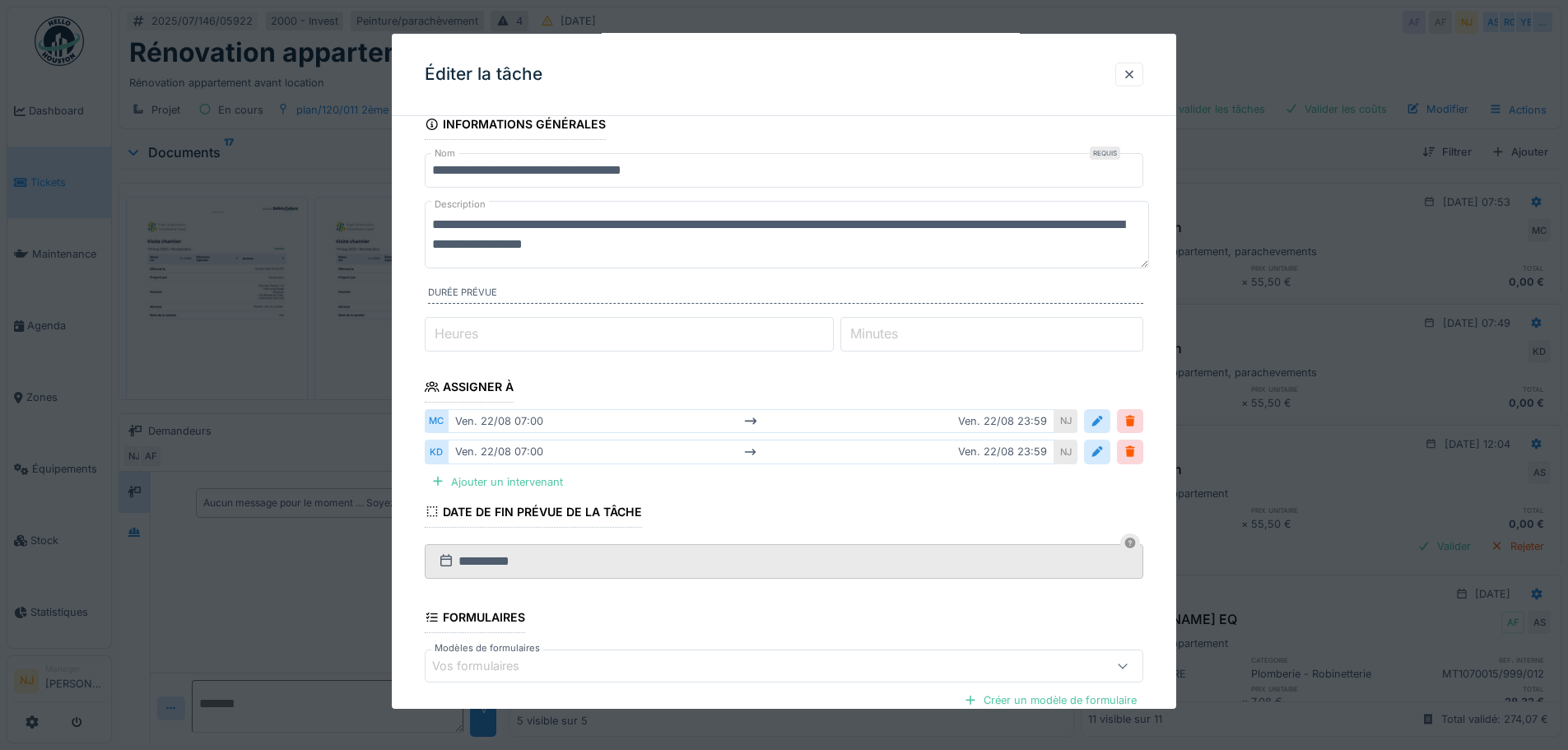
scroll to position [0, 0]
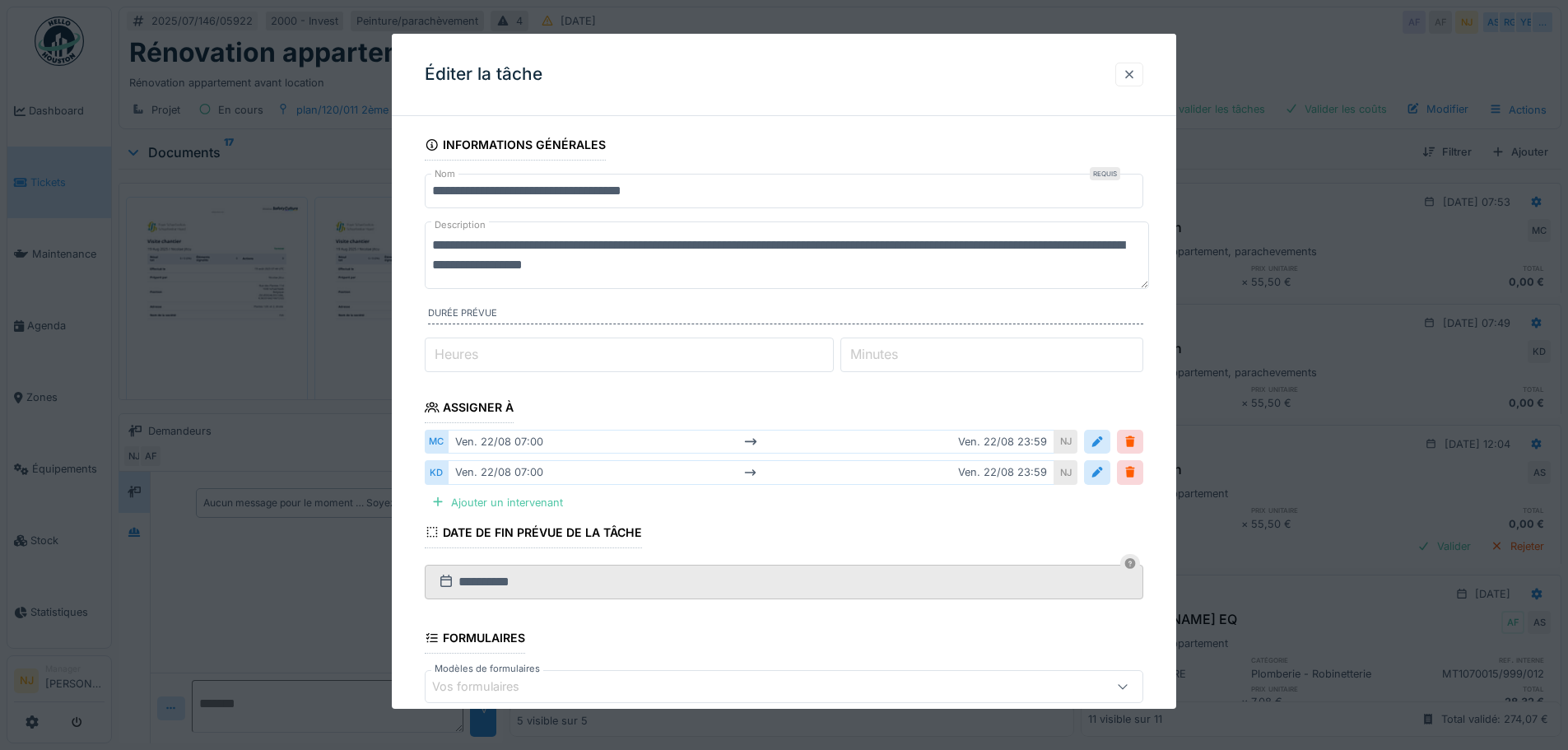
click at [1135, 76] on div at bounding box center [1129, 74] width 13 height 16
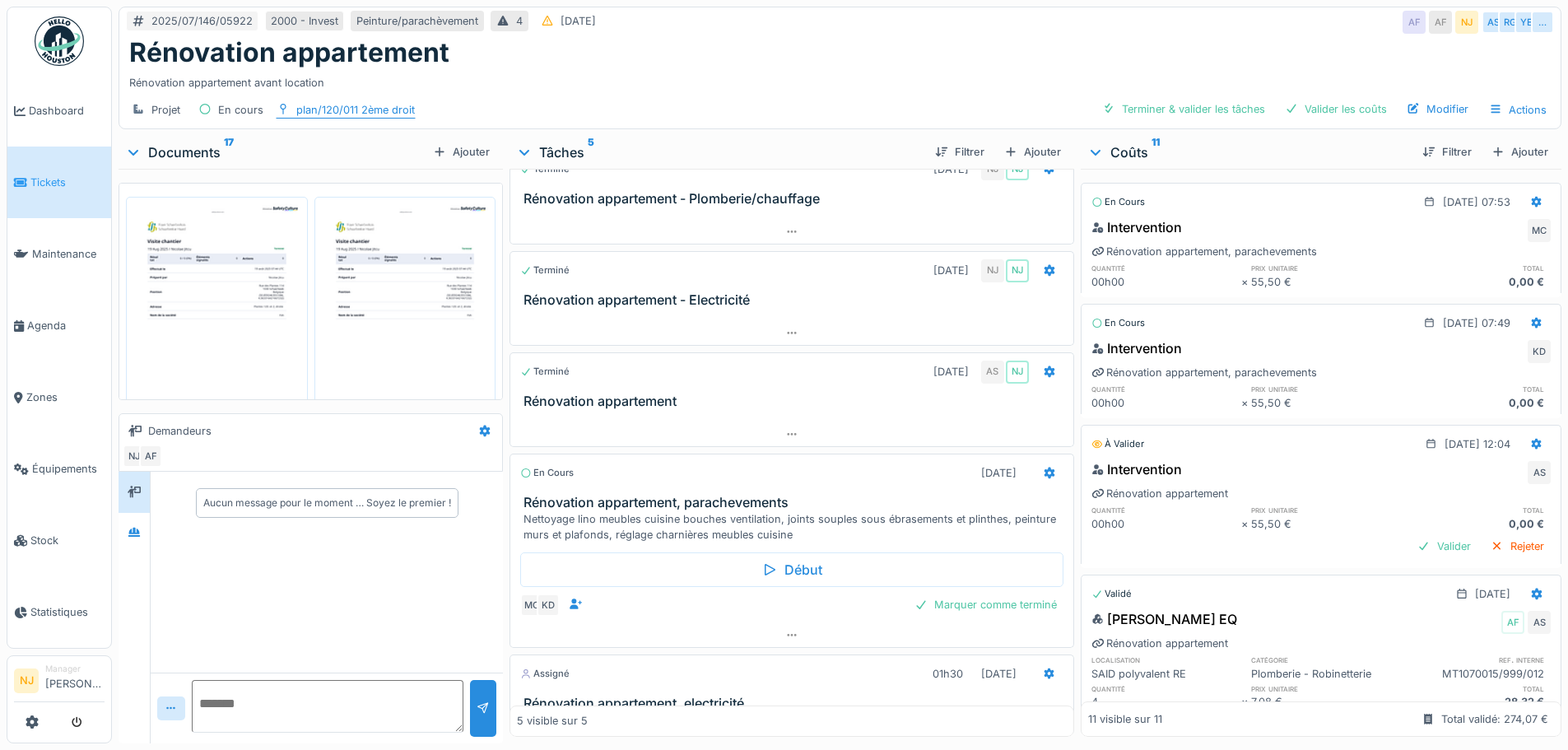
click at [286, 104] on div at bounding box center [282, 110] width 13 height 16
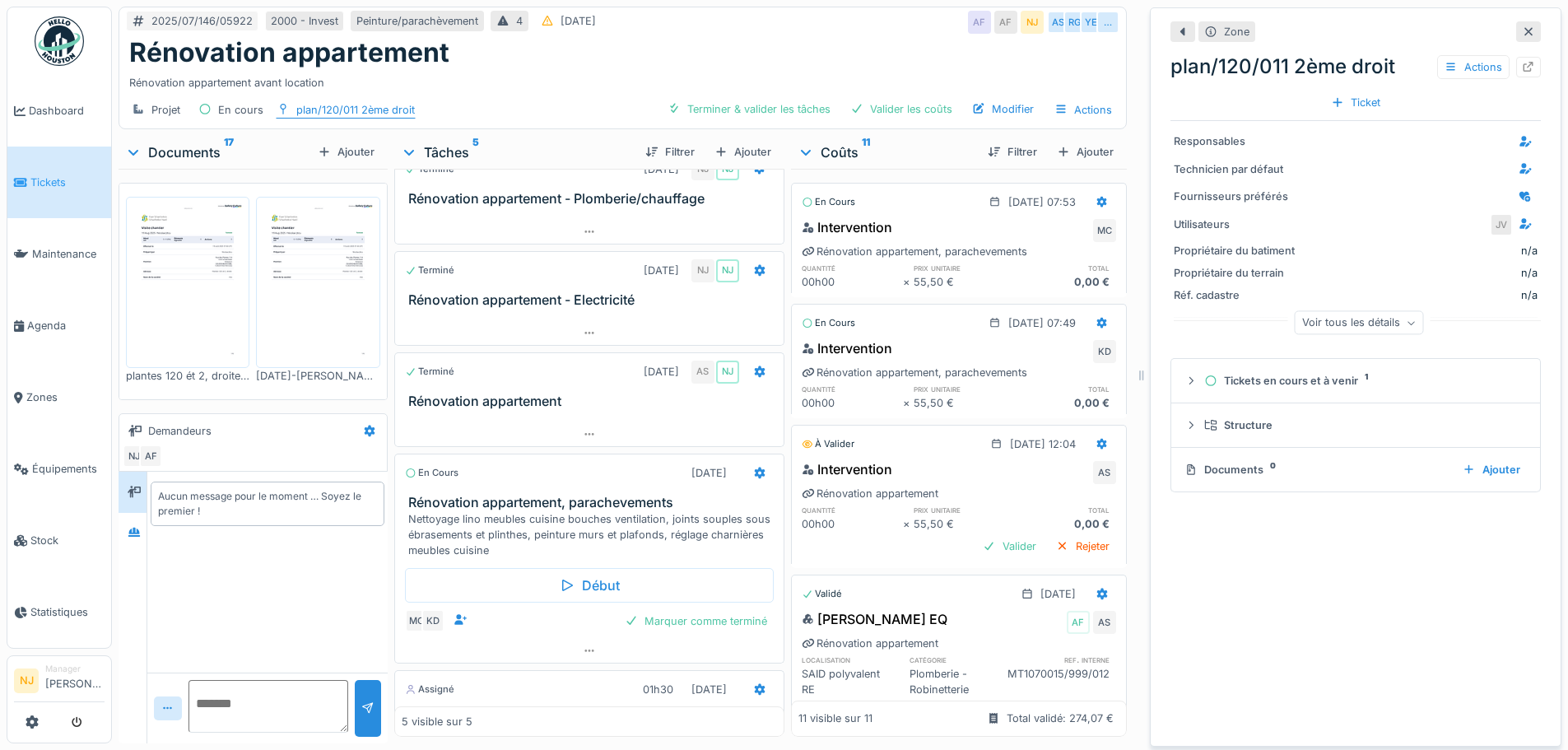
click at [357, 103] on div "plan/120/011 2ème droit" at bounding box center [354, 110] width 118 height 16
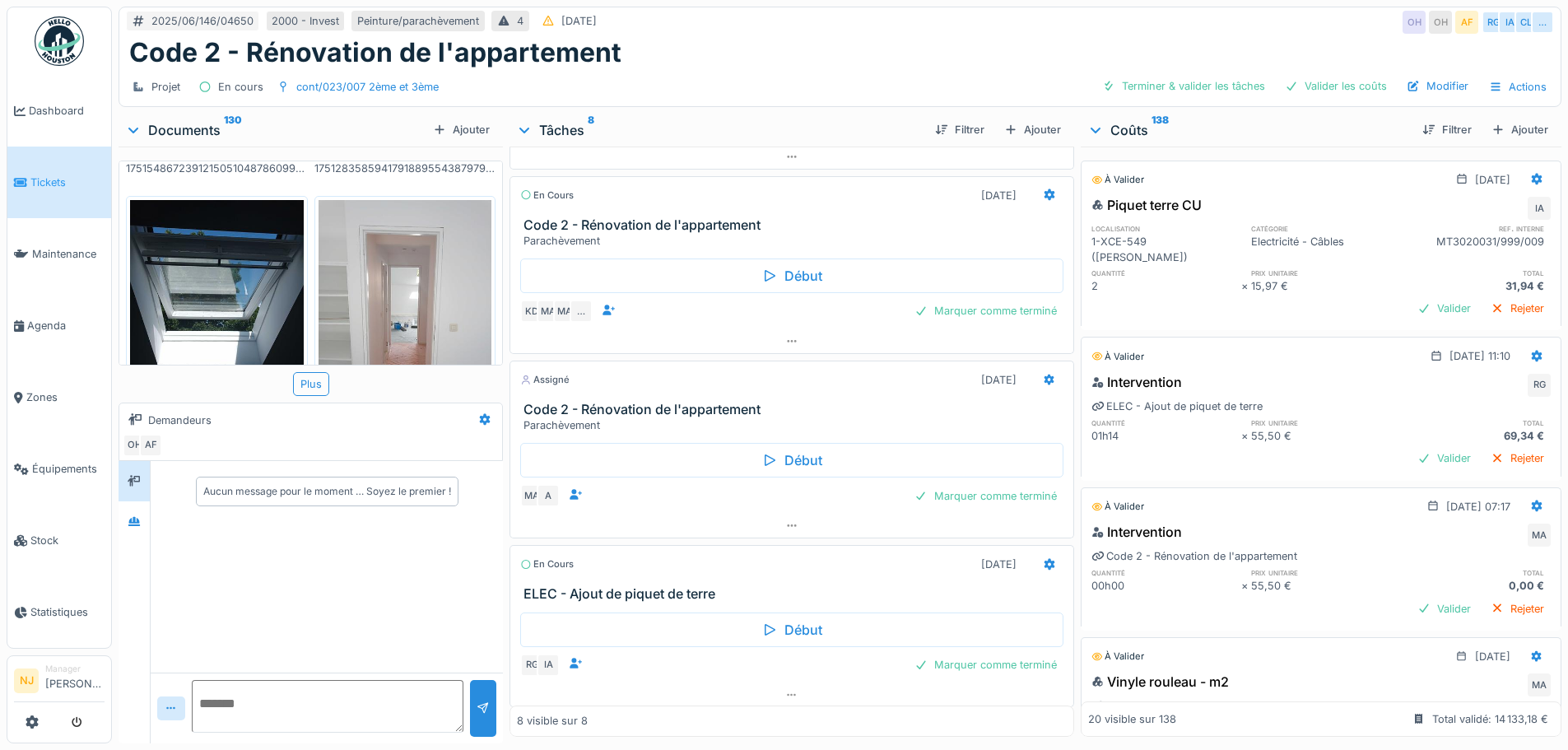
scroll to position [1114, 0]
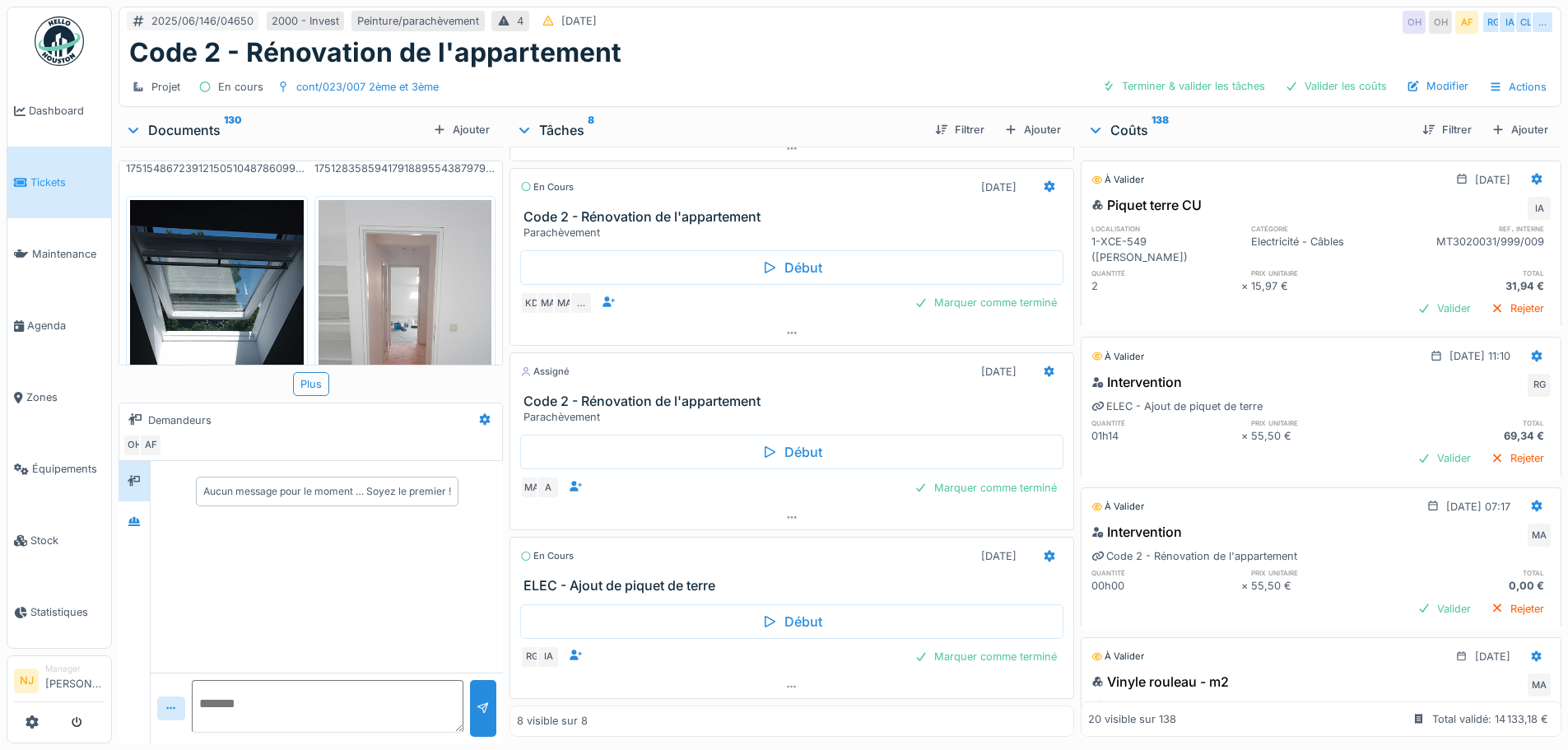
drag, startPoint x: 563, startPoint y: 304, endPoint x: 553, endPoint y: 317, distance: 16.4
click at [553, 317] on div "Début KD MA MA … Marquer comme terminé" at bounding box center [791, 280] width 563 height 81
click at [1043, 187] on icon at bounding box center [1049, 186] width 13 height 11
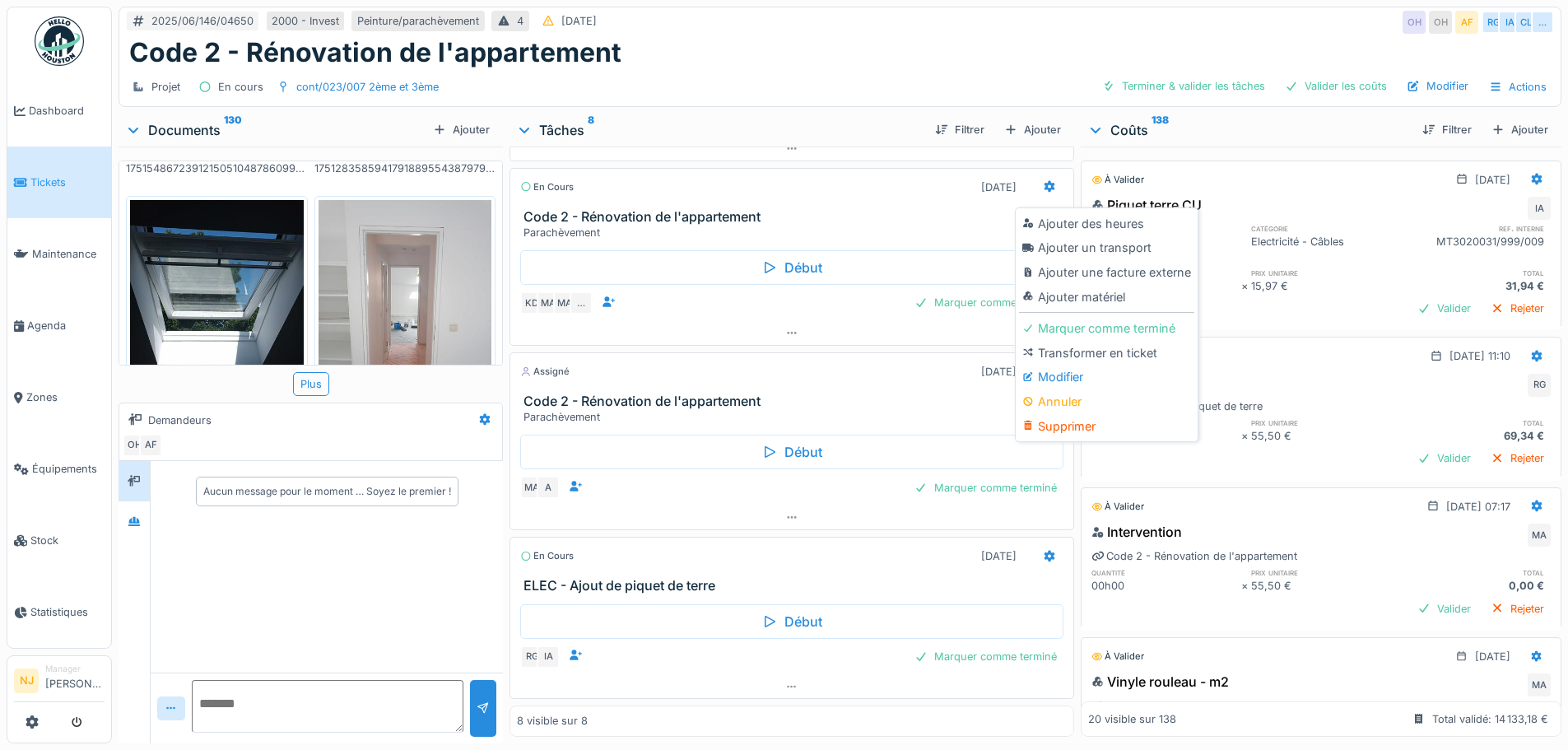
click at [765, 200] on div "En cours [DATE] Code 2 - Rénovation de l'appartement Parachèvement" at bounding box center [791, 204] width 563 height 73
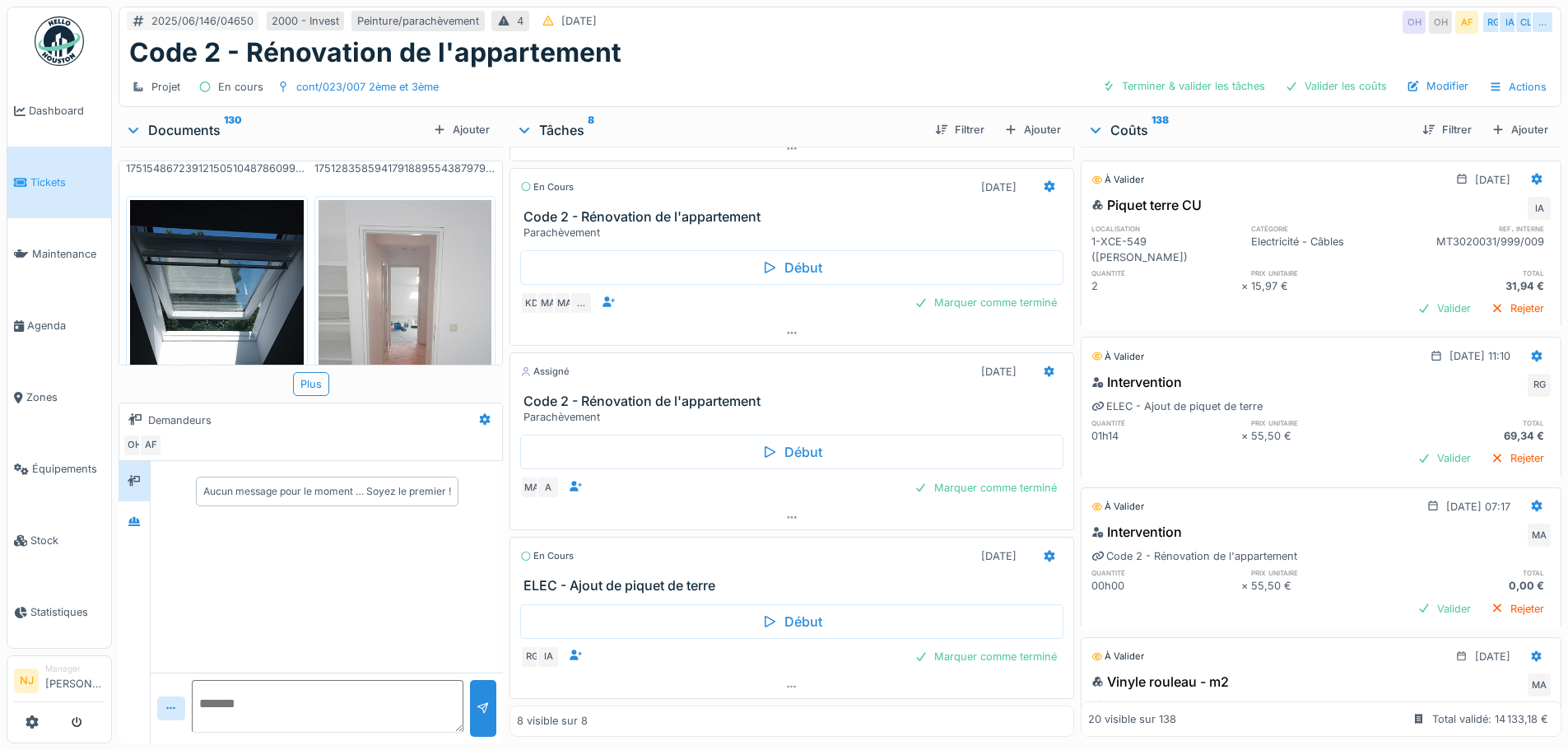
click at [616, 394] on h3 "Code 2 - Rénovation de l'appartement" at bounding box center [795, 401] width 543 height 16
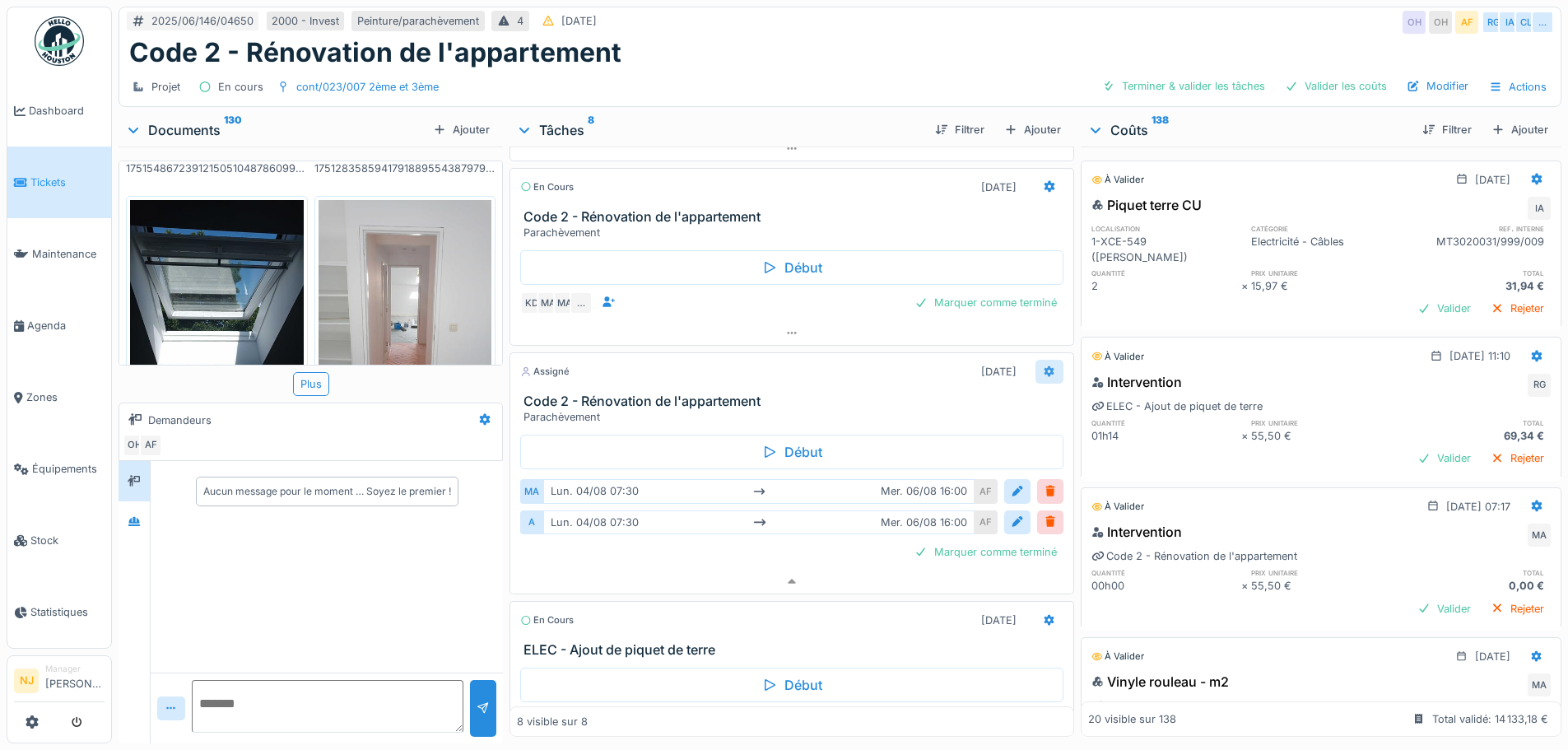
click at [1044, 365] on icon at bounding box center [1049, 371] width 11 height 12
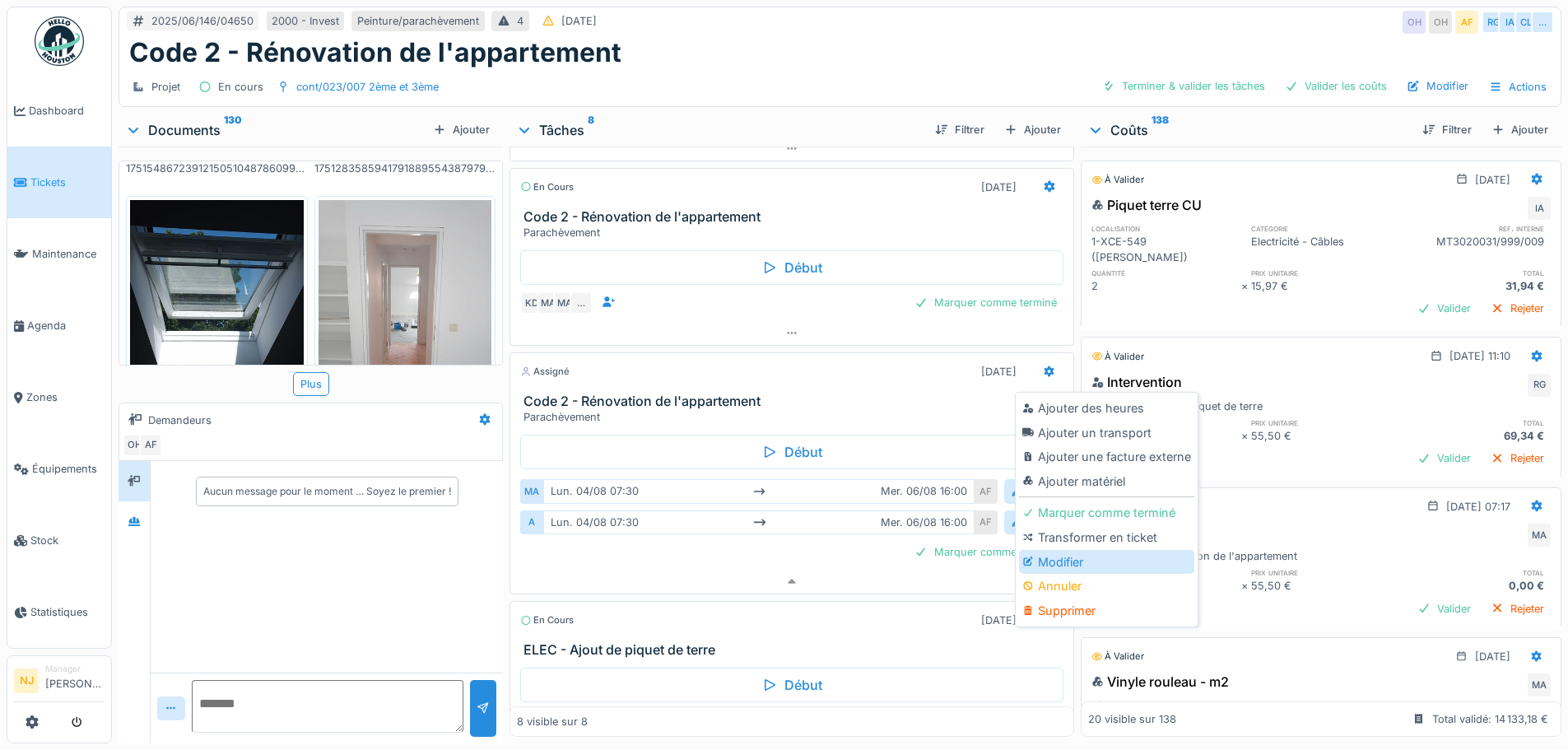
click at [1052, 550] on div "Modifier" at bounding box center [1107, 562] width 176 height 24
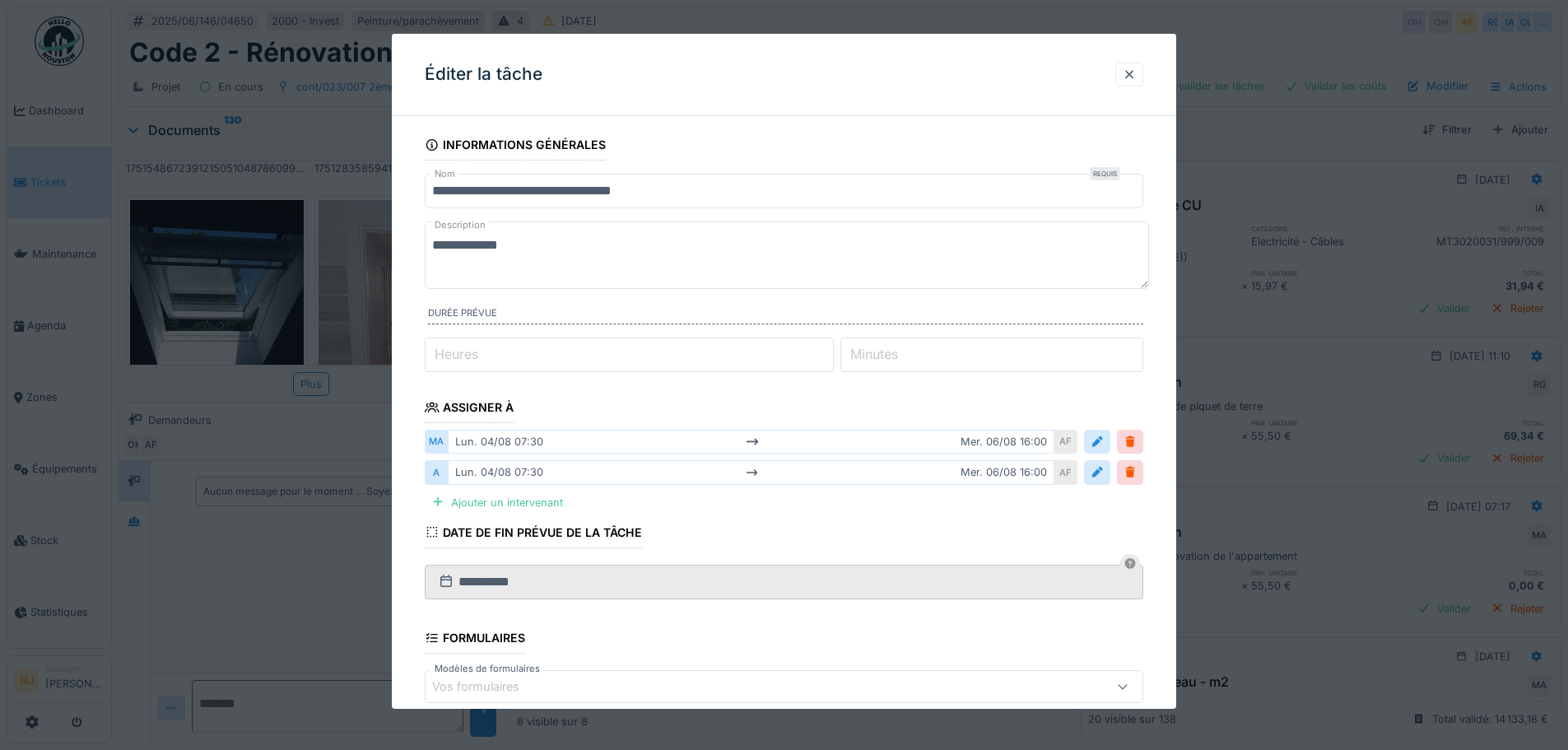
scroll to position [0, 0]
click at [1135, 72] on div at bounding box center [1129, 74] width 13 height 16
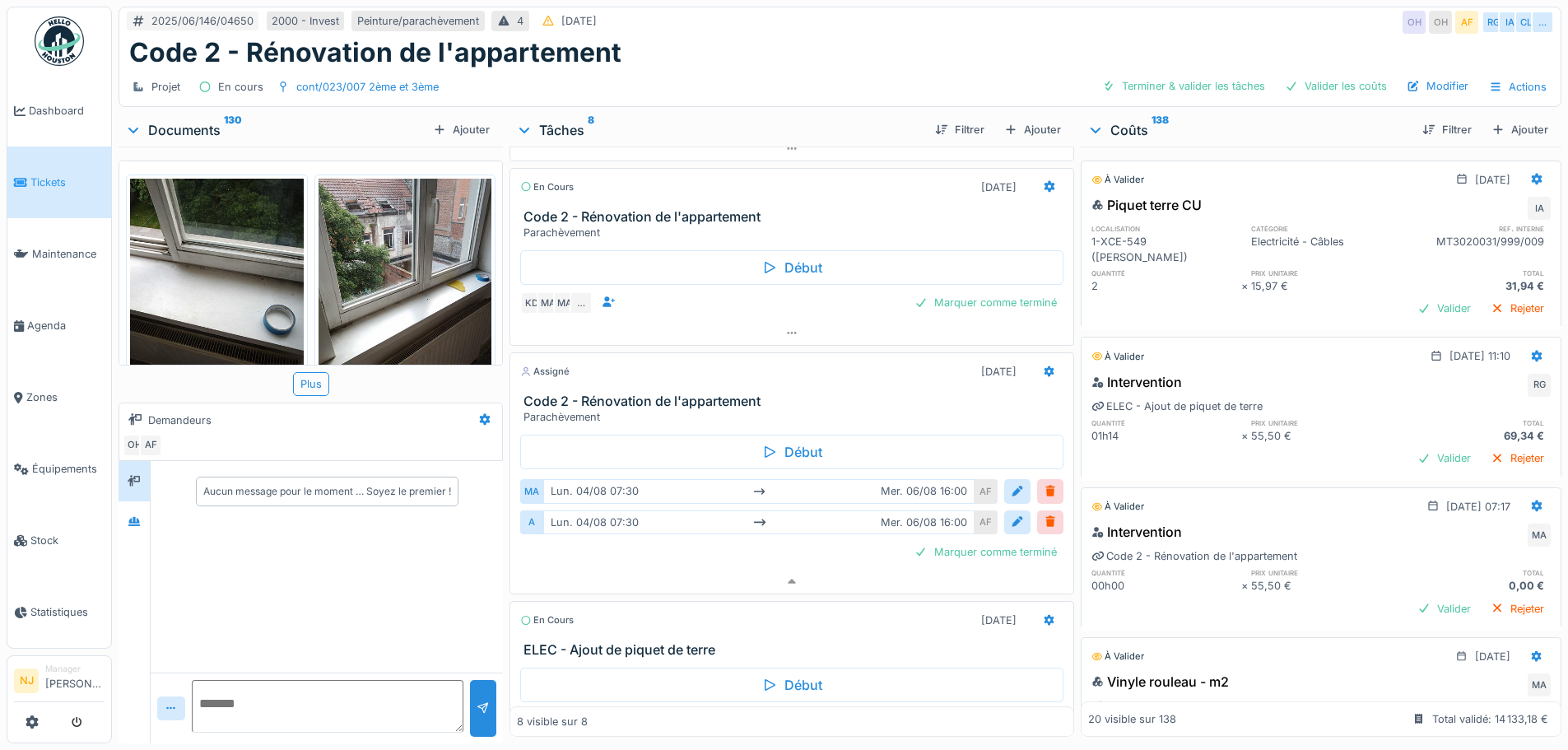
click at [616, 212] on h3 "Code 2 - Rénovation de l'appartement" at bounding box center [795, 217] width 543 height 16
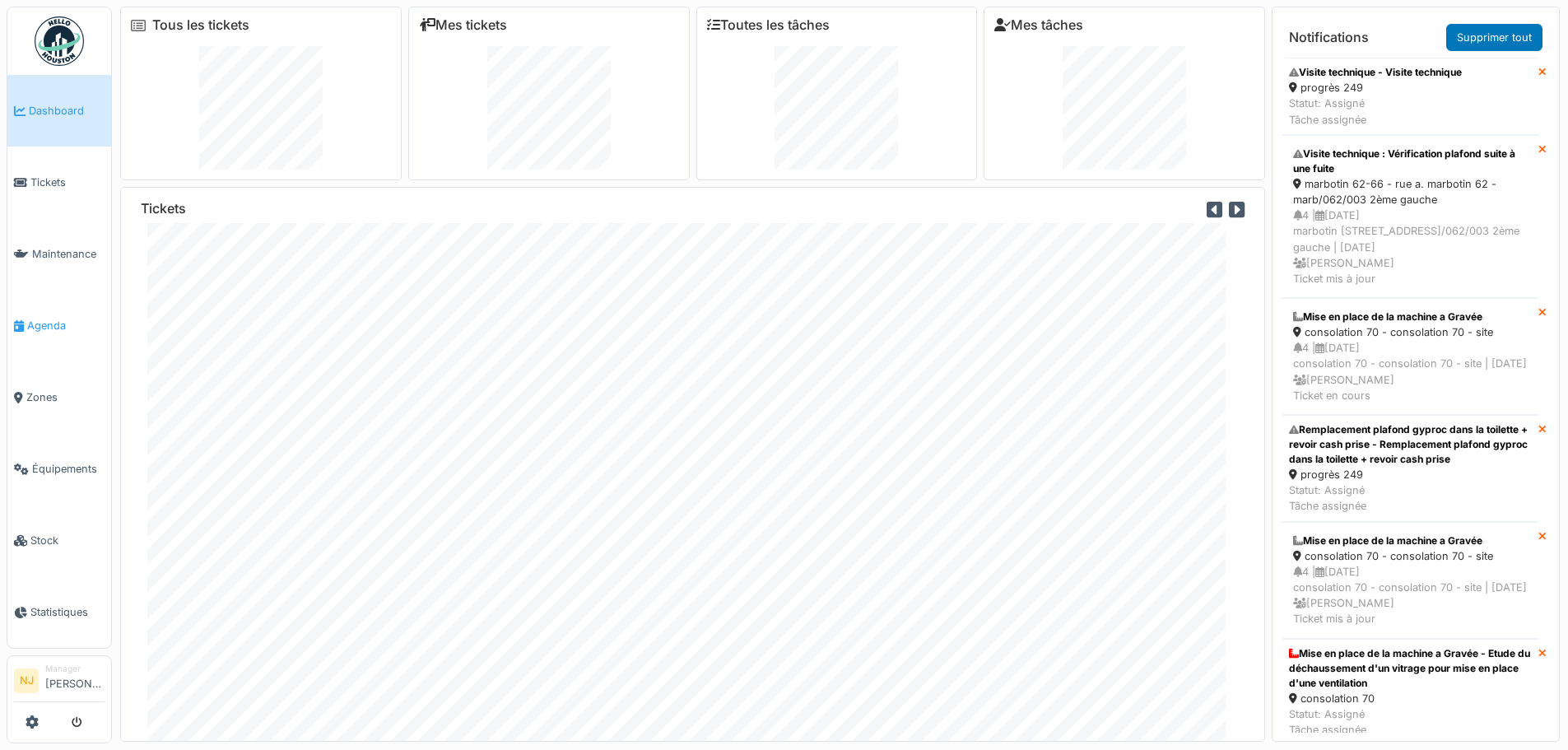
click at [55, 317] on span "Agenda" at bounding box center [65, 325] width 77 height 16
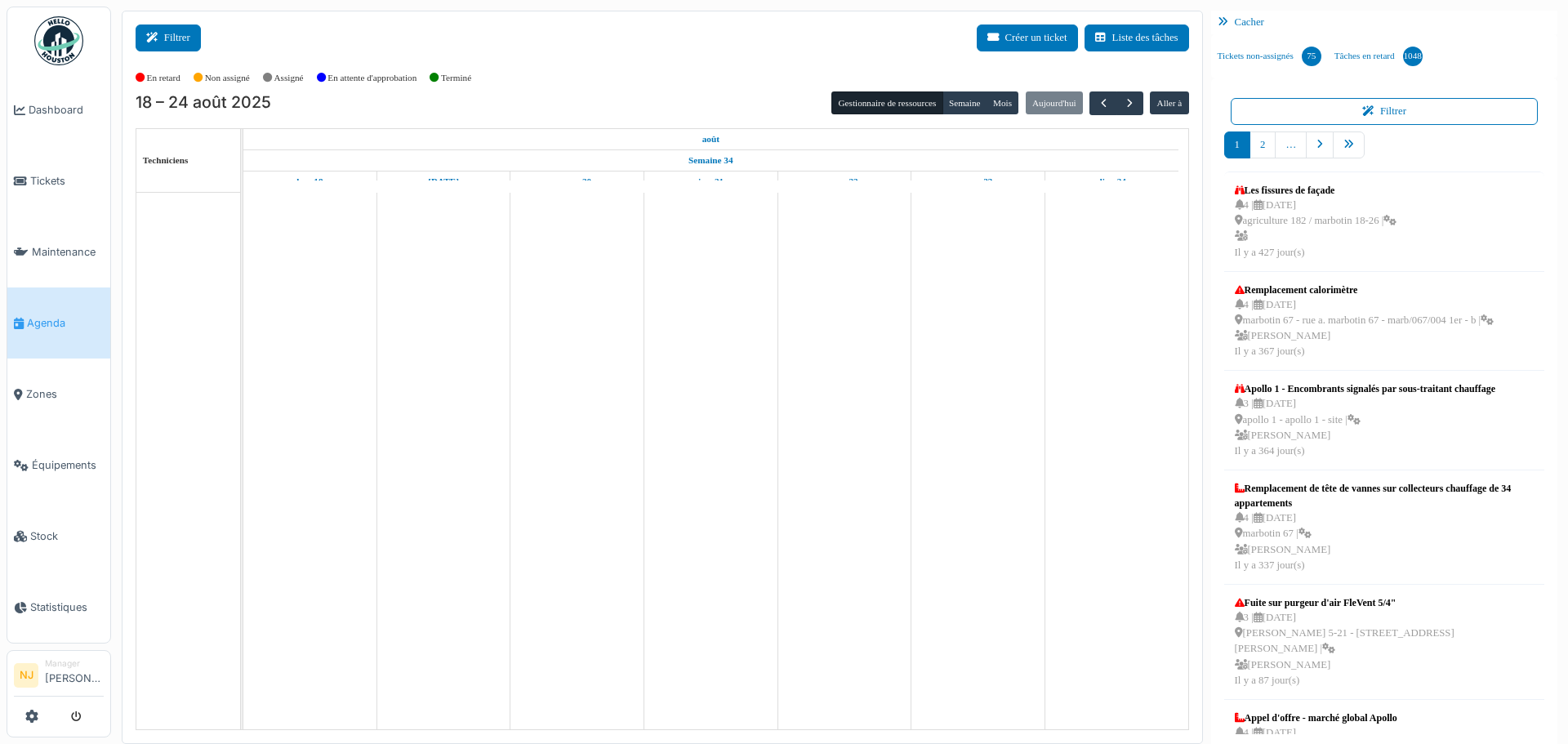
click at [173, 36] on button "Filtrer" at bounding box center [168, 38] width 65 height 27
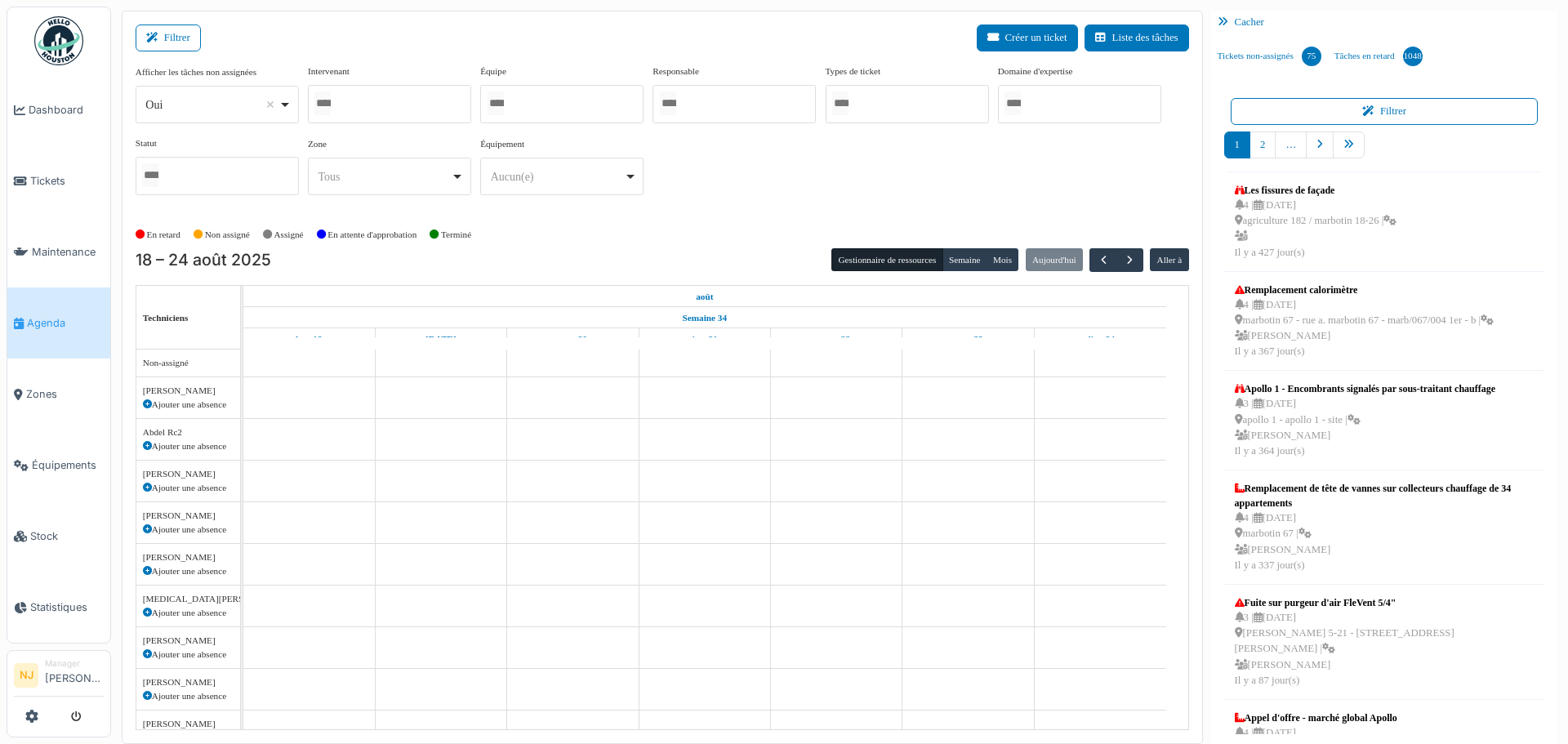
click at [422, 109] on div at bounding box center [389, 105] width 164 height 39
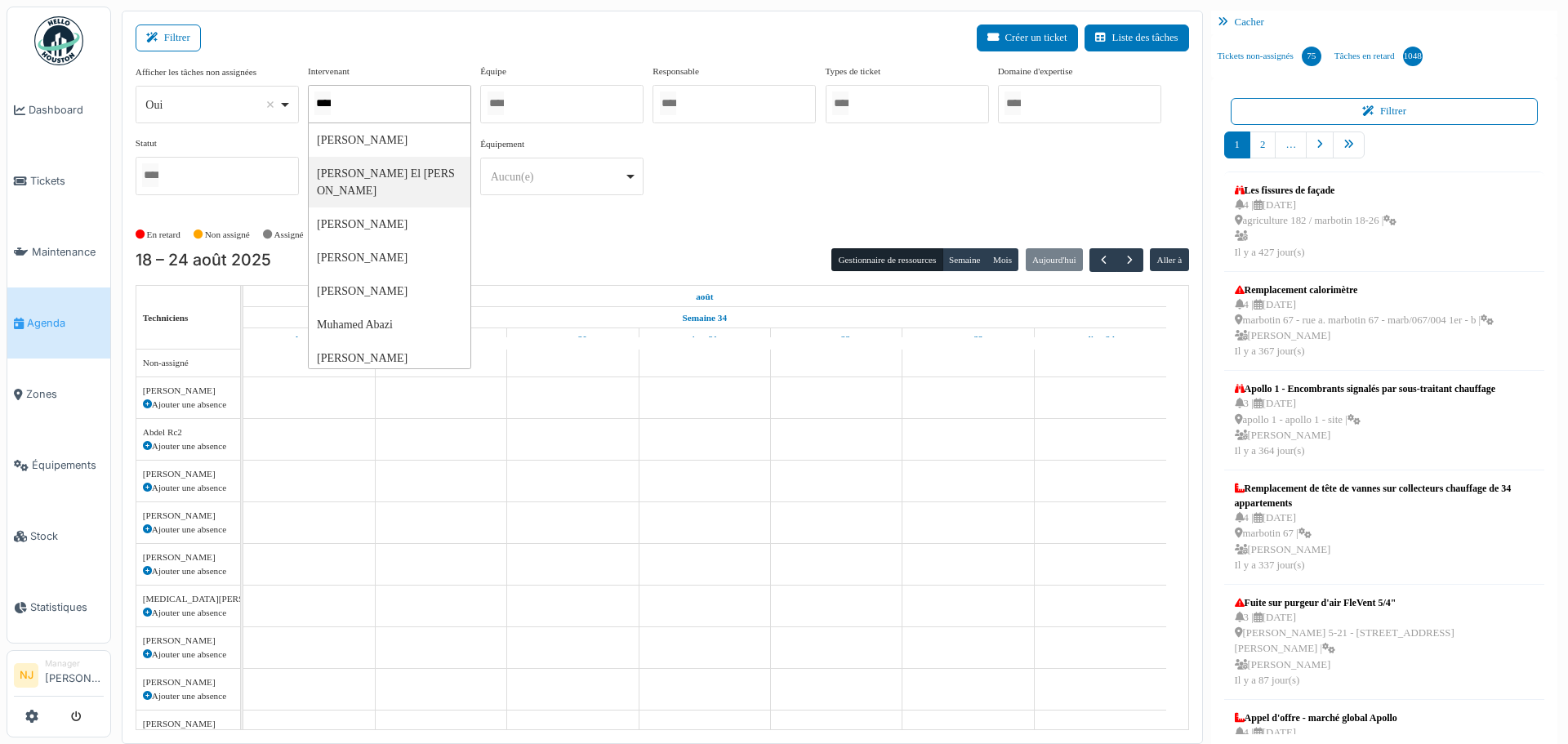
type input "*****"
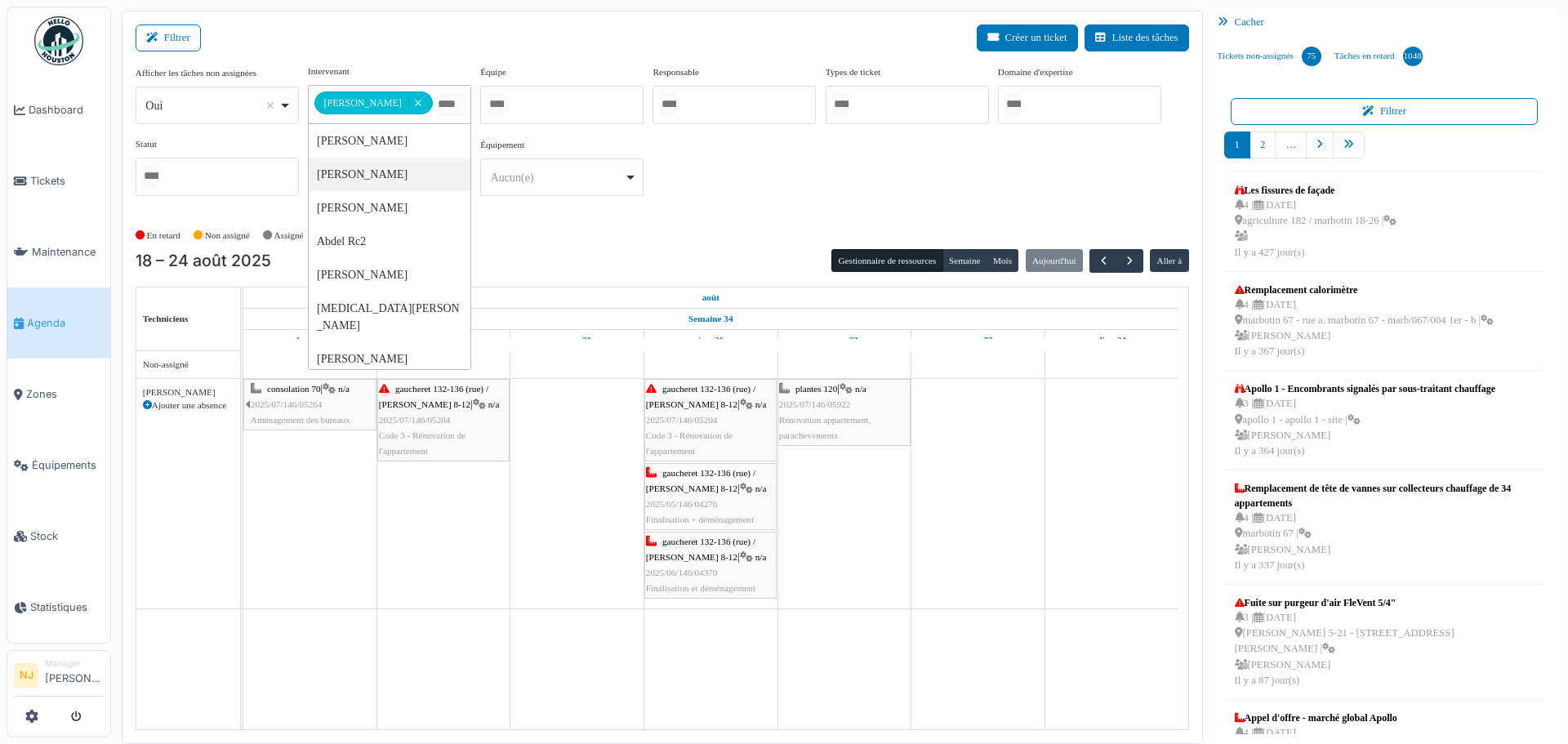
click at [536, 50] on div "Filtrer Créer un ticket Liste des tâches" at bounding box center [661, 44] width 1053 height 40
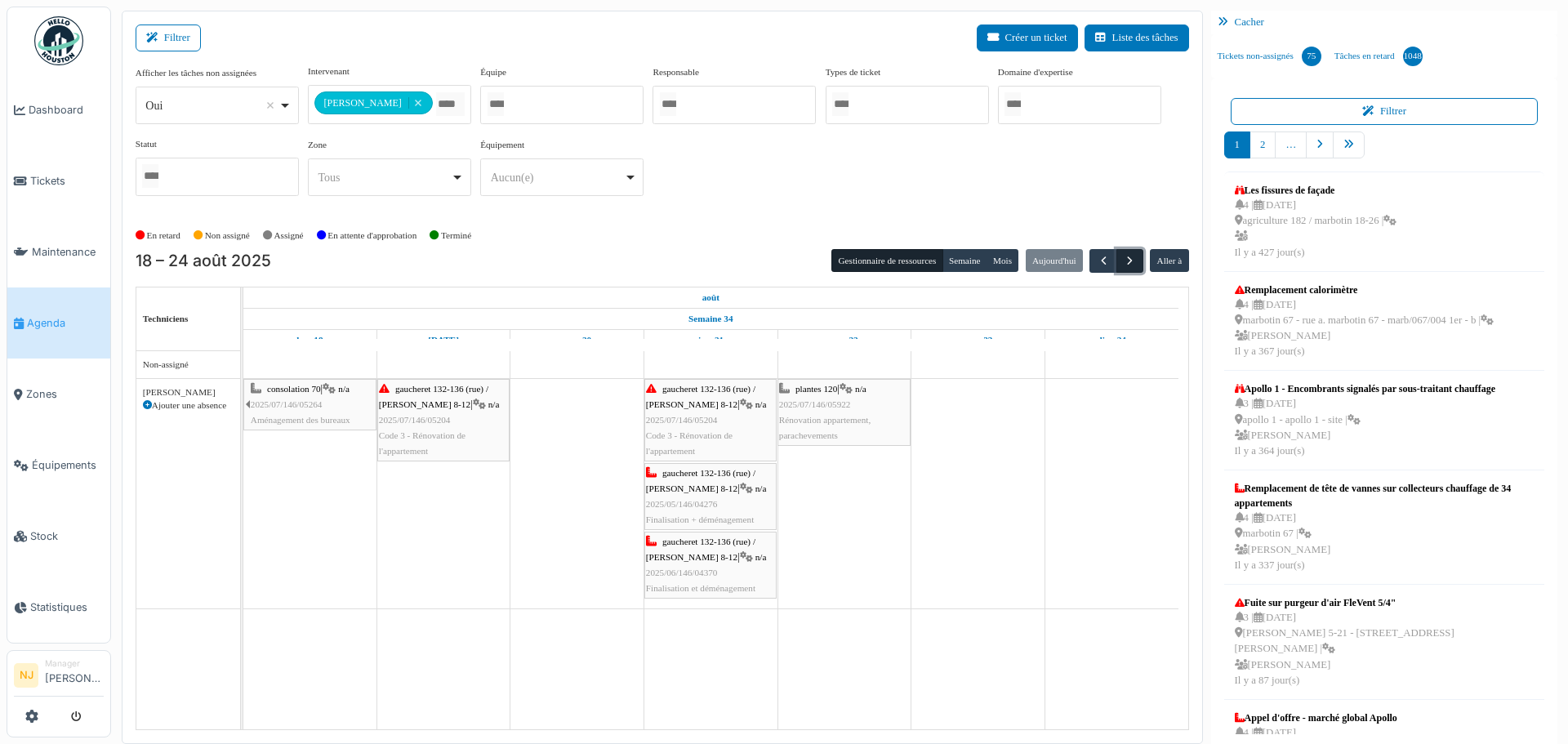
click at [1122, 261] on span "button" at bounding box center [1129, 261] width 14 height 14
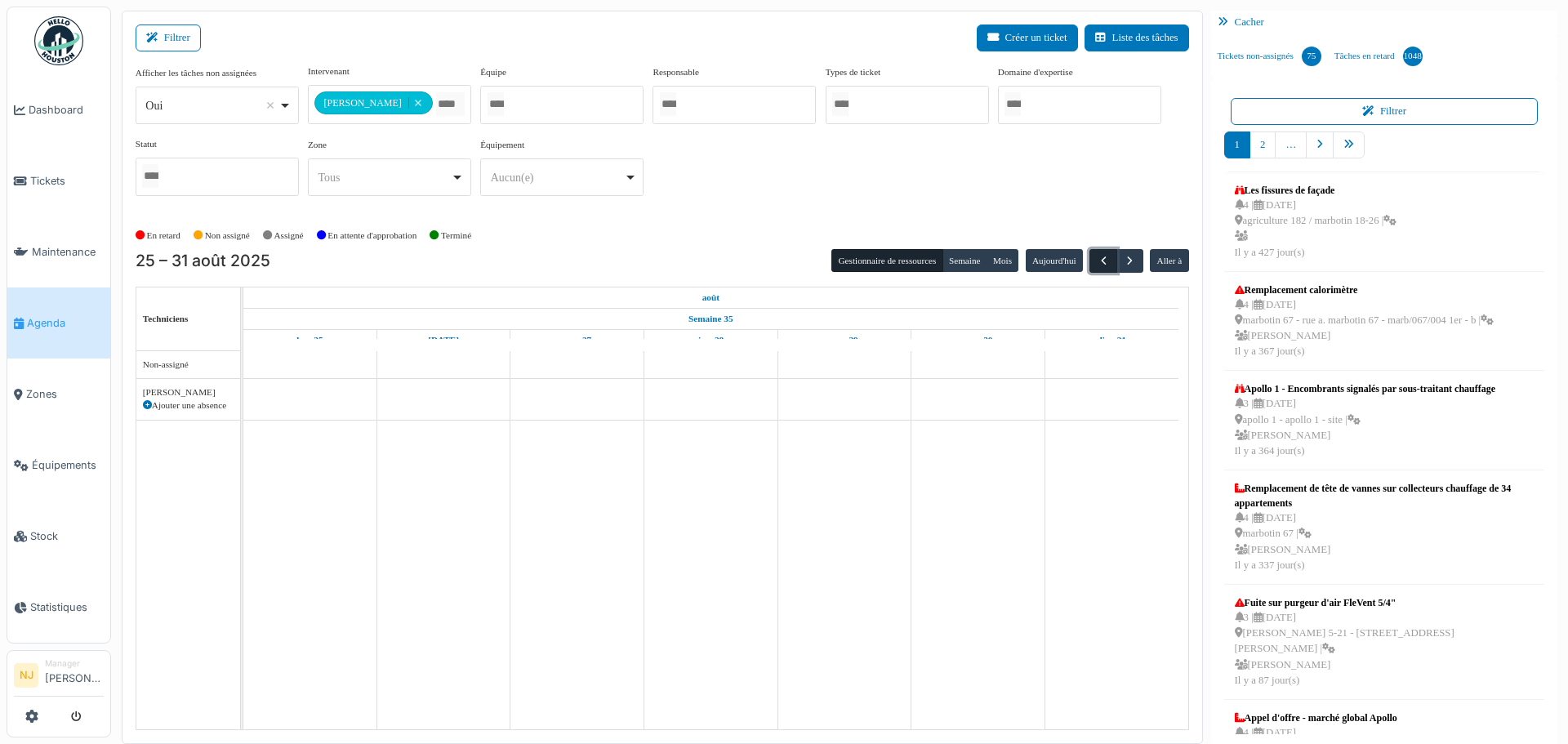
click at [1096, 259] on span "button" at bounding box center [1103, 261] width 14 height 14
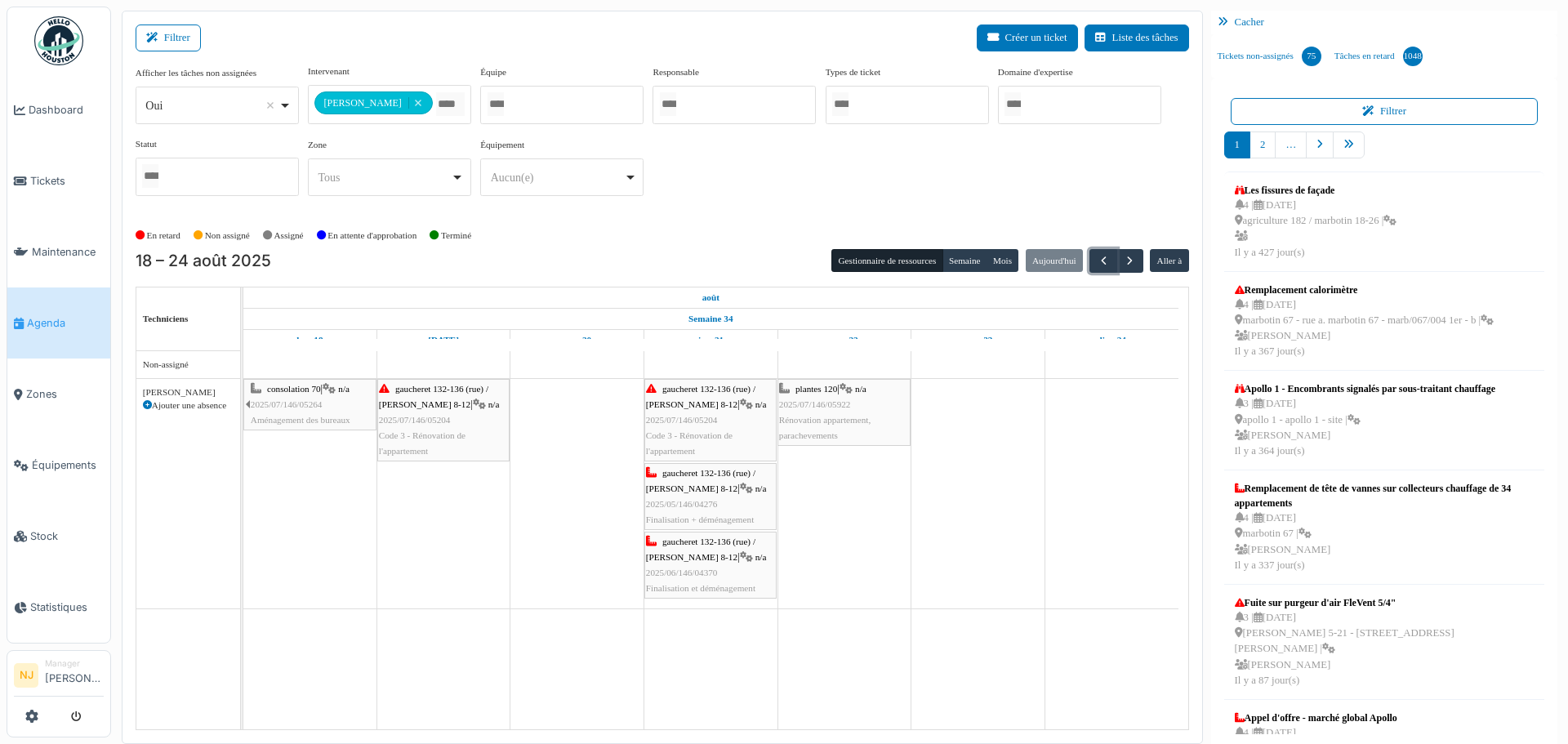
click at [835, 399] on span "2025/07/146/05922" at bounding box center [815, 404] width 72 height 10
click at [834, 399] on span "2025/07/146/05922" at bounding box center [815, 404] width 72 height 10
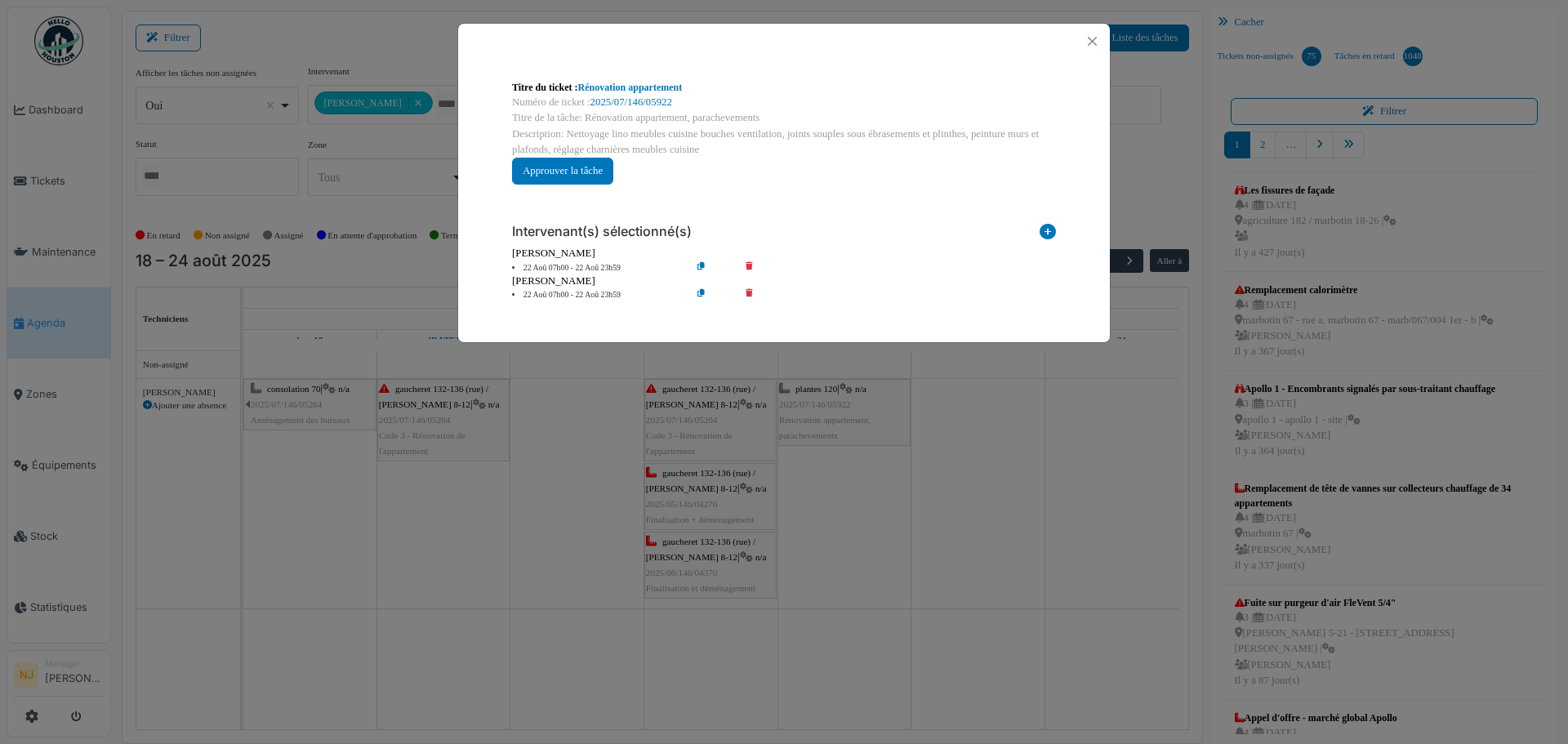
click at [701, 292] on icon at bounding box center [714, 294] width 46 height 13
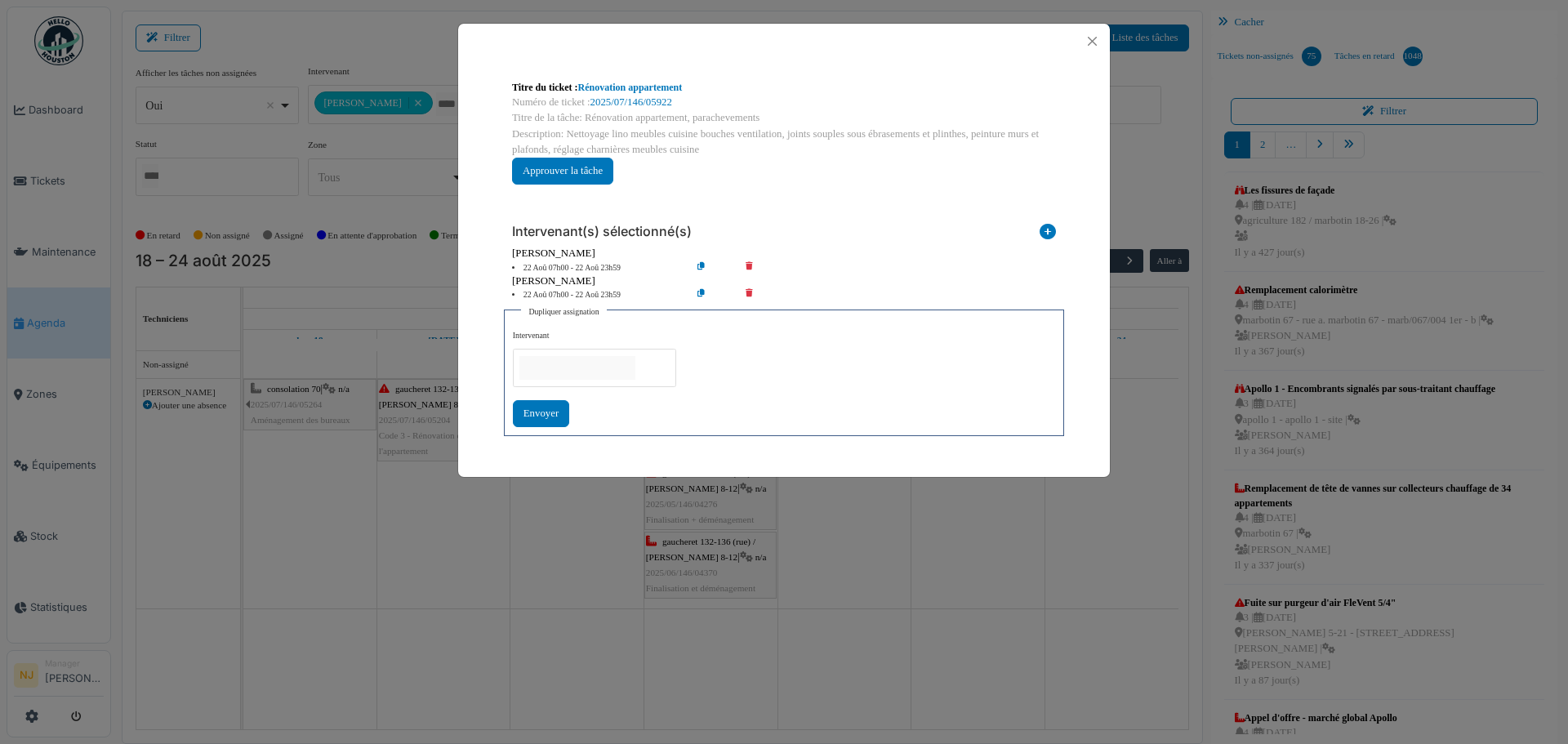
click at [548, 361] on input "null" at bounding box center [577, 368] width 116 height 23
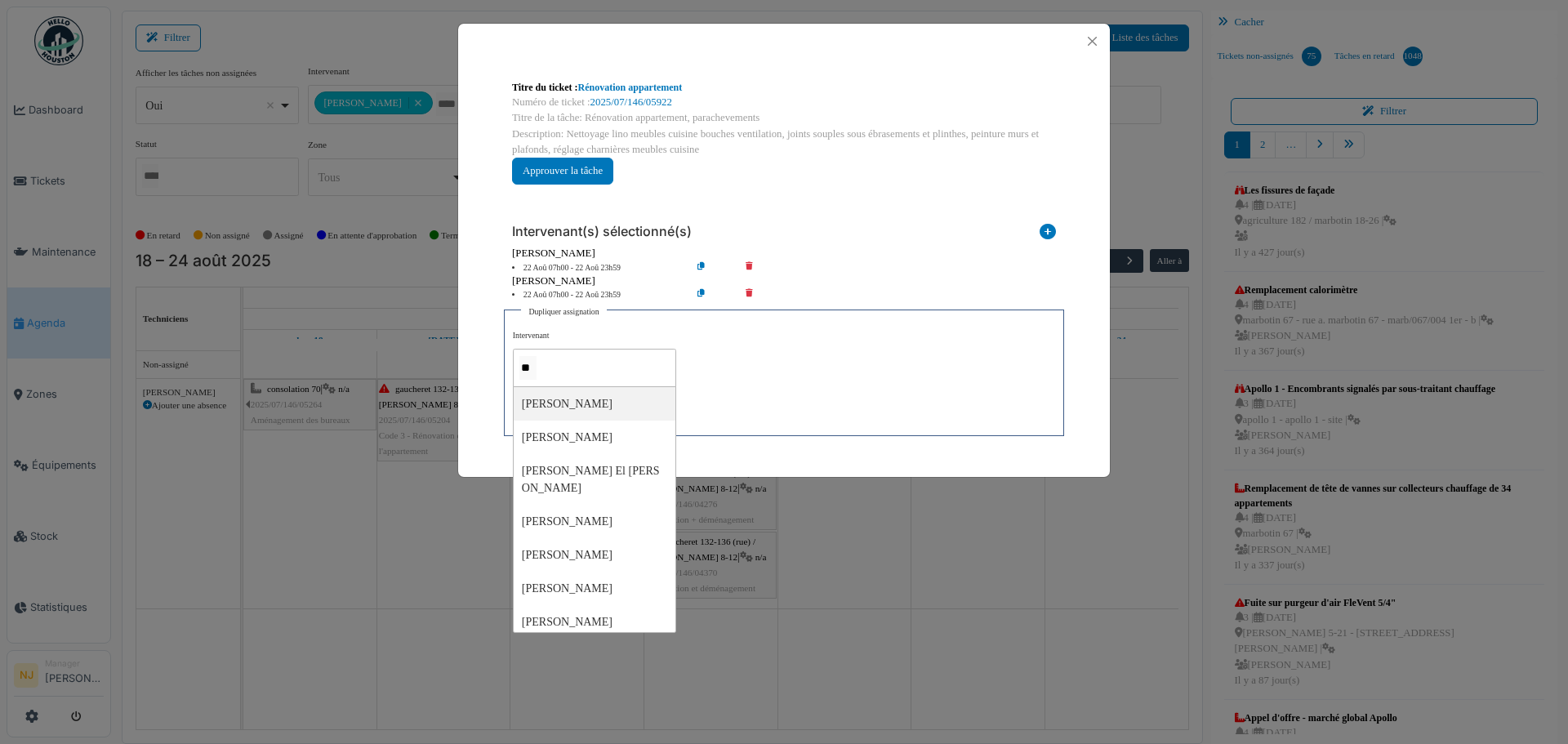
type input "*"
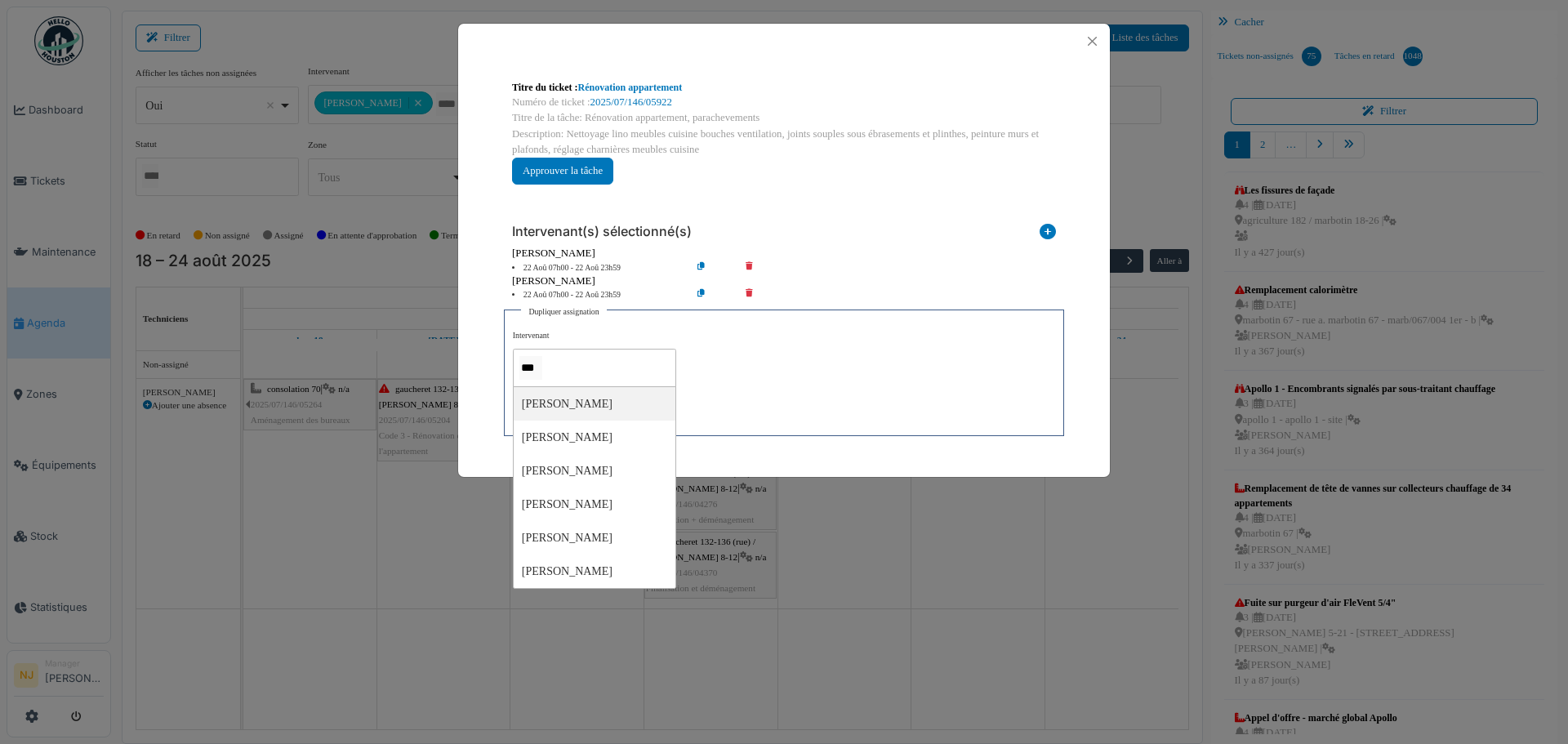
type input "****"
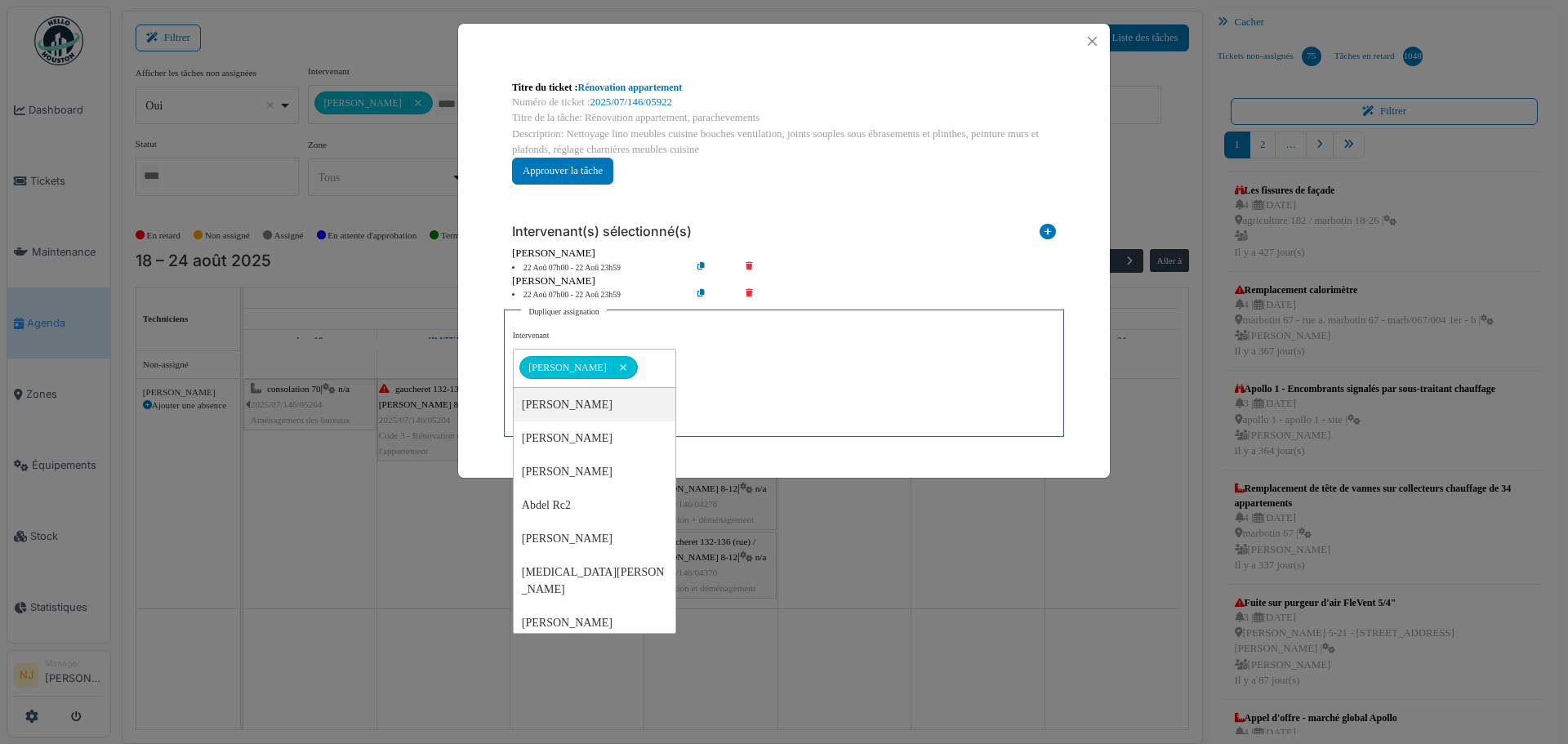
click at [860, 542] on div "Titre du ticket : Rénovation appartement Numéro de ticket : 2025/07/146/05922 T…" at bounding box center [784, 372] width 1568 height 744
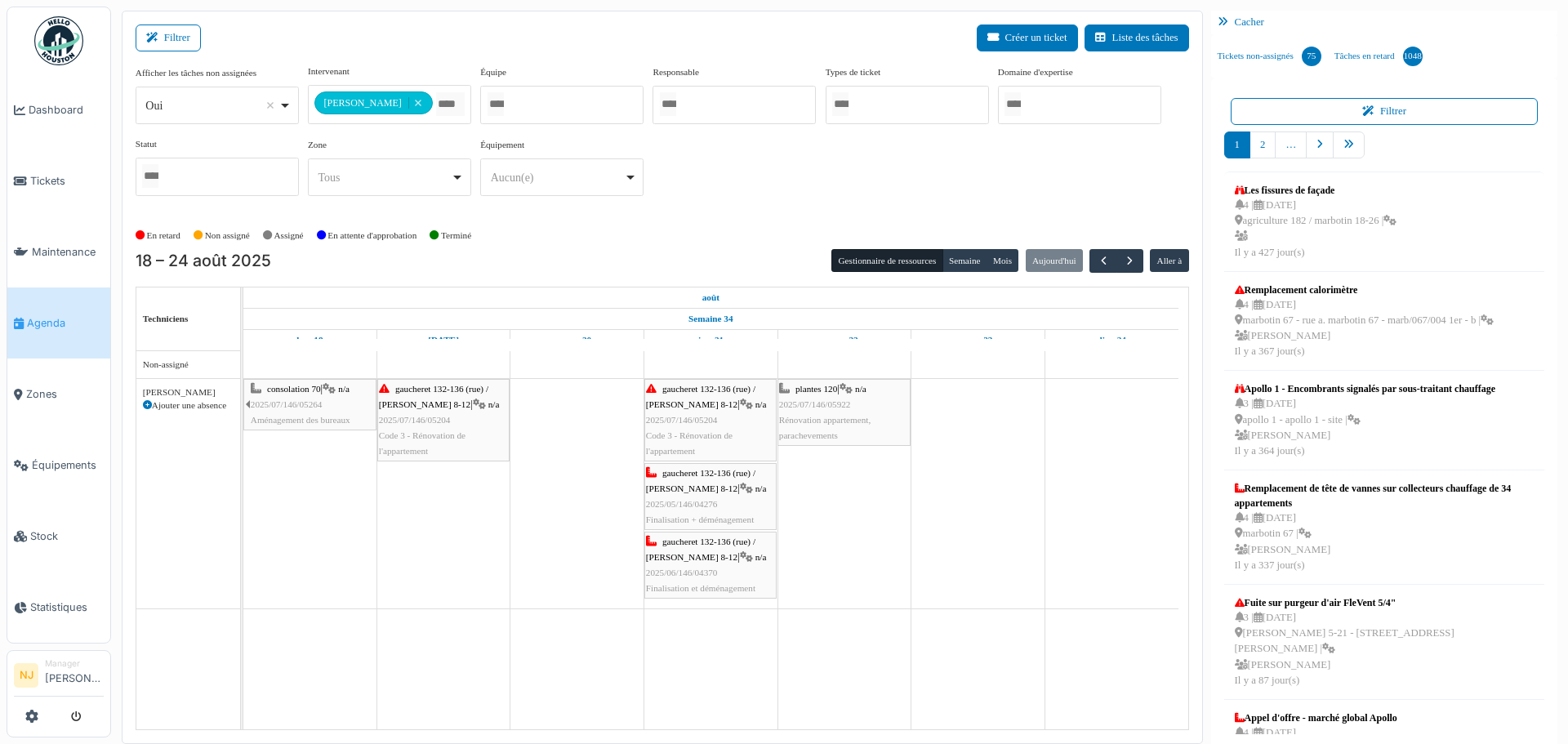
click at [835, 413] on div "plantes 120 | n/a 2025/07/146/05922 Rénovation appartement, parachevements" at bounding box center [844, 413] width 130 height 63
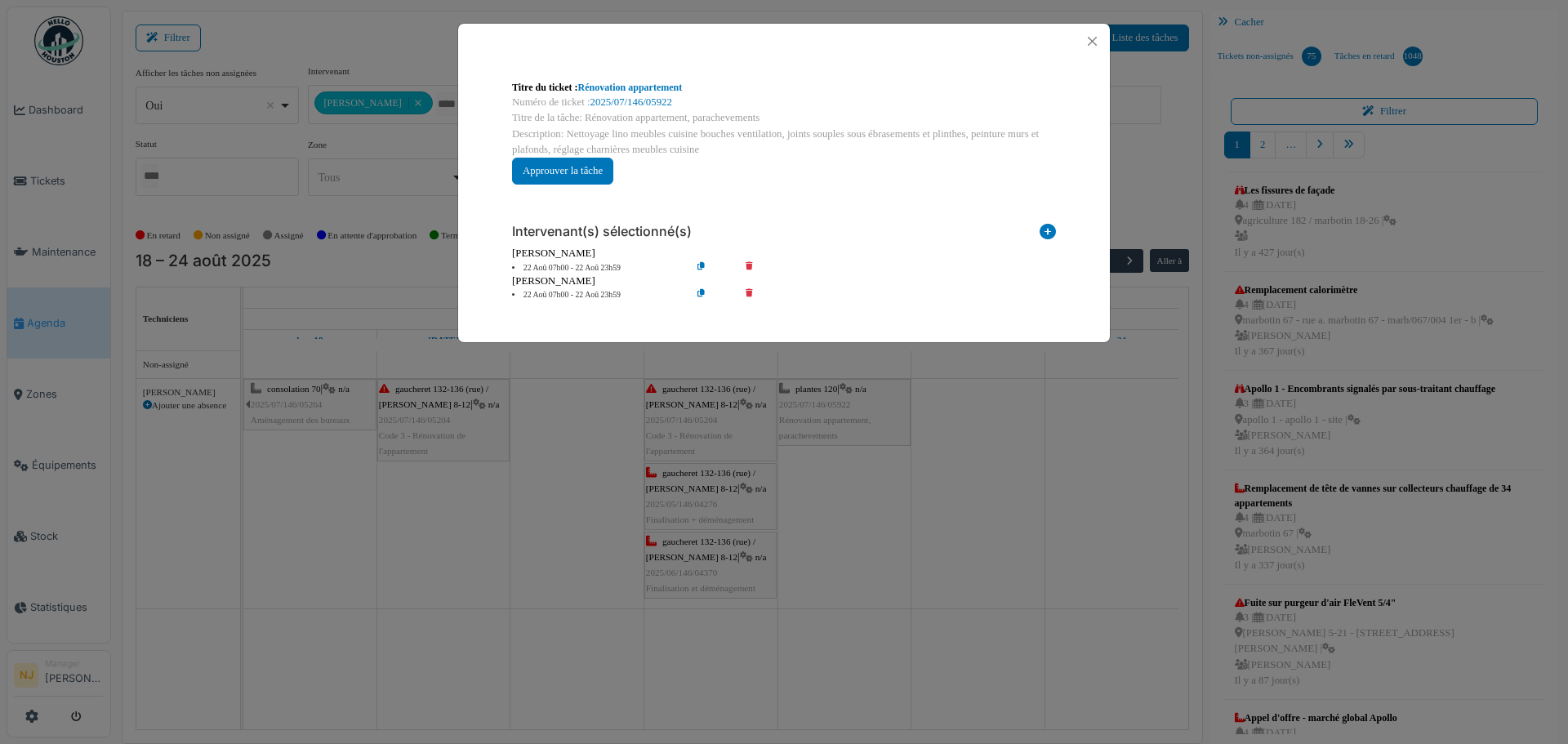
click at [701, 293] on icon at bounding box center [714, 294] width 46 height 13
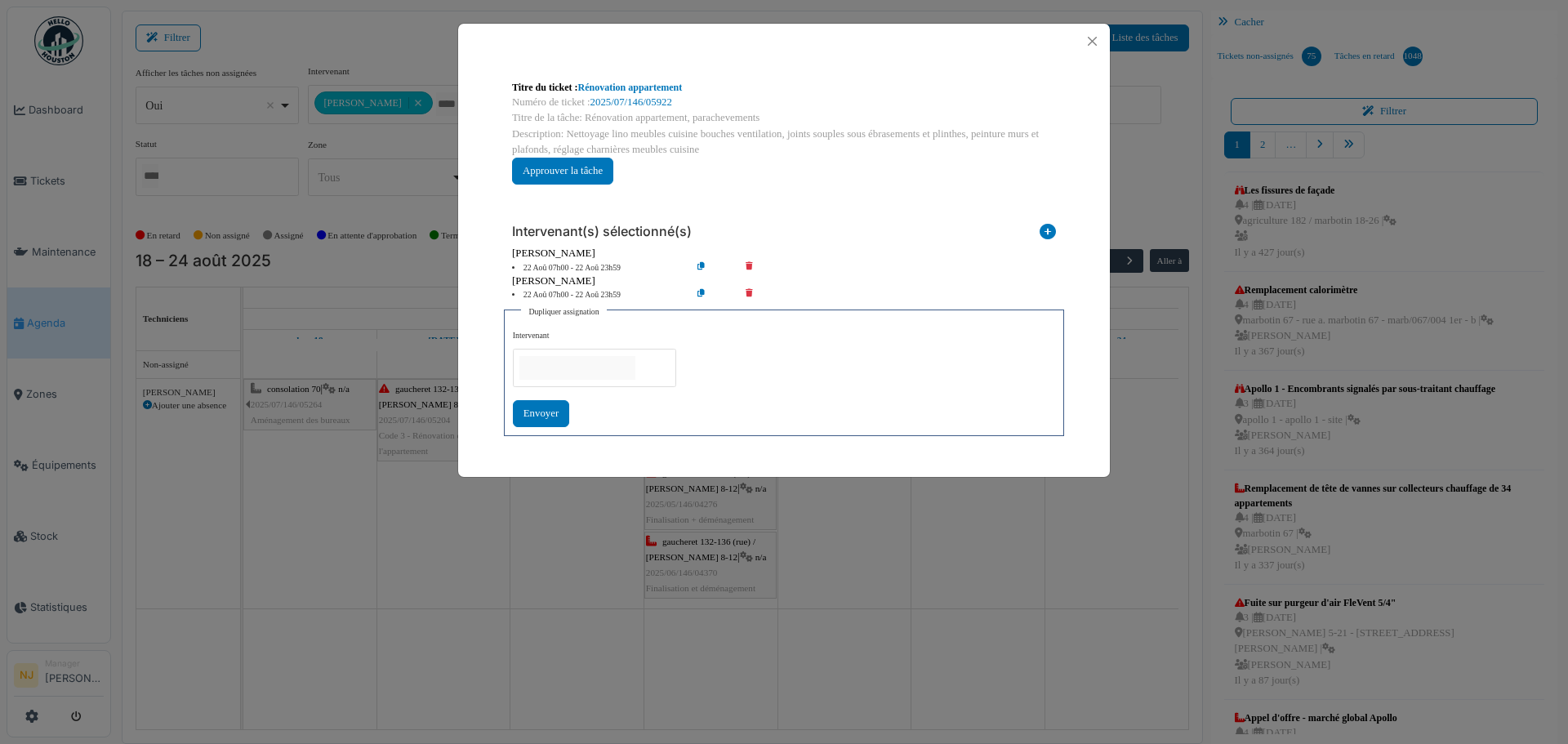
click at [548, 364] on input "null" at bounding box center [577, 368] width 116 height 23
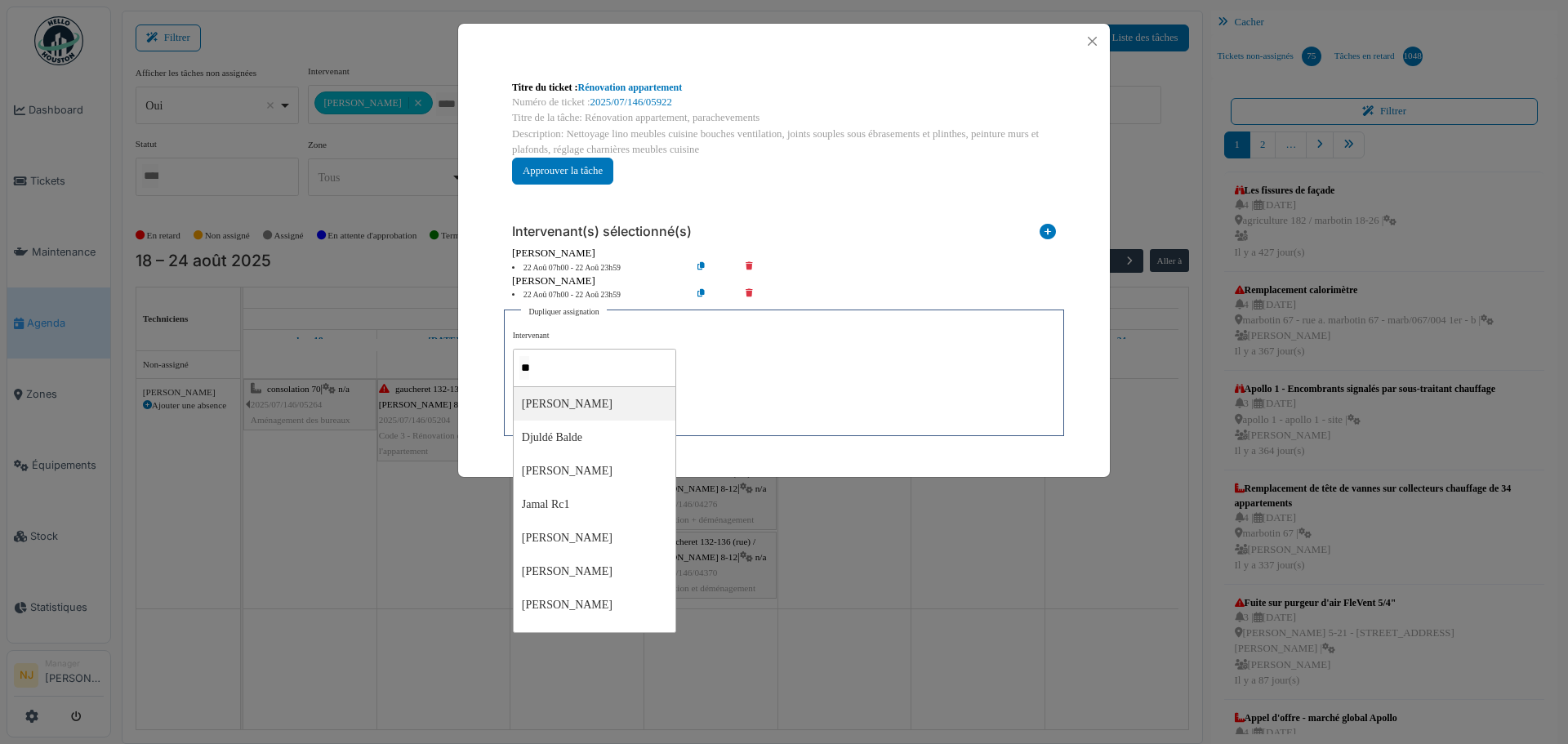
type input "***"
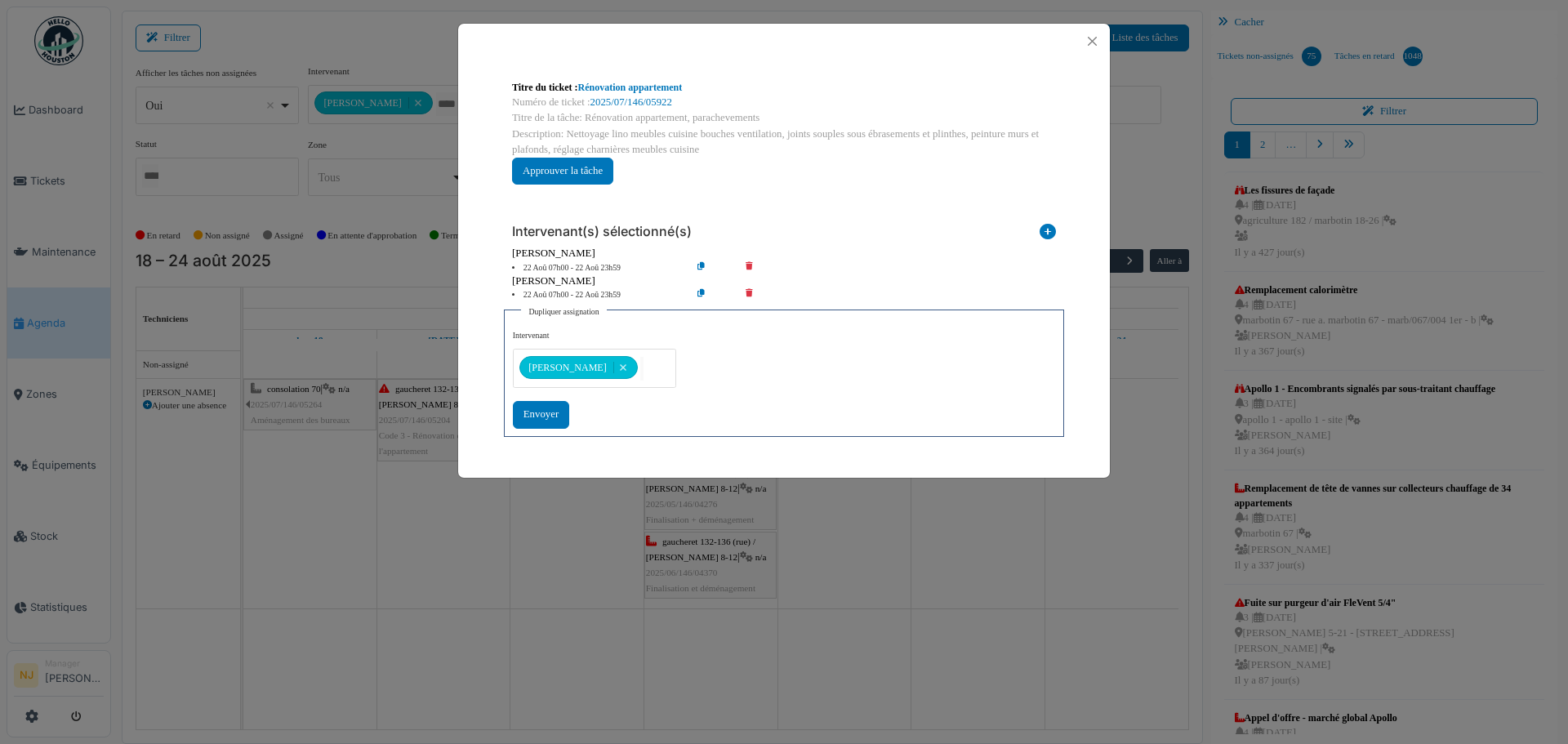
click at [487, 396] on div "Titre du ticket : Rénovation appartement Numéro de ticket : 2025/07/146/05922 T…" at bounding box center [784, 259] width 652 height 399
click at [1093, 39] on button "Close" at bounding box center [1091, 41] width 22 height 22
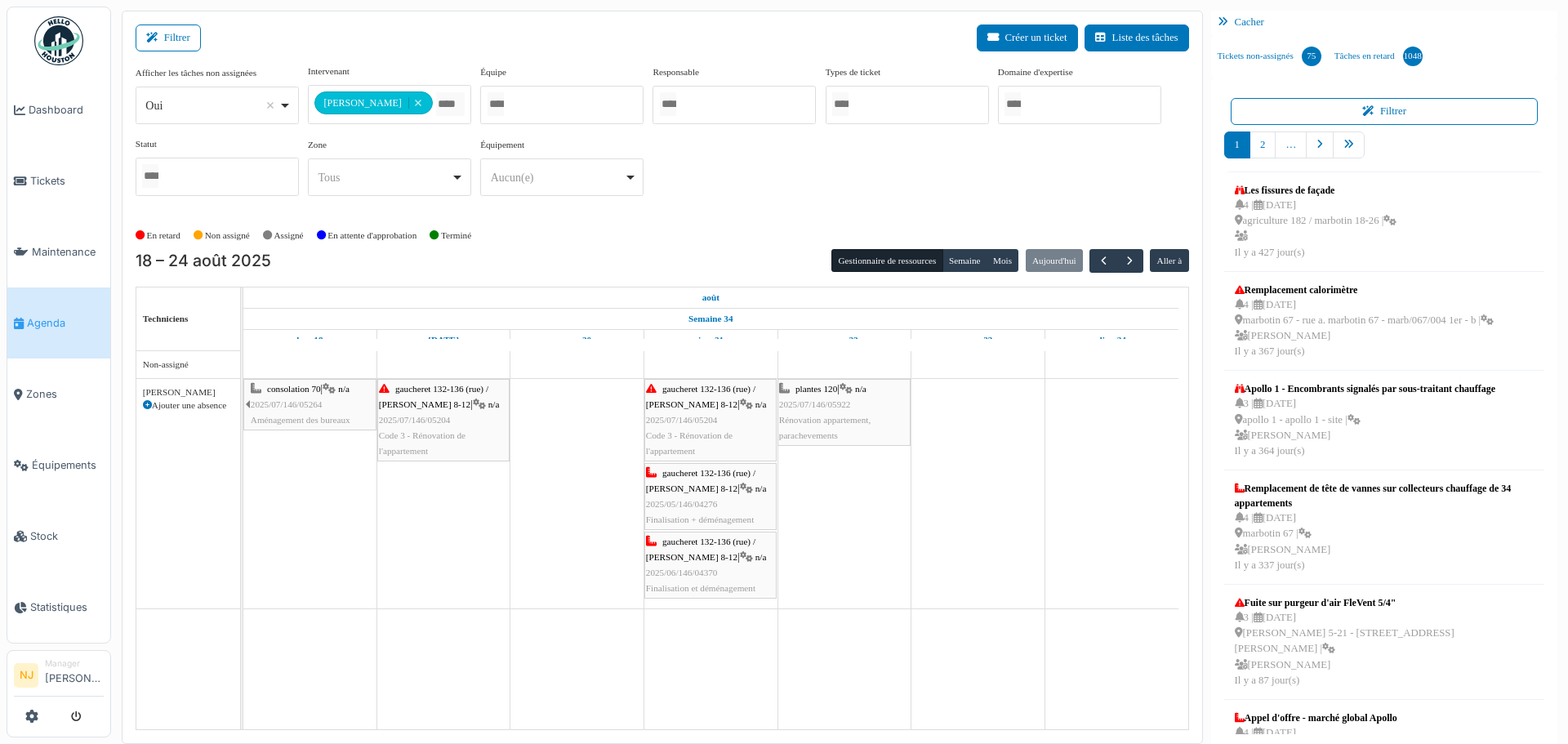
drag, startPoint x: 412, startPoint y: 107, endPoint x: 415, endPoint y: 100, distance: 7.6
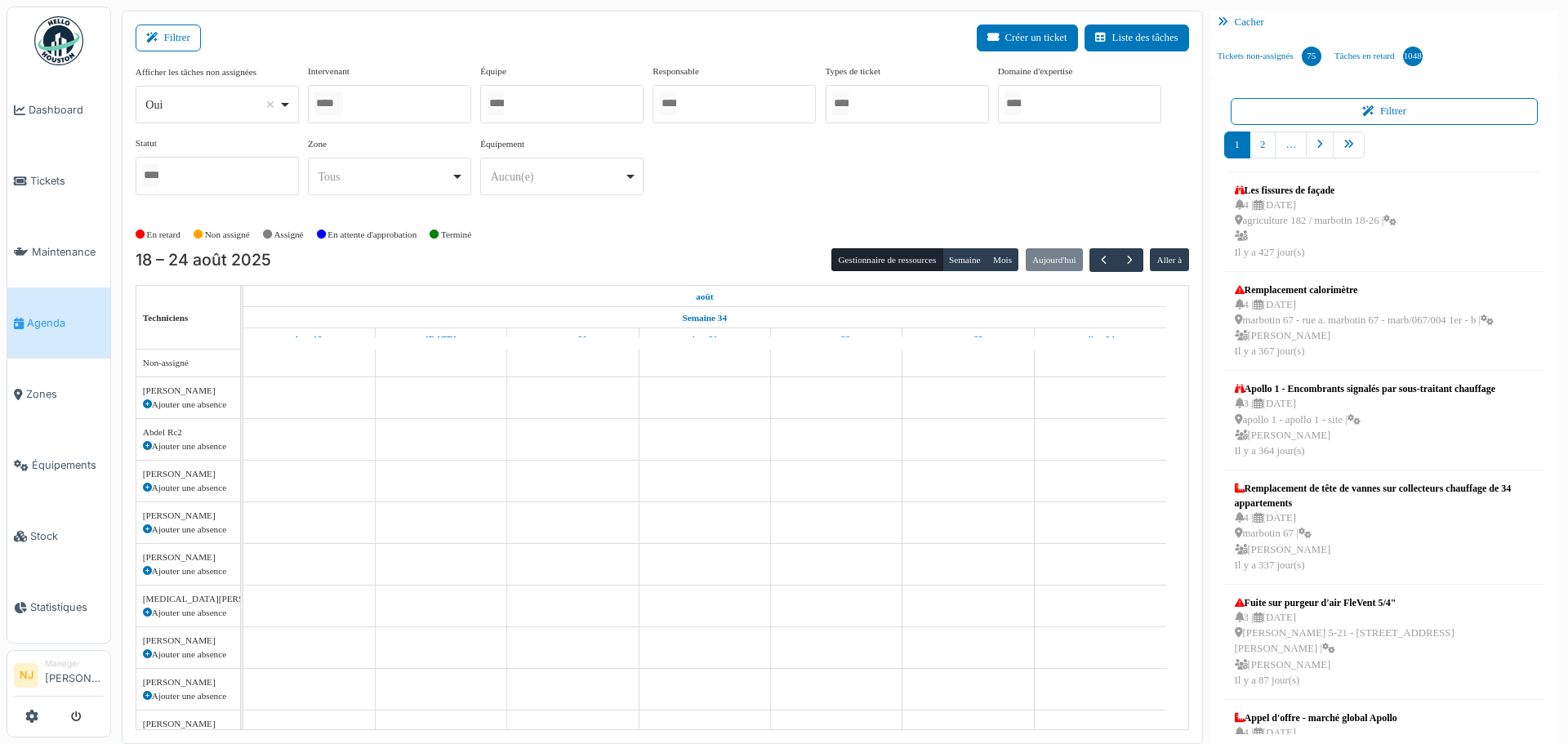
click at [415, 100] on div at bounding box center [389, 105] width 164 height 39
type input "****"
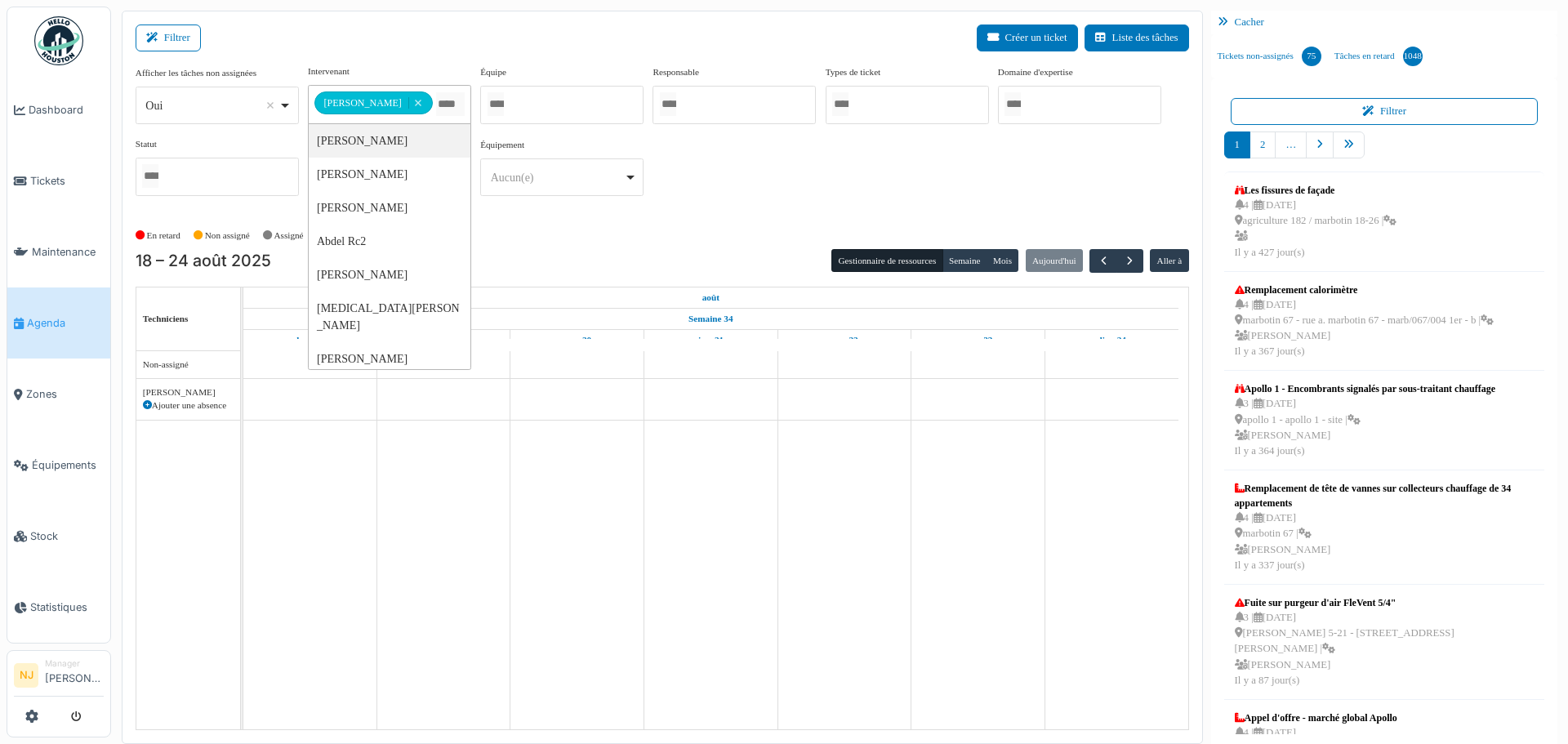
click at [476, 45] on div "Filtrer Créer un ticket Liste des tâches" at bounding box center [661, 44] width 1053 height 40
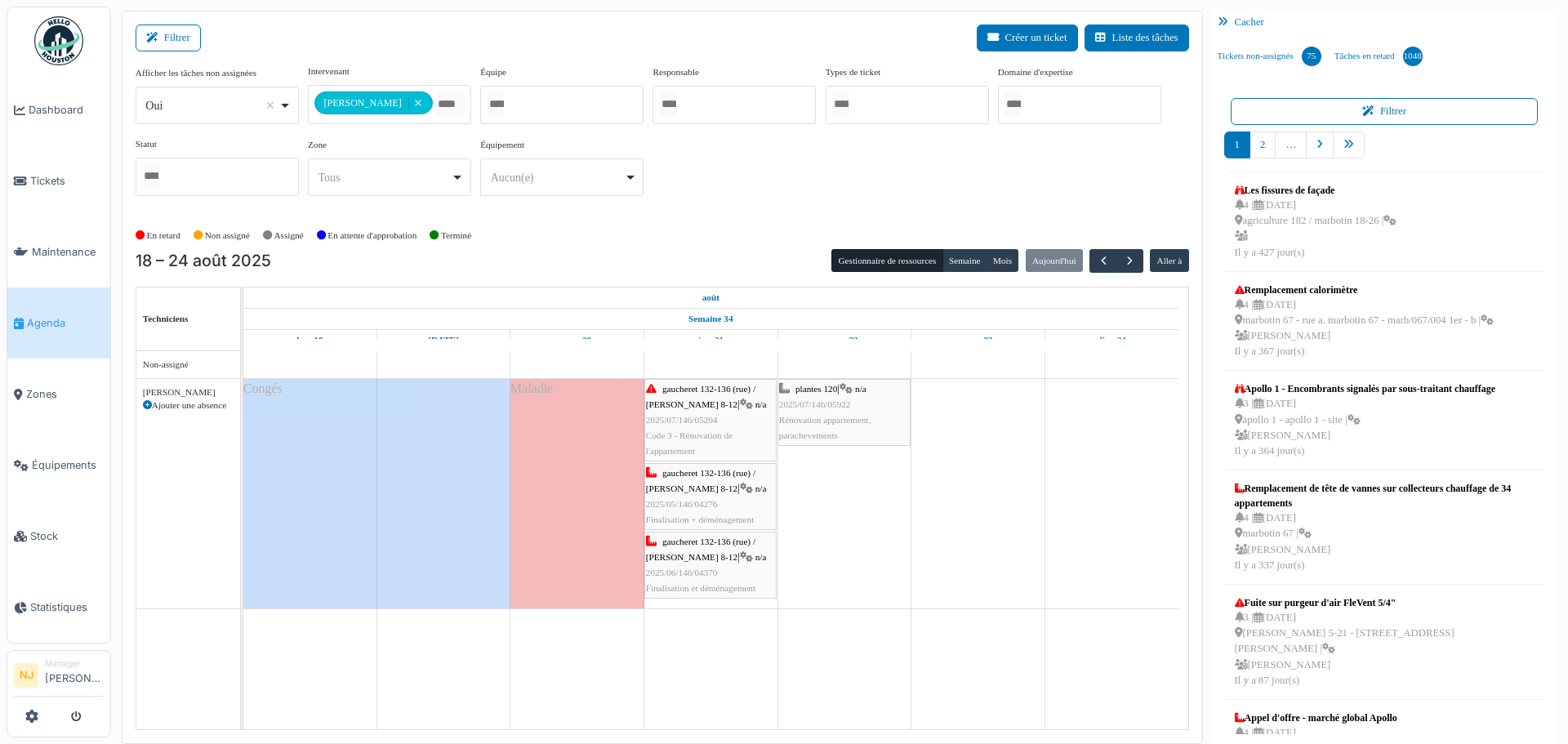
click at [857, 602] on td at bounding box center [845, 540] width 134 height 378
click at [687, 680] on td at bounding box center [710, 540] width 134 height 378
click at [43, 174] on span "Tickets" at bounding box center [67, 181] width 74 height 16
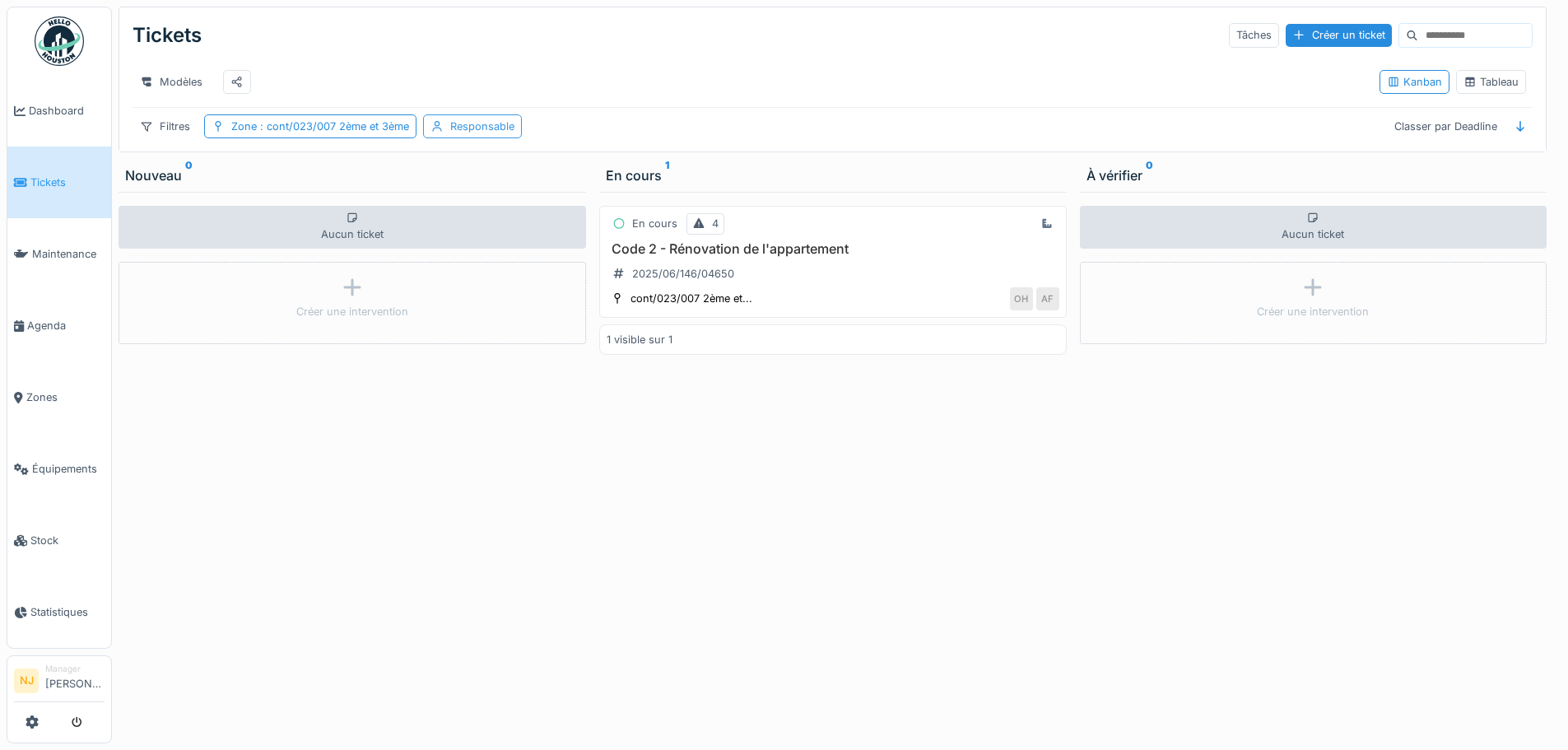
click at [458, 134] on div "Responsable" at bounding box center [482, 126] width 64 height 16
click at [780, 257] on h3 "Code 2 - Rénovation de l'appartement" at bounding box center [833, 249] width 453 height 16
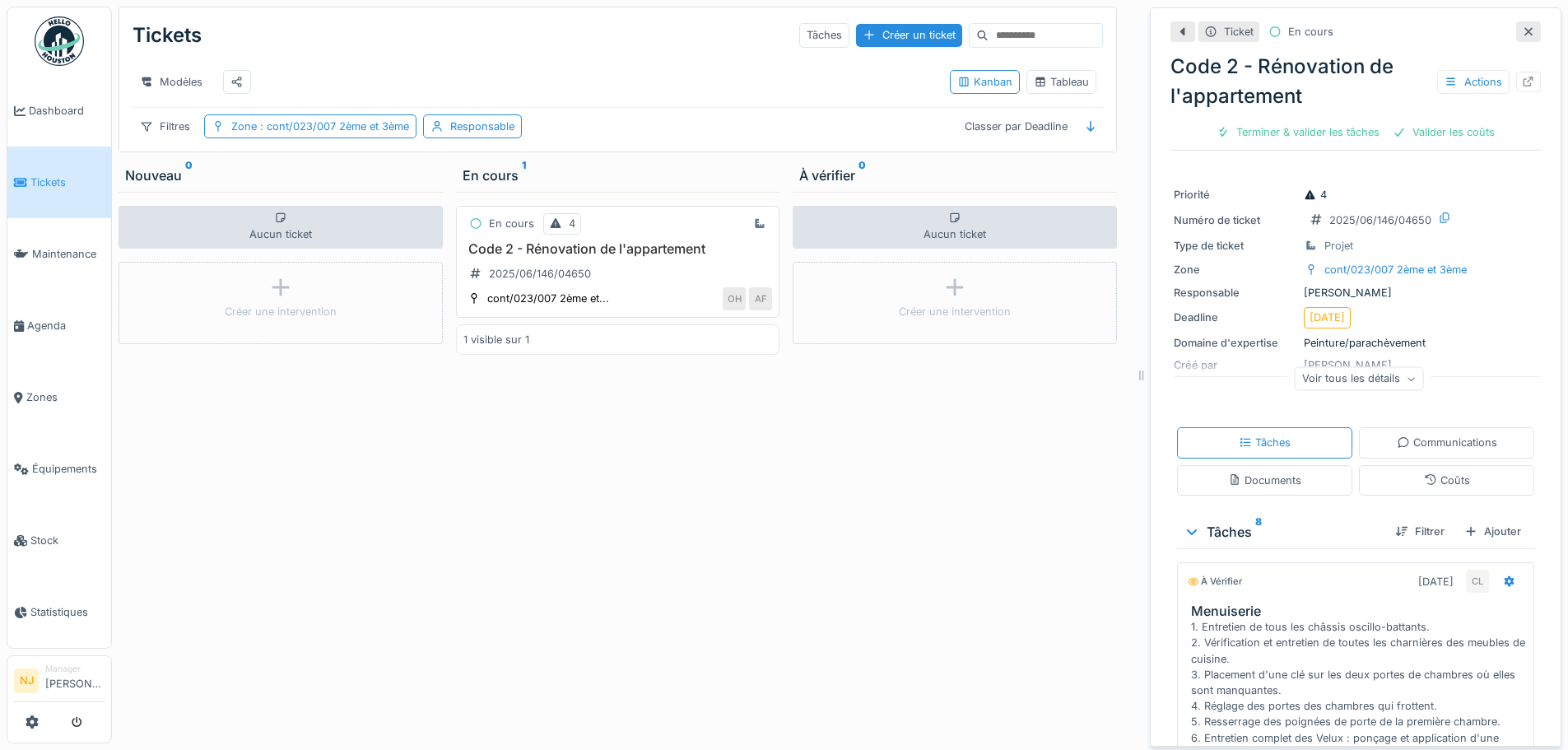
click at [574, 257] on h3 "Code 2 - Rénovation de l'appartement" at bounding box center [618, 249] width 309 height 16
click at [1522, 81] on icon at bounding box center [1528, 81] width 13 height 11
click at [635, 548] on div "En cours 4 Code 2 - Rénovation de l'appartement 2025/06/146/04650 cont/023/007 …" at bounding box center [618, 467] width 324 height 552
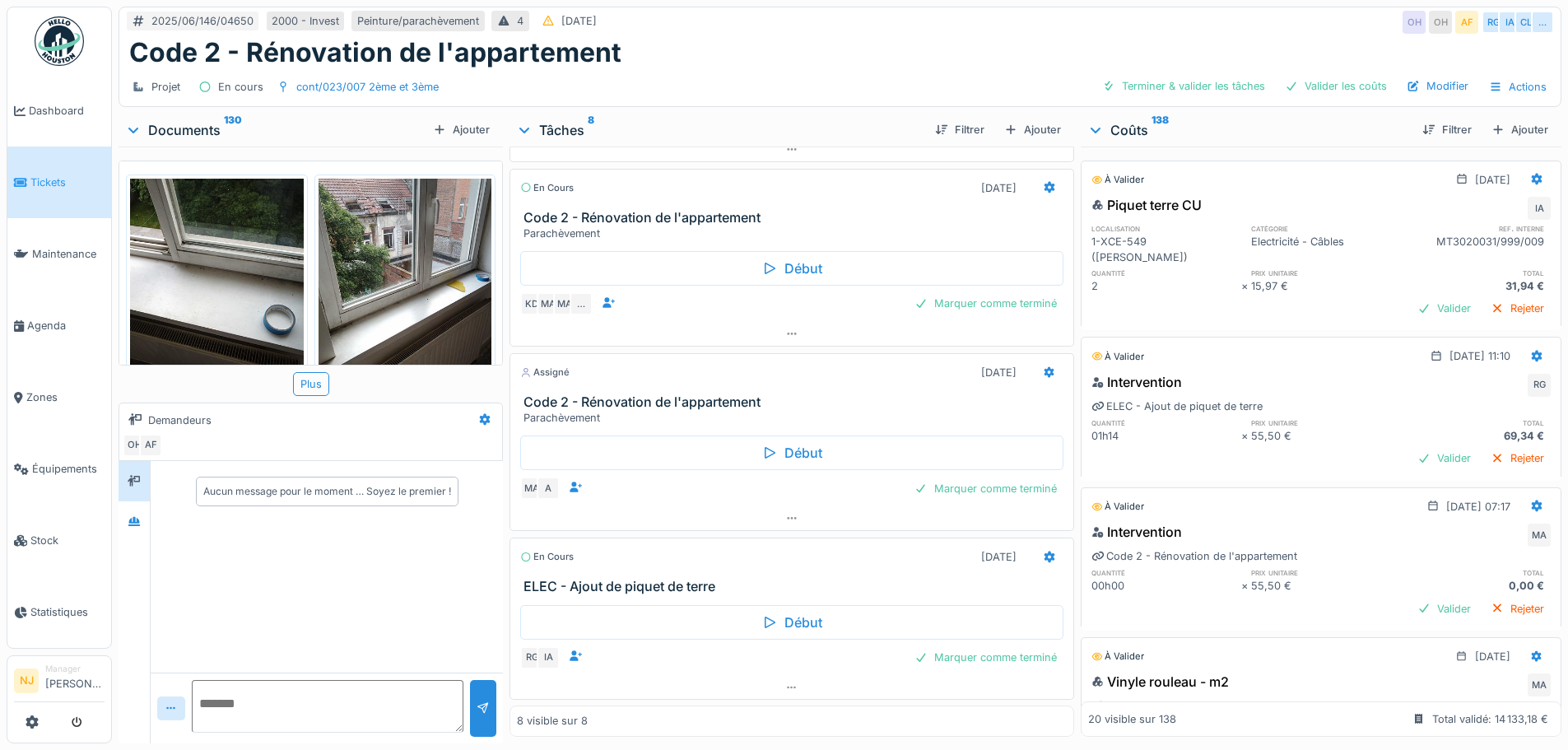
scroll to position [1114, 0]
click at [1044, 365] on icon at bounding box center [1049, 371] width 11 height 12
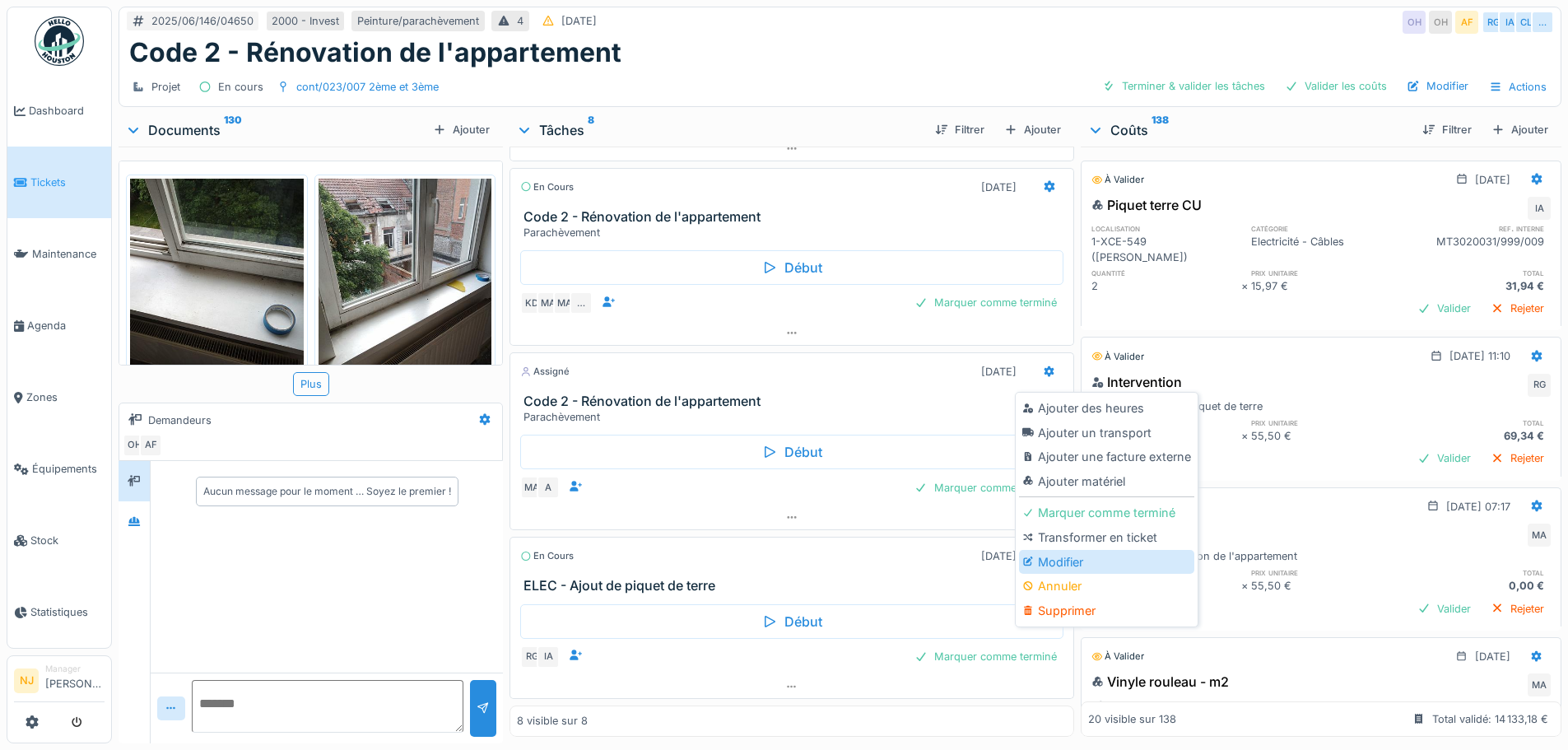
click at [1060, 550] on div "Modifier" at bounding box center [1107, 562] width 176 height 24
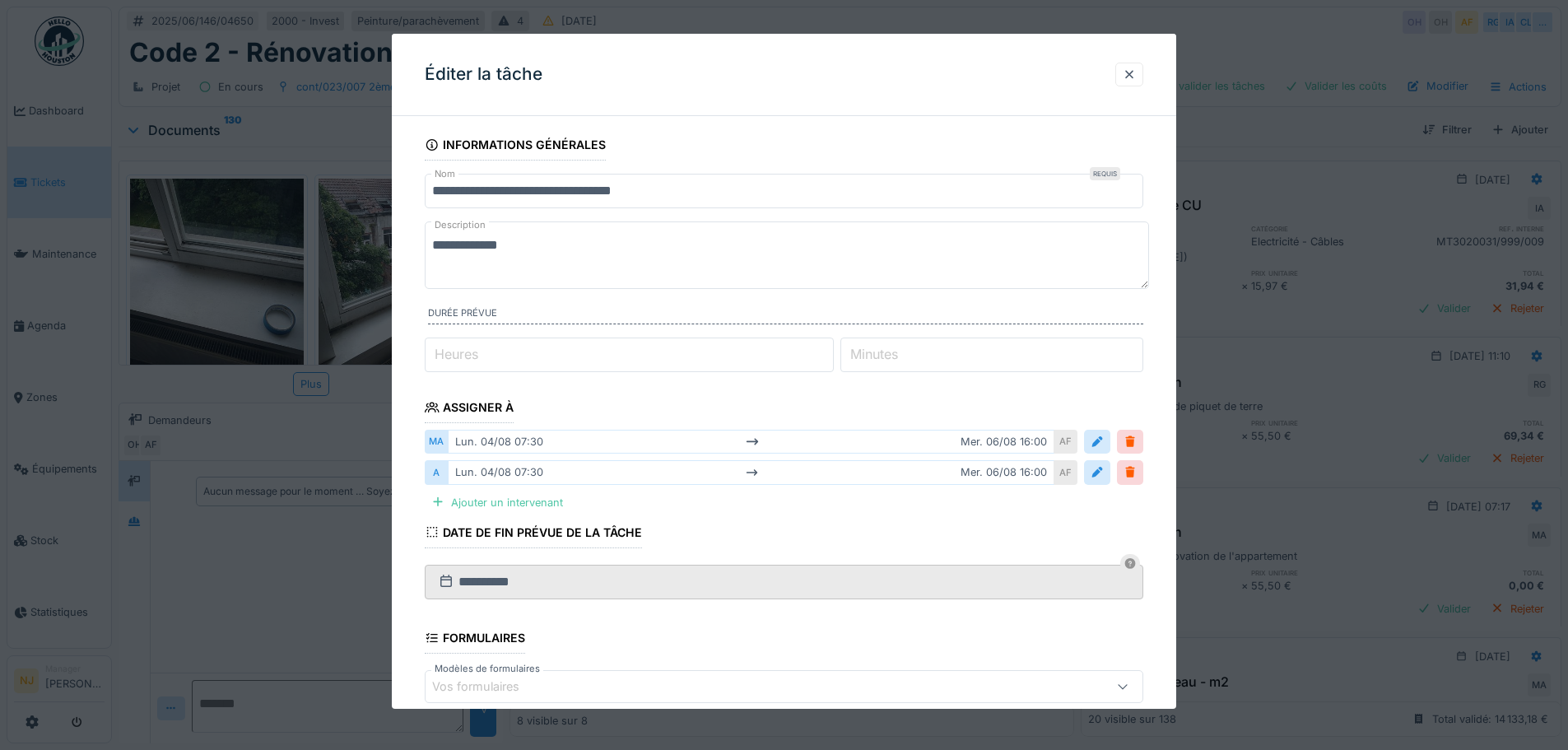
click at [543, 244] on textarea "**********" at bounding box center [787, 255] width 724 height 67
type textarea "**********"
click at [434, 499] on div at bounding box center [437, 503] width 13 height 16
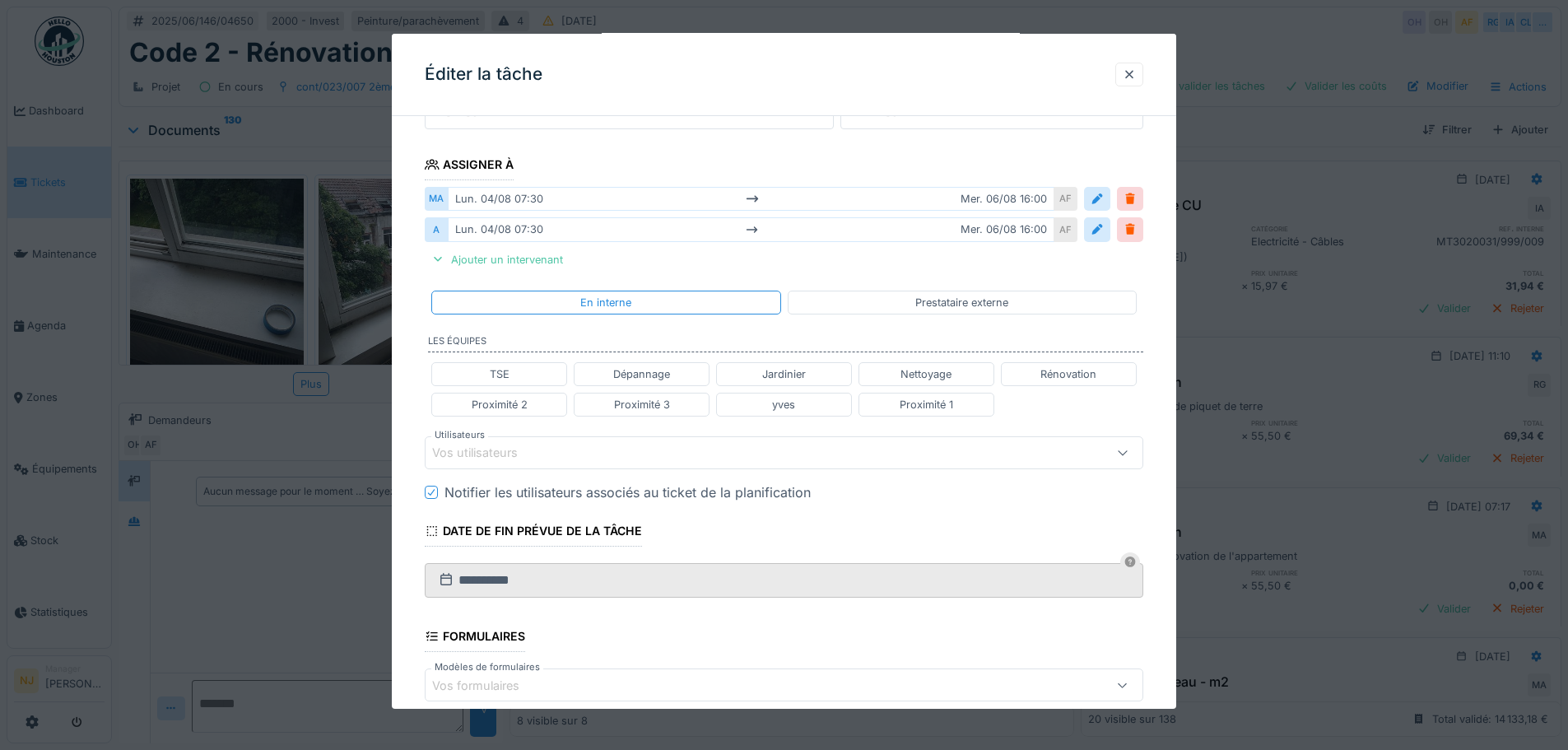
scroll to position [247, 0]
click at [491, 448] on div "Vos utilisateurs" at bounding box center [486, 448] width 108 height 19
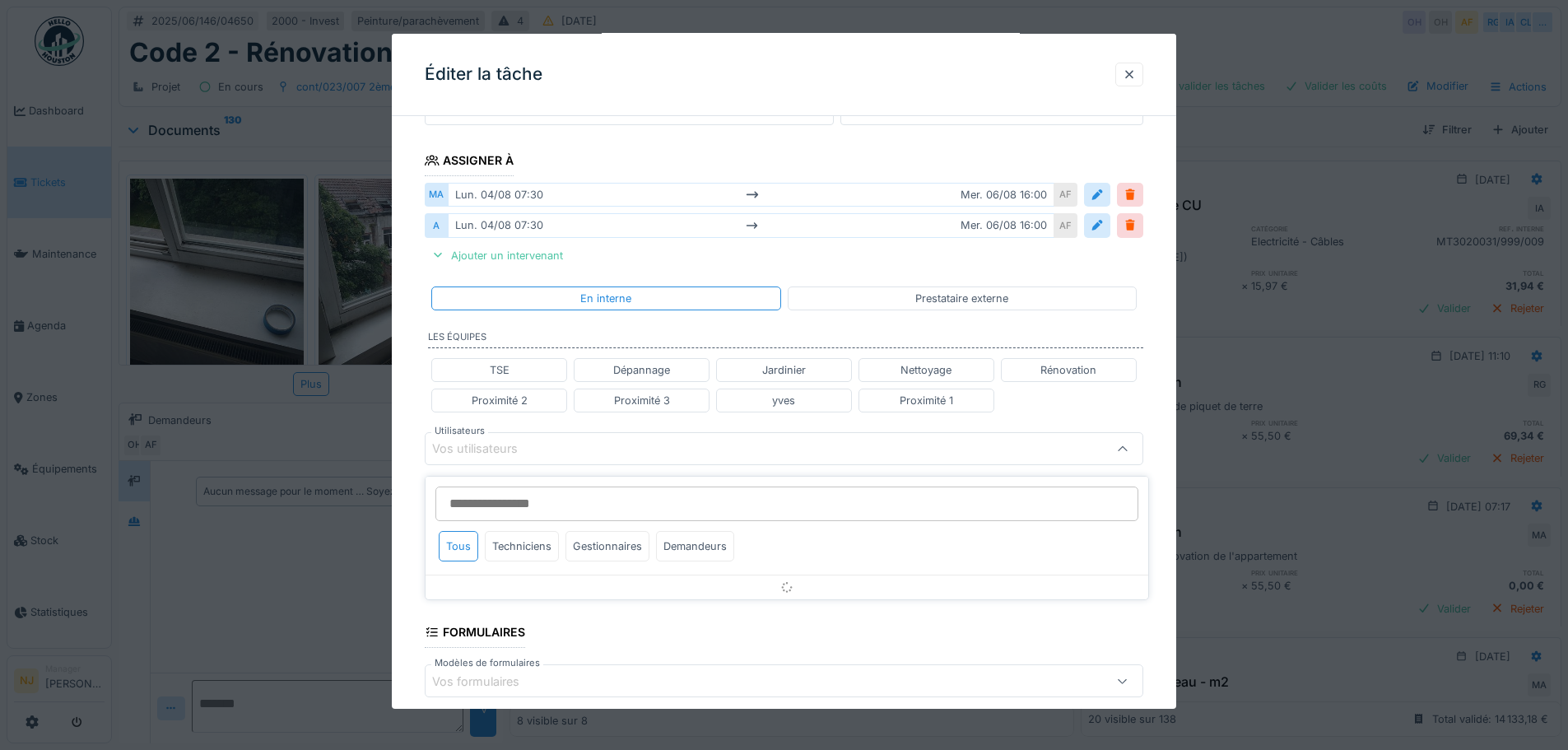
scroll to position [324, 0]
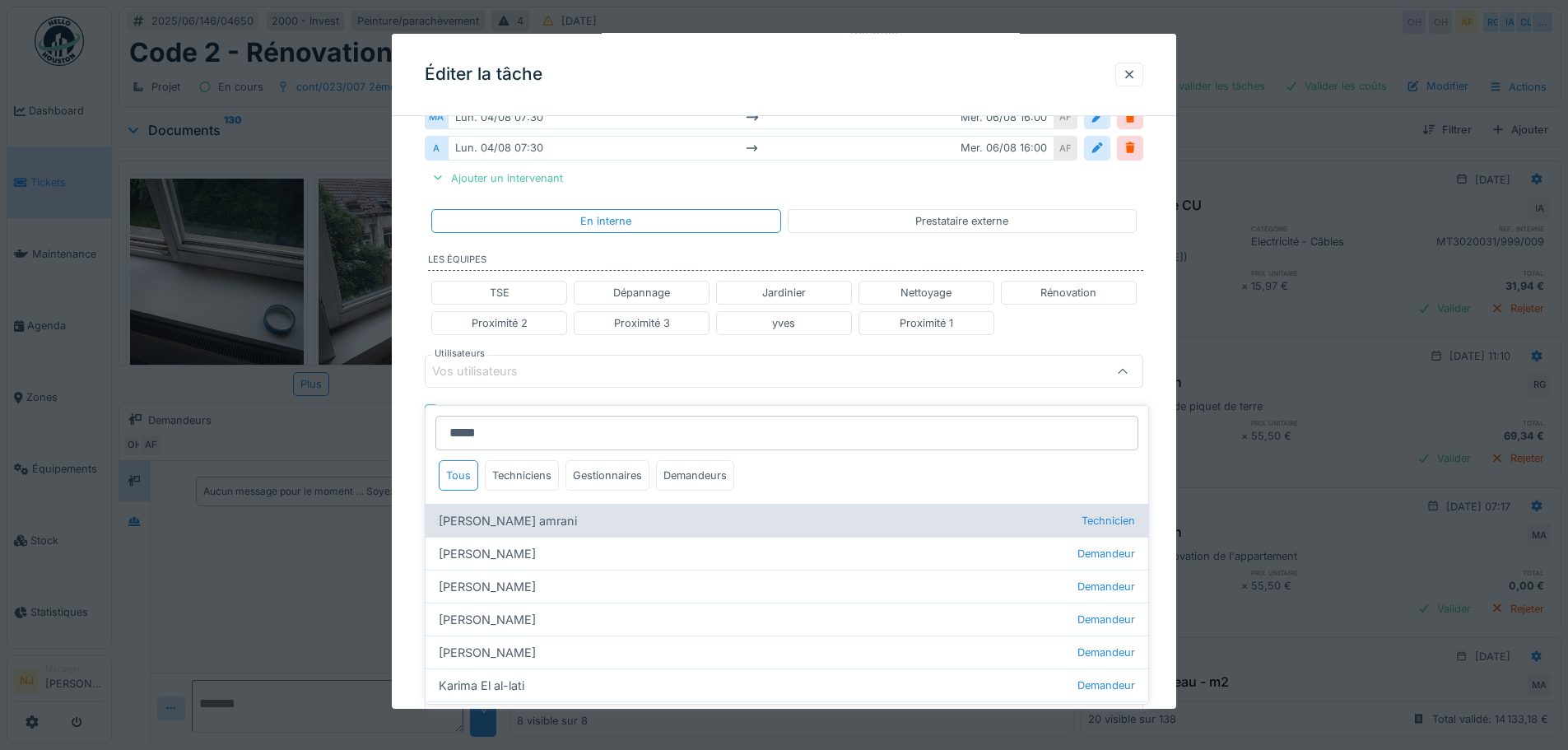
type input "*****"
click at [523, 509] on div "[PERSON_NAME] amrani Technicien" at bounding box center [787, 521] width 722 height 33
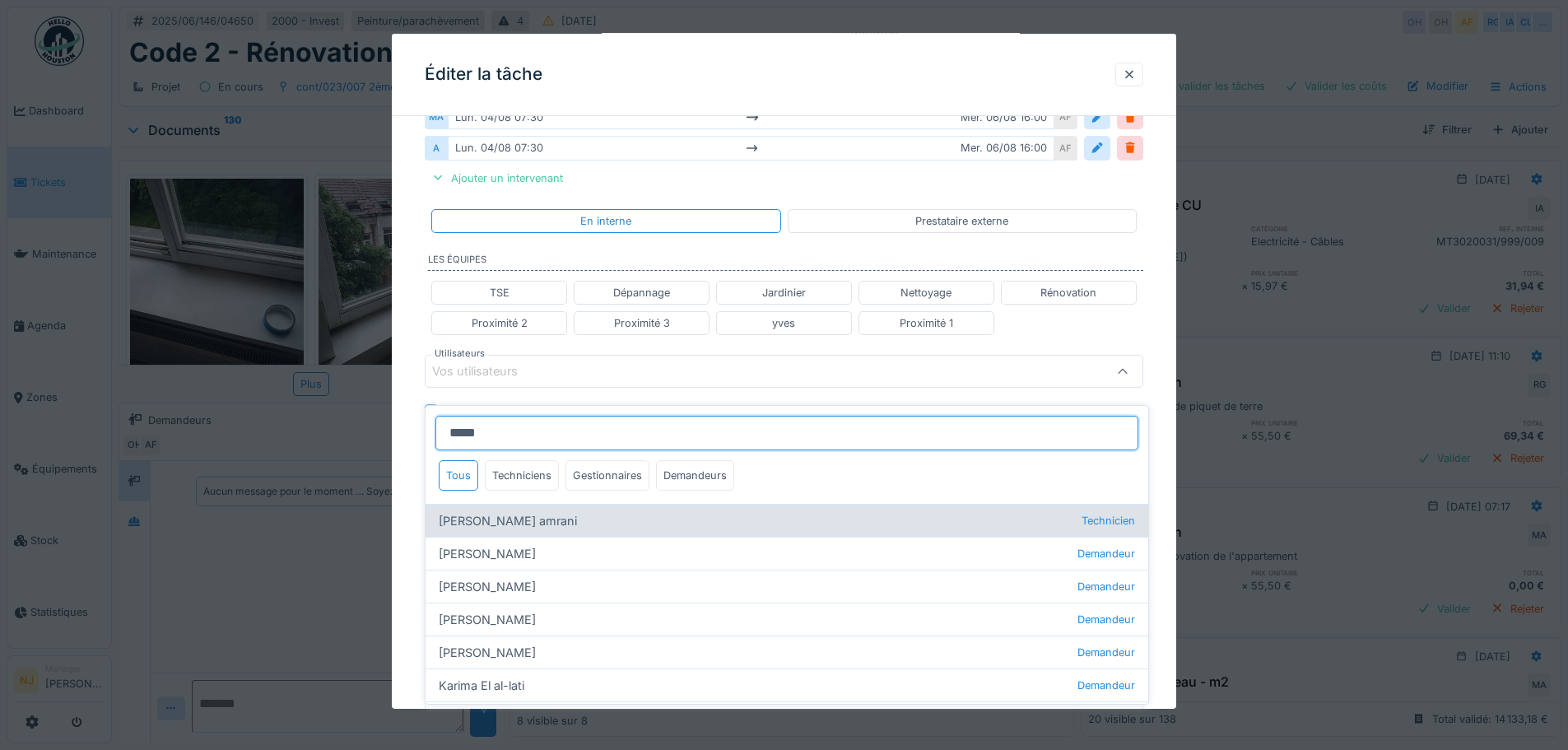
type input "****"
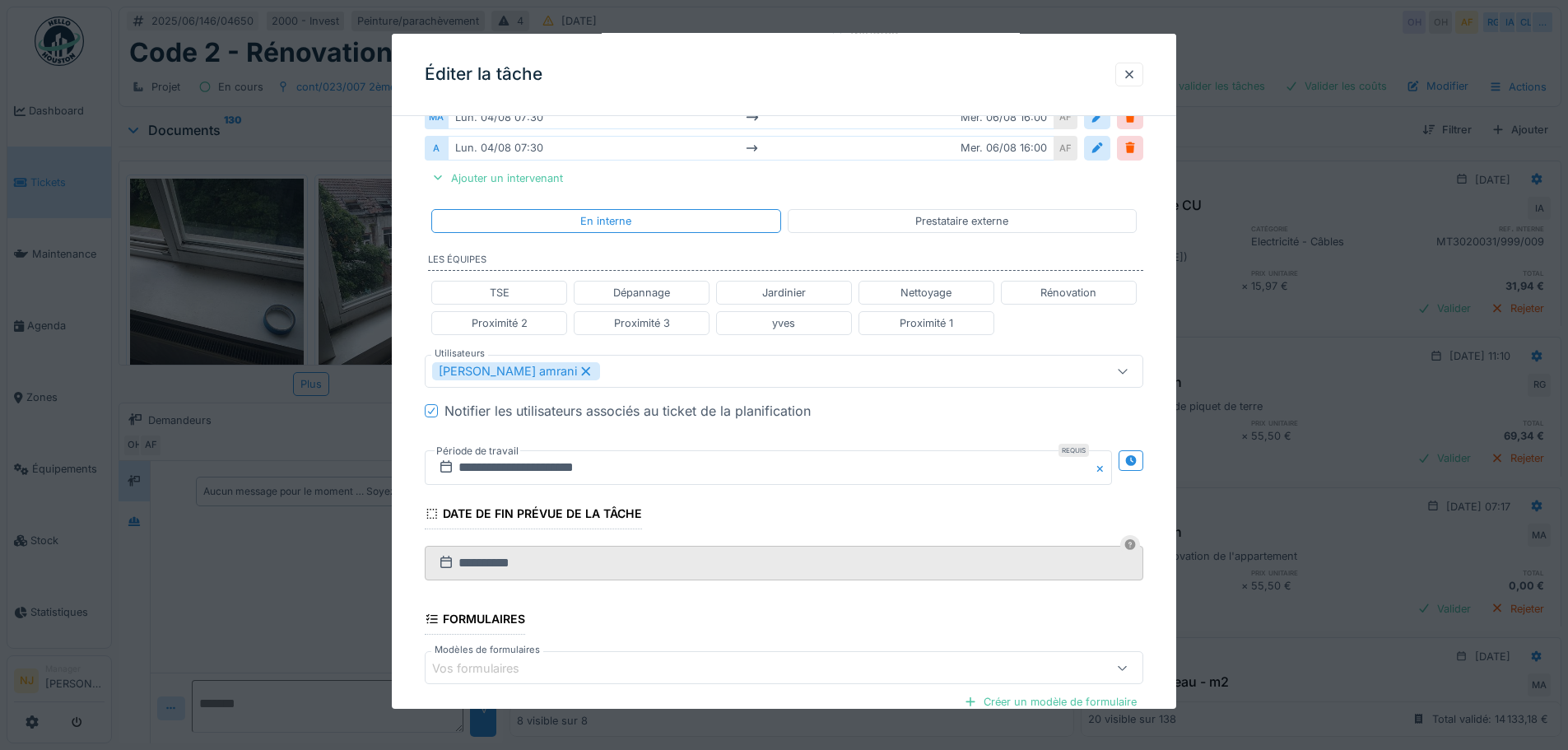
click at [414, 475] on div "**********" at bounding box center [783, 348] width 784 height 1087
click at [1135, 458] on icon at bounding box center [1130, 460] width 11 height 11
click at [1132, 460] on icon at bounding box center [1131, 460] width 12 height 12
click at [485, 469] on input "**********" at bounding box center [768, 467] width 687 height 34
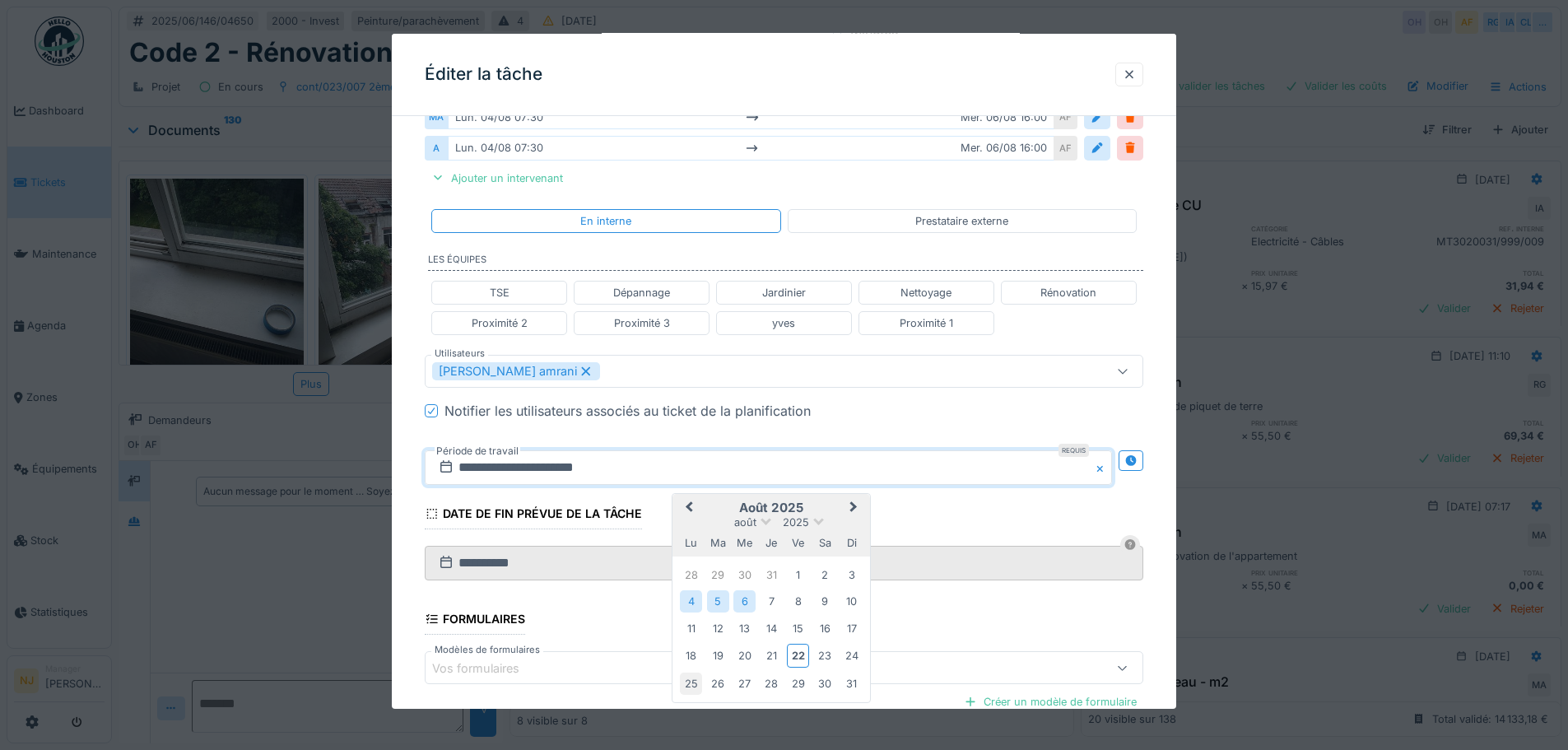
click at [689, 688] on div "25" at bounding box center [690, 684] width 22 height 22
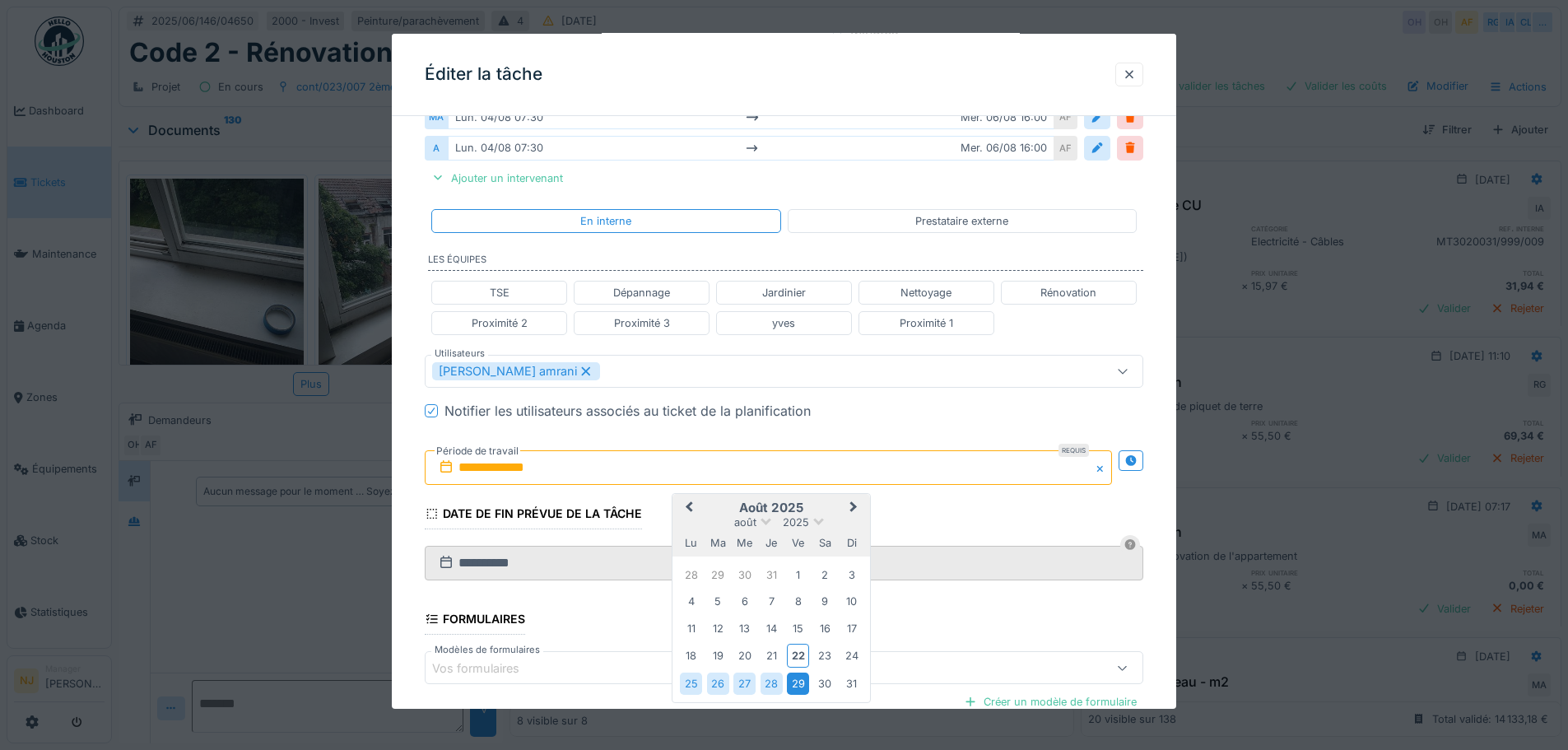
click at [796, 687] on div "29" at bounding box center [798, 684] width 22 height 22
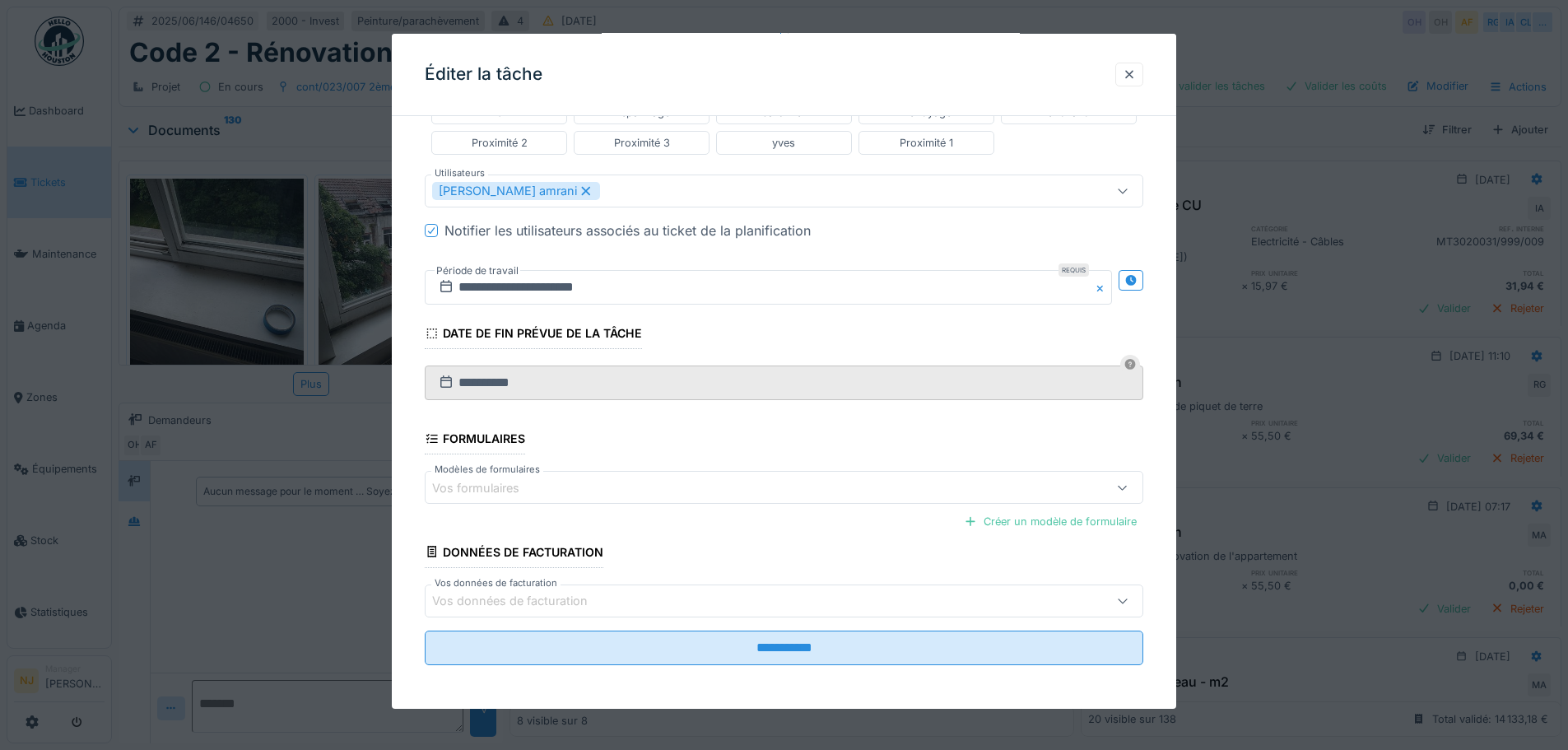
scroll to position [507, 0]
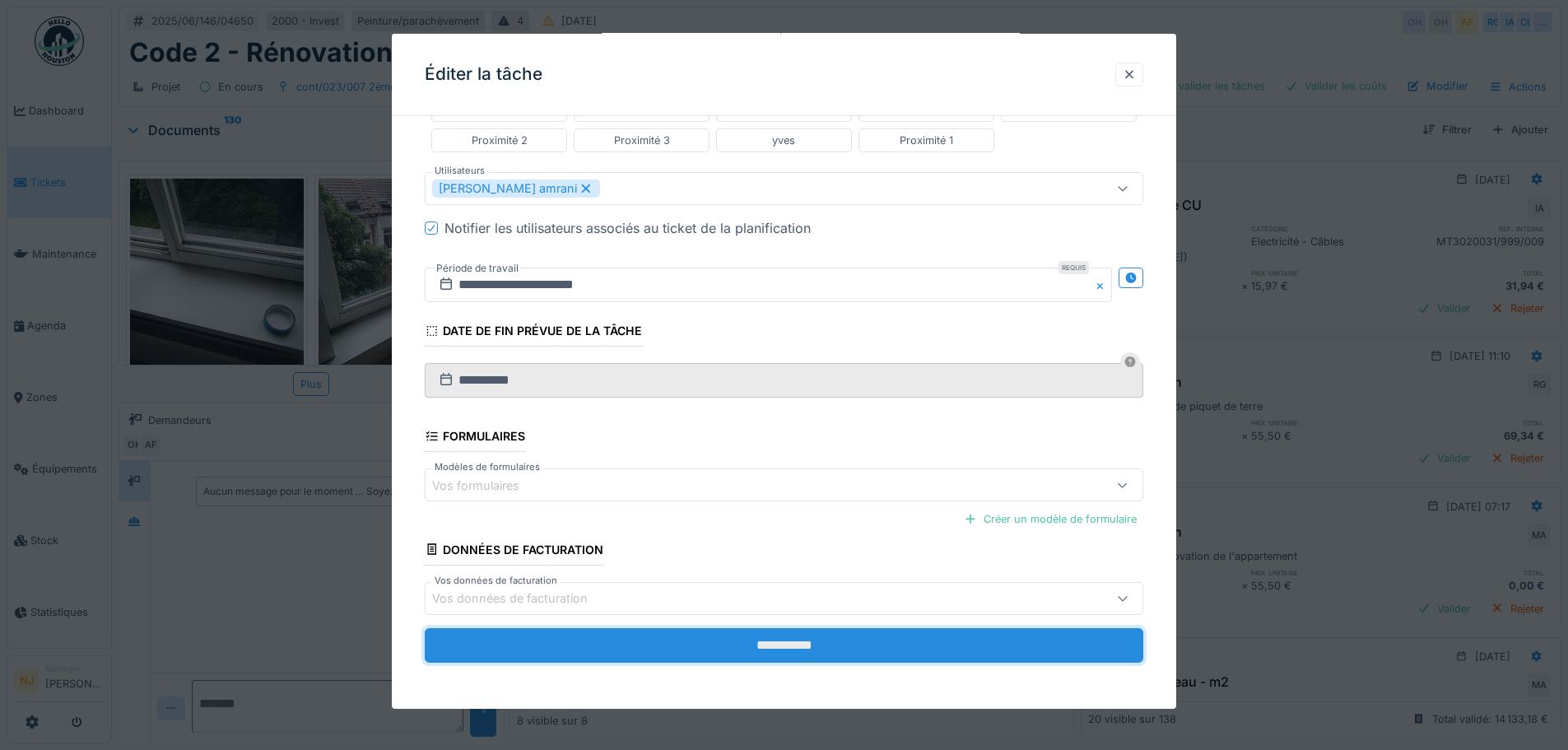
click at [789, 645] on input "**********" at bounding box center [784, 645] width 719 height 34
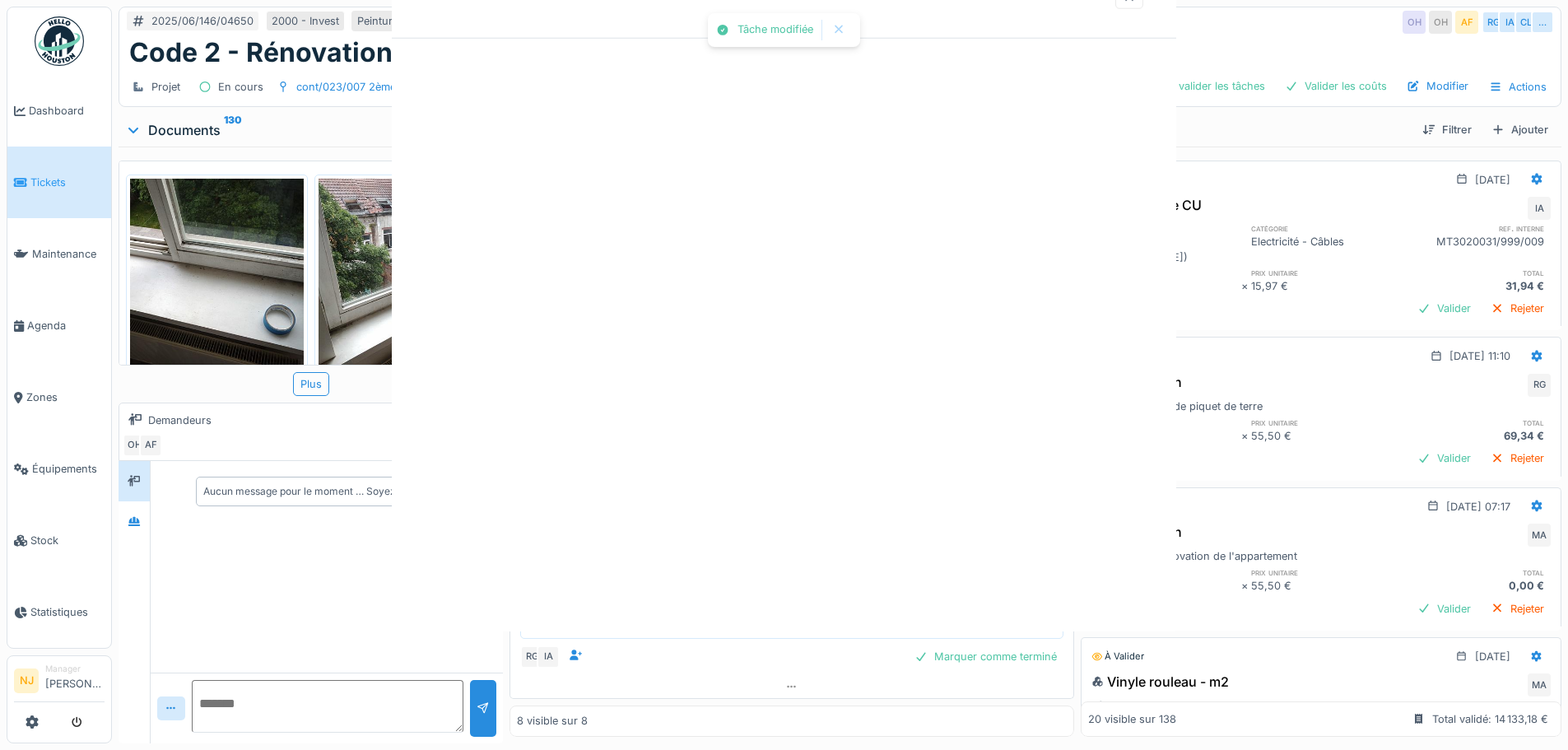
scroll to position [0, 0]
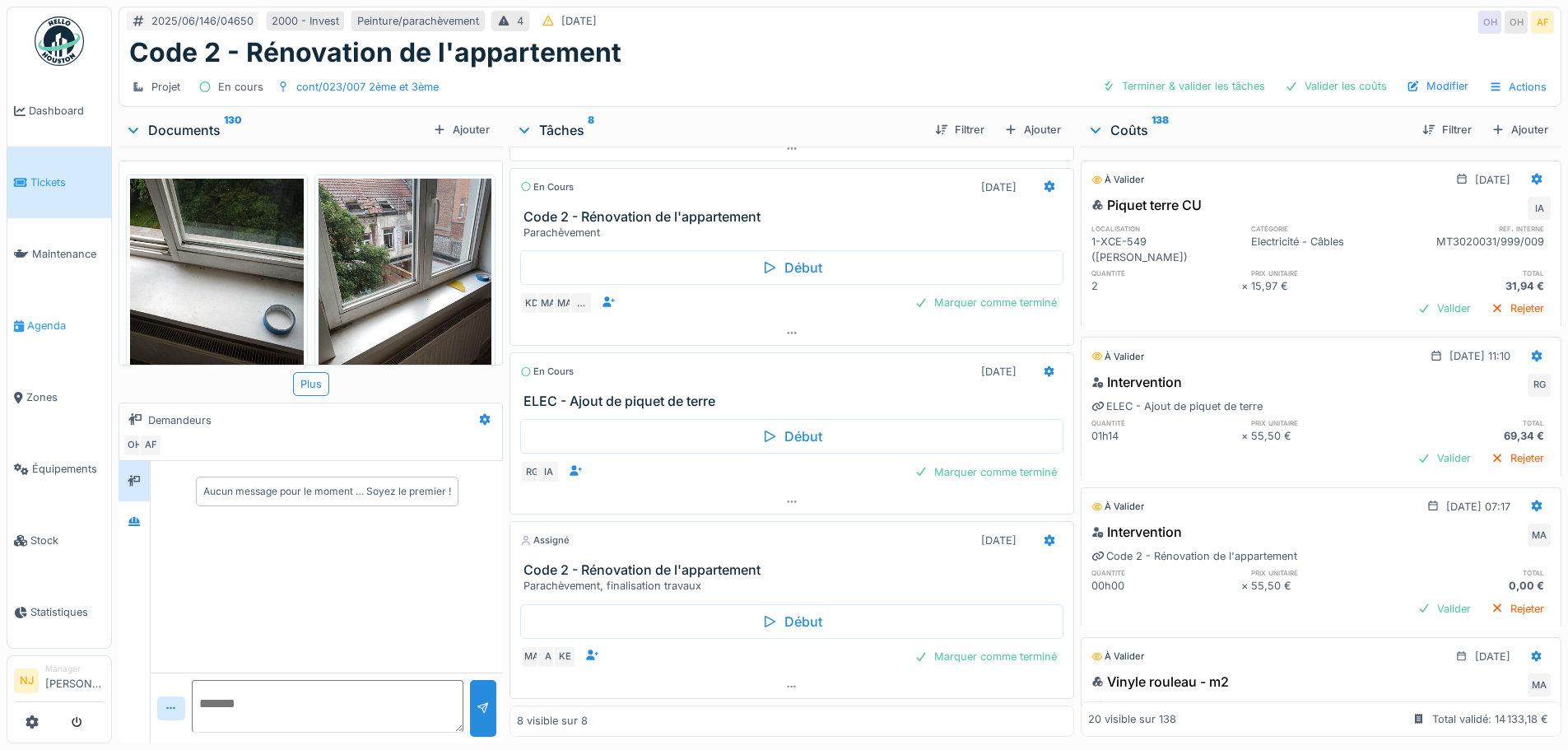
click at [49, 317] on span "Agenda" at bounding box center [65, 325] width 77 height 16
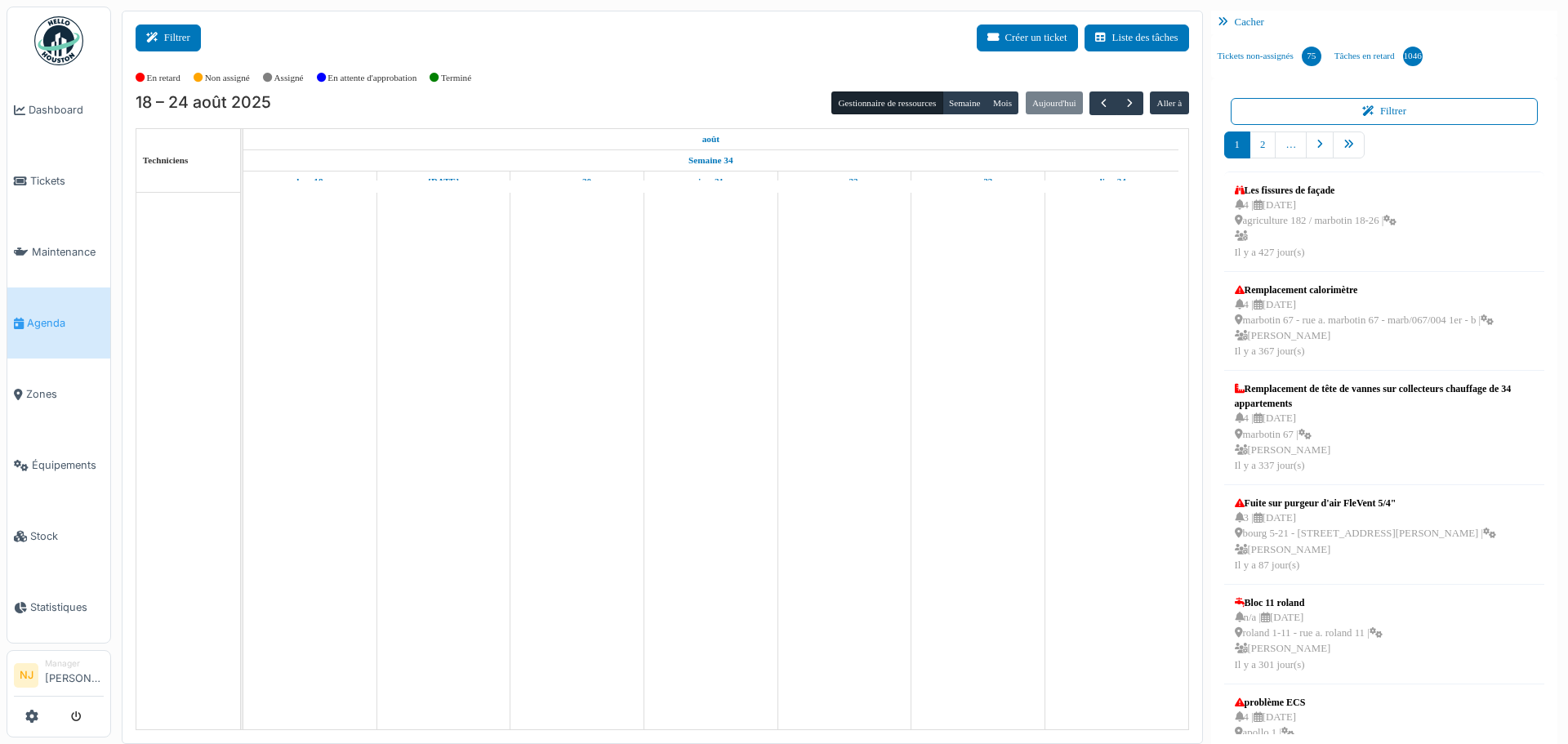
click at [168, 34] on button "Filtrer" at bounding box center [168, 38] width 65 height 27
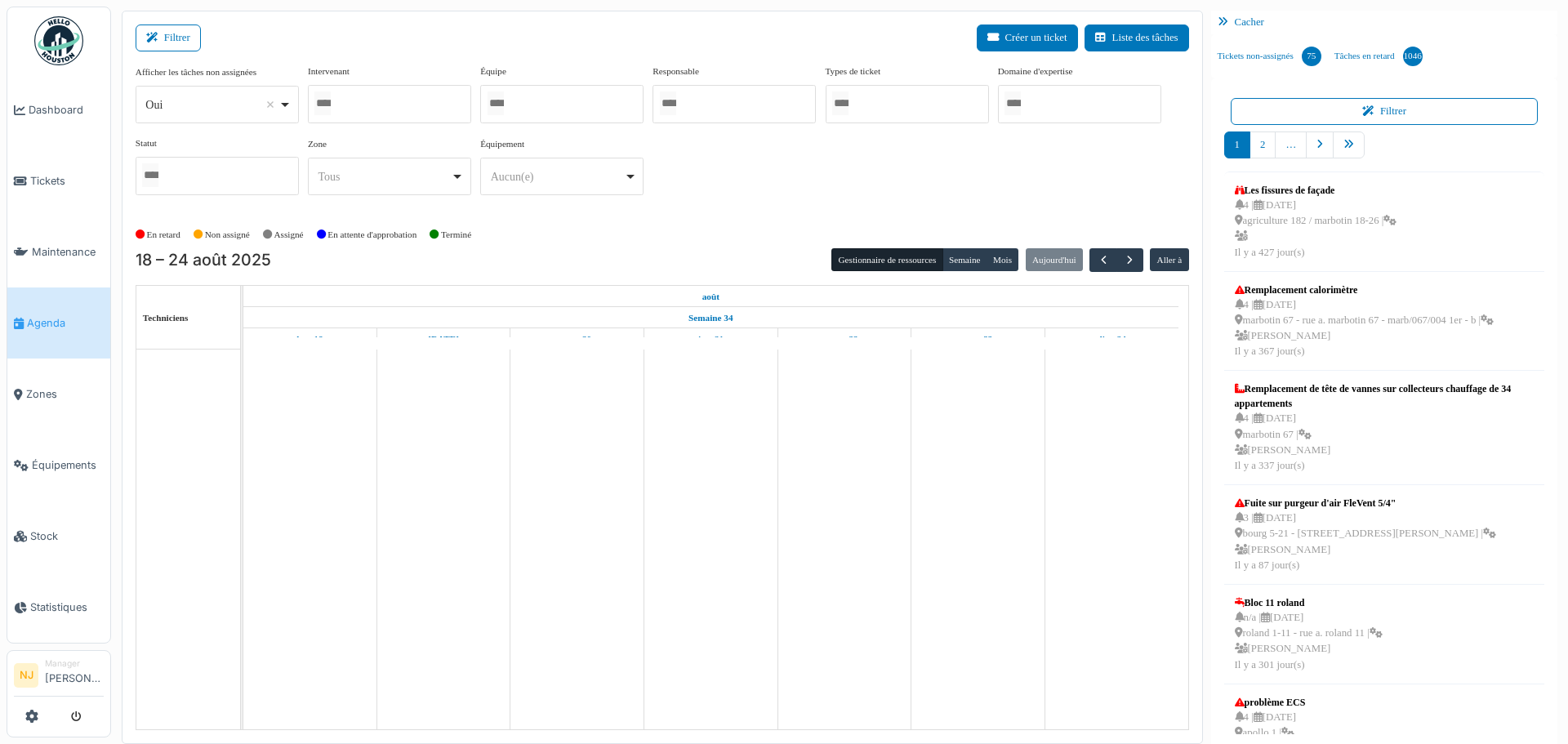
click at [364, 96] on div at bounding box center [389, 105] width 164 height 39
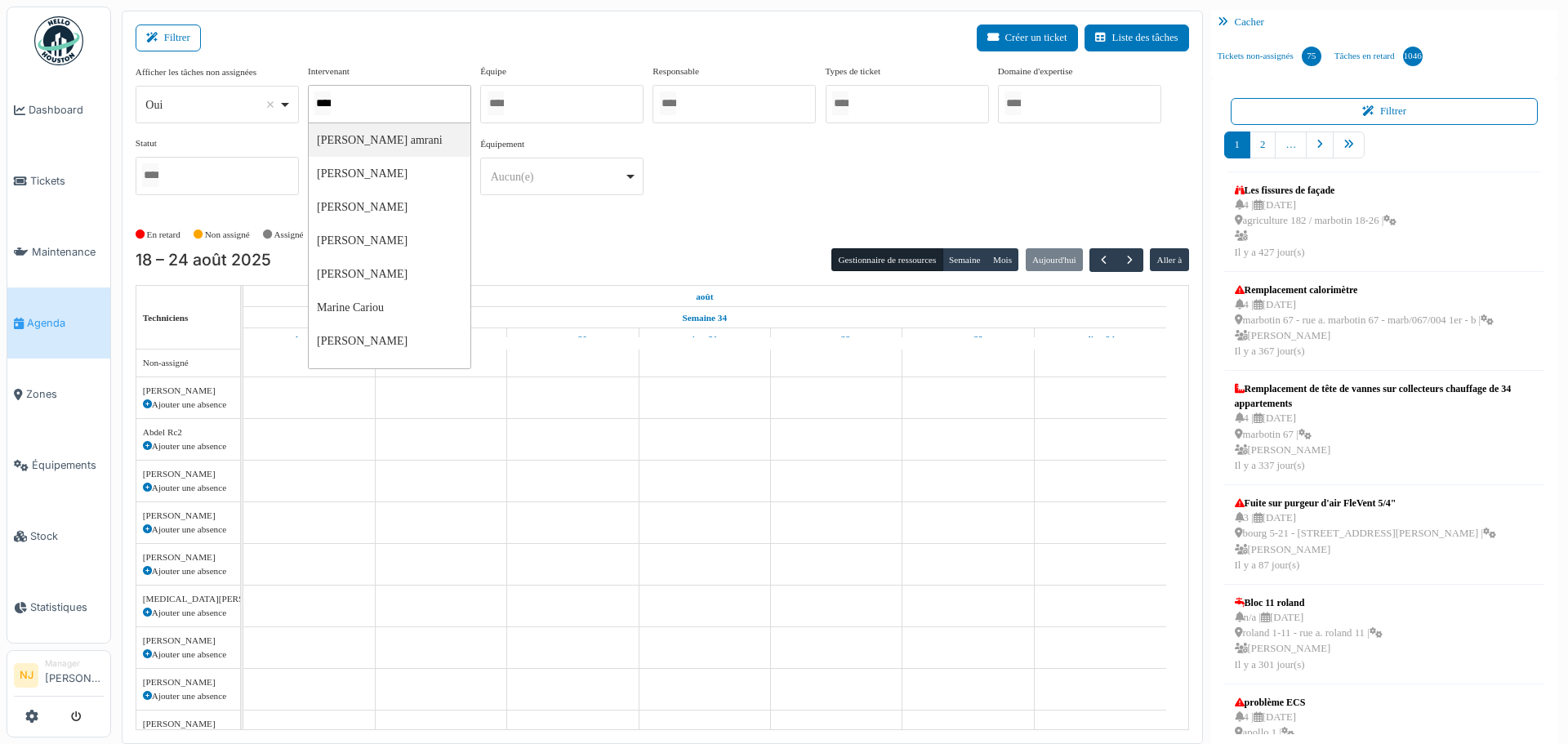
type input "*****"
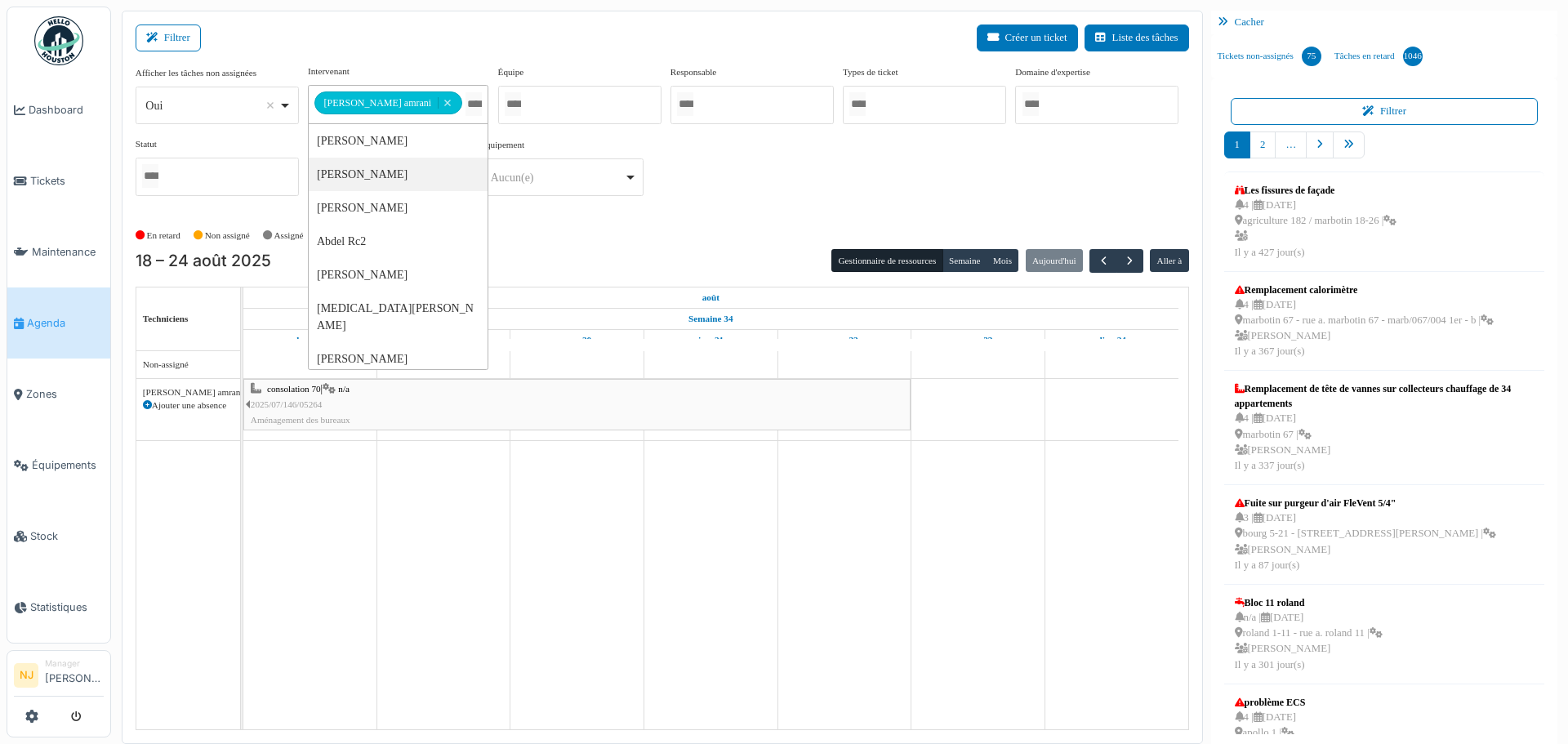
click at [598, 58] on div "Filtrer Créer un ticket Liste des tâches" at bounding box center [661, 44] width 1053 height 40
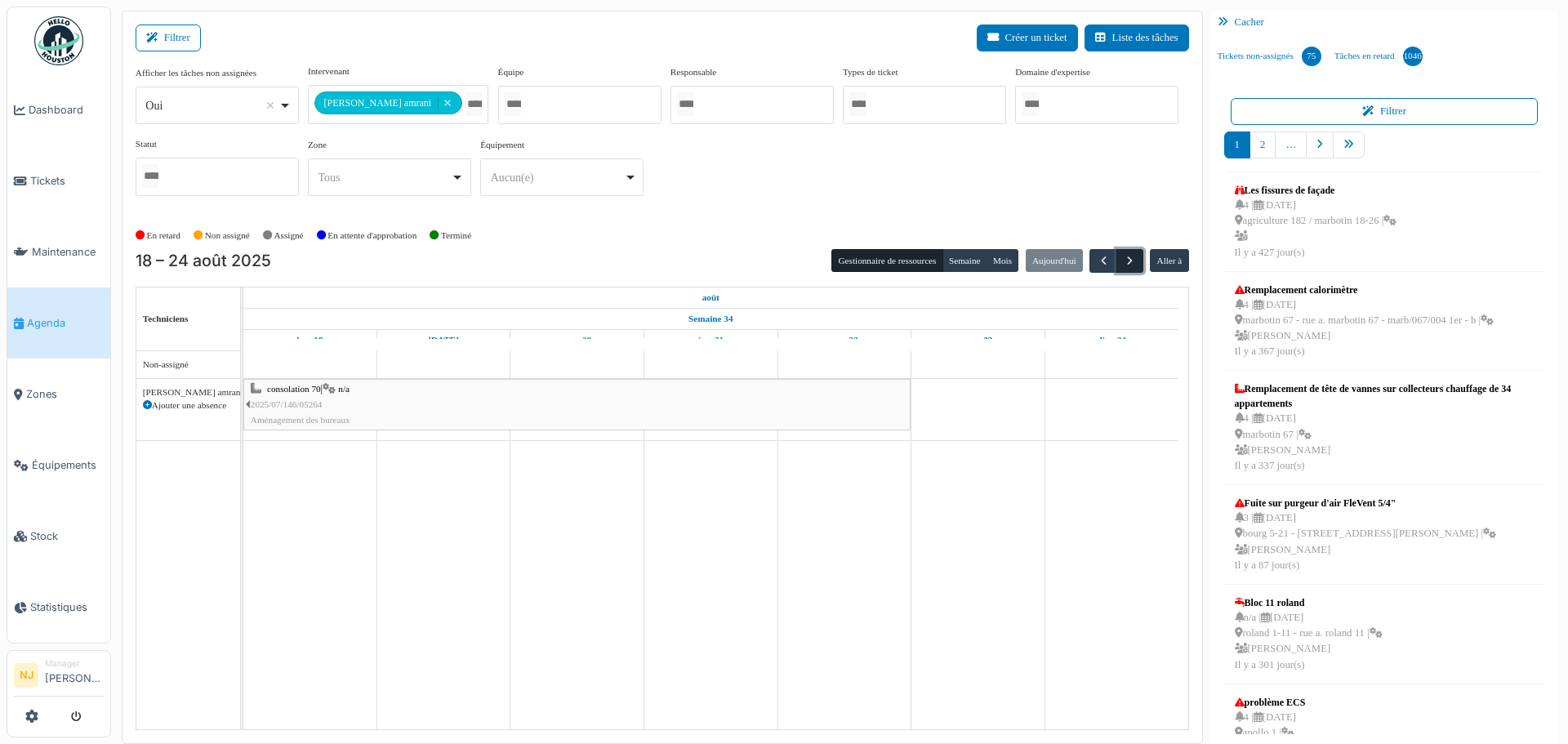
click at [1122, 254] on span "button" at bounding box center [1129, 261] width 14 height 14
